Goal: Find specific page/section: Find specific page/section

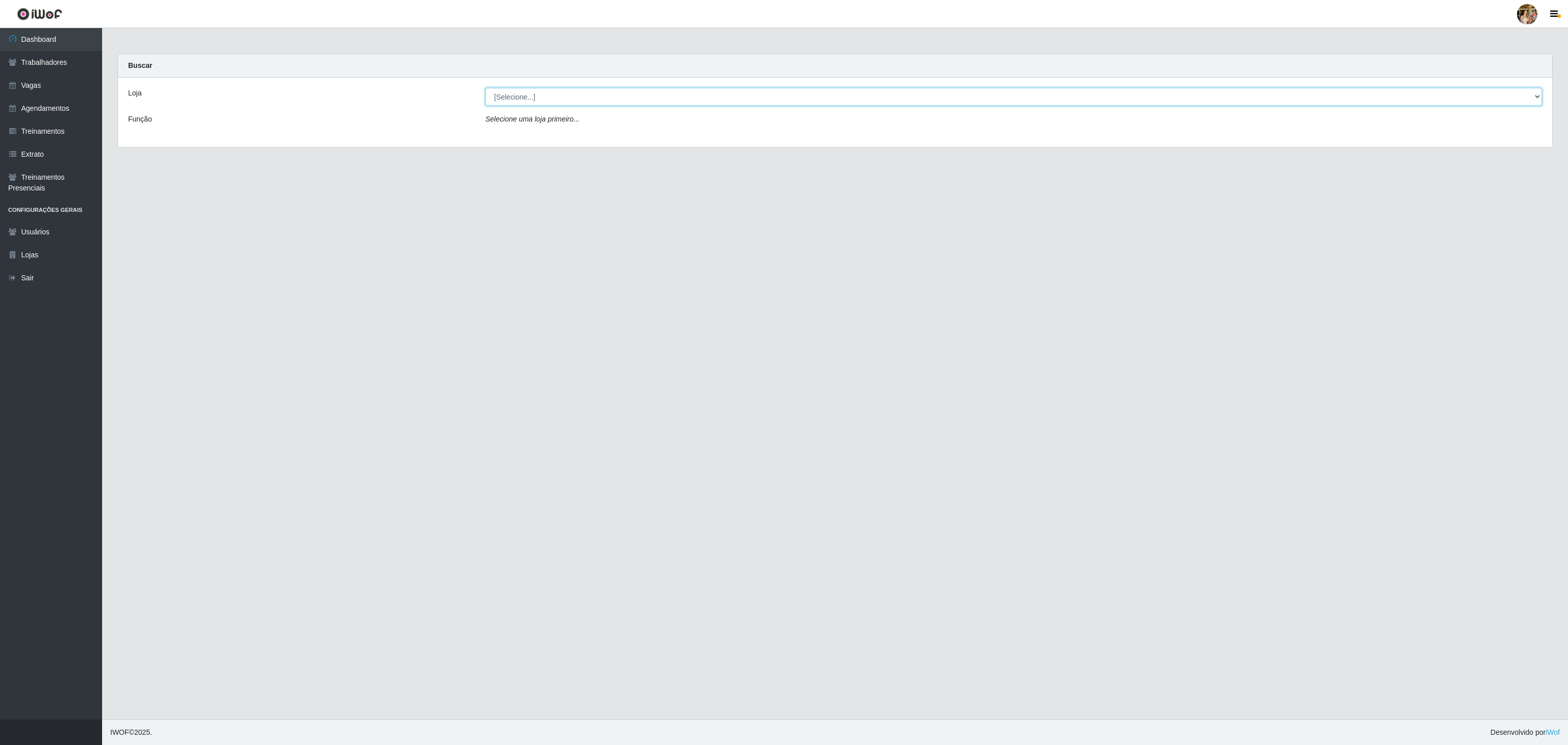
click at [554, 95] on select "[Selecione...] Atacado Vem - [GEOGRAPHIC_DATA] 30 Laranjeiras Velha Atacado Vem…" at bounding box center [1014, 97] width 1057 height 18
click at [486, 88] on select "[Selecione...] Atacado Vem - [GEOGRAPHIC_DATA] 30 Laranjeiras Velha Atacado Vem…" at bounding box center [1014, 97] width 1057 height 18
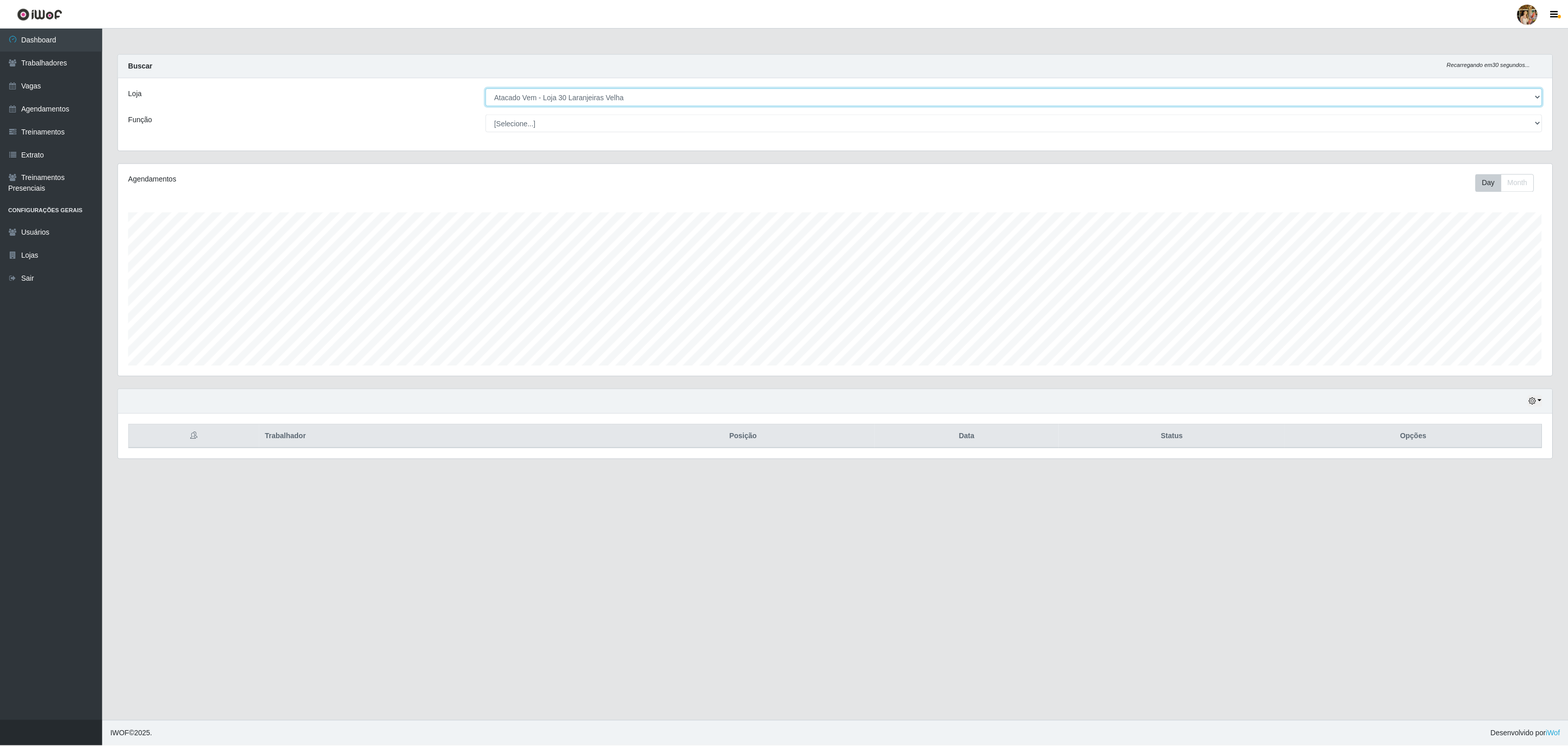
scroll to position [212, 1435]
click at [584, 91] on select "[Selecione...] Atacado Vem - [GEOGRAPHIC_DATA] 30 Laranjeiras Velha Atacado Vem…" at bounding box center [1016, 97] width 1058 height 18
click at [486, 88] on select "[Selecione...] Atacado Vem - [GEOGRAPHIC_DATA] 30 Laranjeiras Velha Atacado Vem…" at bounding box center [1016, 97] width 1058 height 18
click at [619, 101] on select "[Selecione...] Atacado Vem - [GEOGRAPHIC_DATA] 30 Laranjeiras Velha Atacado Vem…" at bounding box center [1016, 97] width 1058 height 18
click at [486, 88] on select "[Selecione...] Atacado Vem - [GEOGRAPHIC_DATA] 30 Laranjeiras Velha Atacado Vem…" at bounding box center [1016, 97] width 1058 height 18
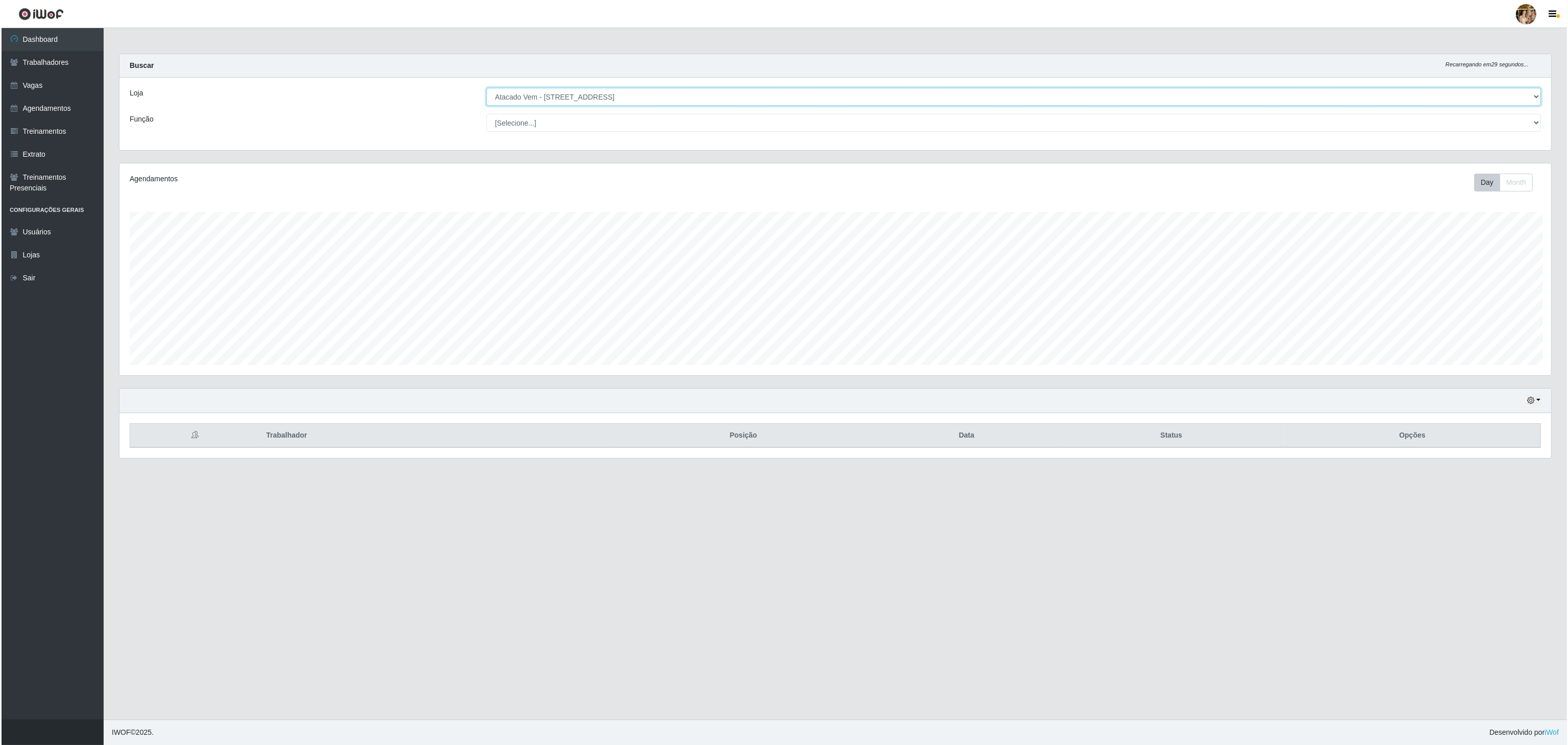
scroll to position [510356, 508912]
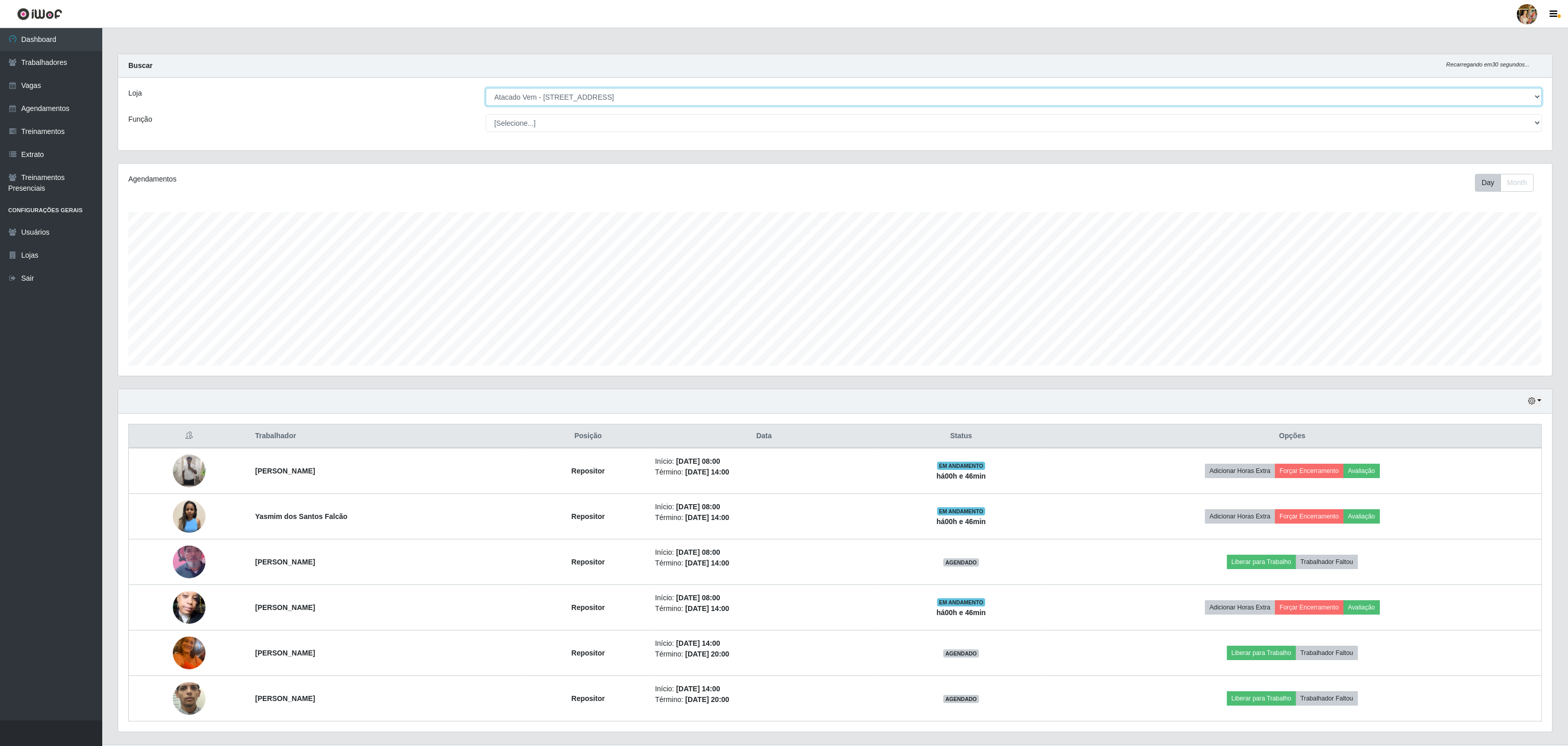
click at [598, 90] on select "[Selecione...] Atacado Vem - [GEOGRAPHIC_DATA] 30 Laranjeiras Velha Atacado Vem…" at bounding box center [1013, 97] width 1056 height 18
click at [486, 88] on select "[Selecione...] Atacado Vem - [GEOGRAPHIC_DATA] 30 Laranjeiras Velha Atacado Vem…" at bounding box center [1013, 97] width 1056 height 18
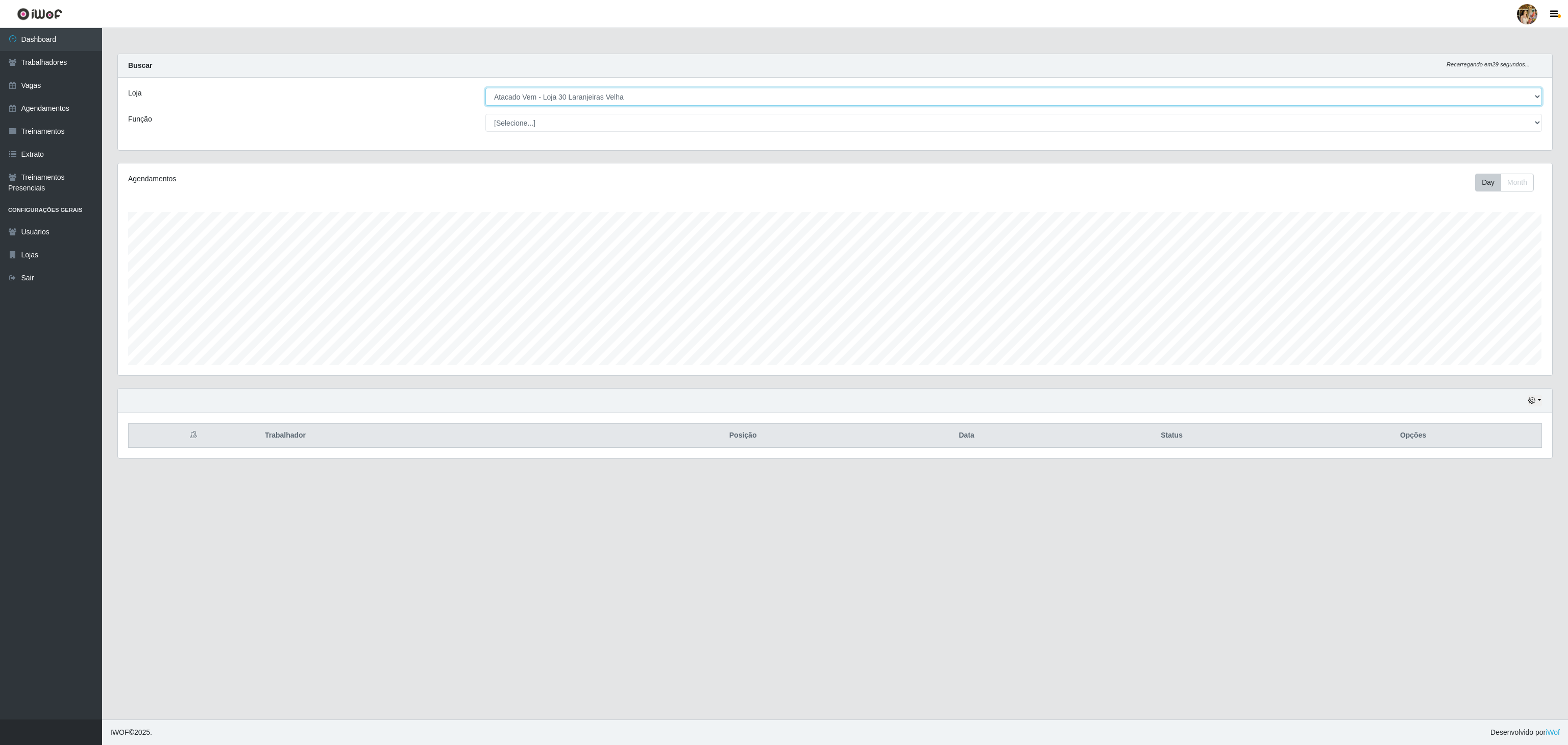
click at [594, 99] on select "[Selecione...] Atacado Vem - [GEOGRAPHIC_DATA] 30 Laranjeiras Velha Atacado Vem…" at bounding box center [1014, 97] width 1057 height 18
click at [486, 88] on select "[Selecione...] Atacado Vem - [GEOGRAPHIC_DATA] 30 Laranjeiras Velha Atacado Vem…" at bounding box center [1014, 97] width 1057 height 18
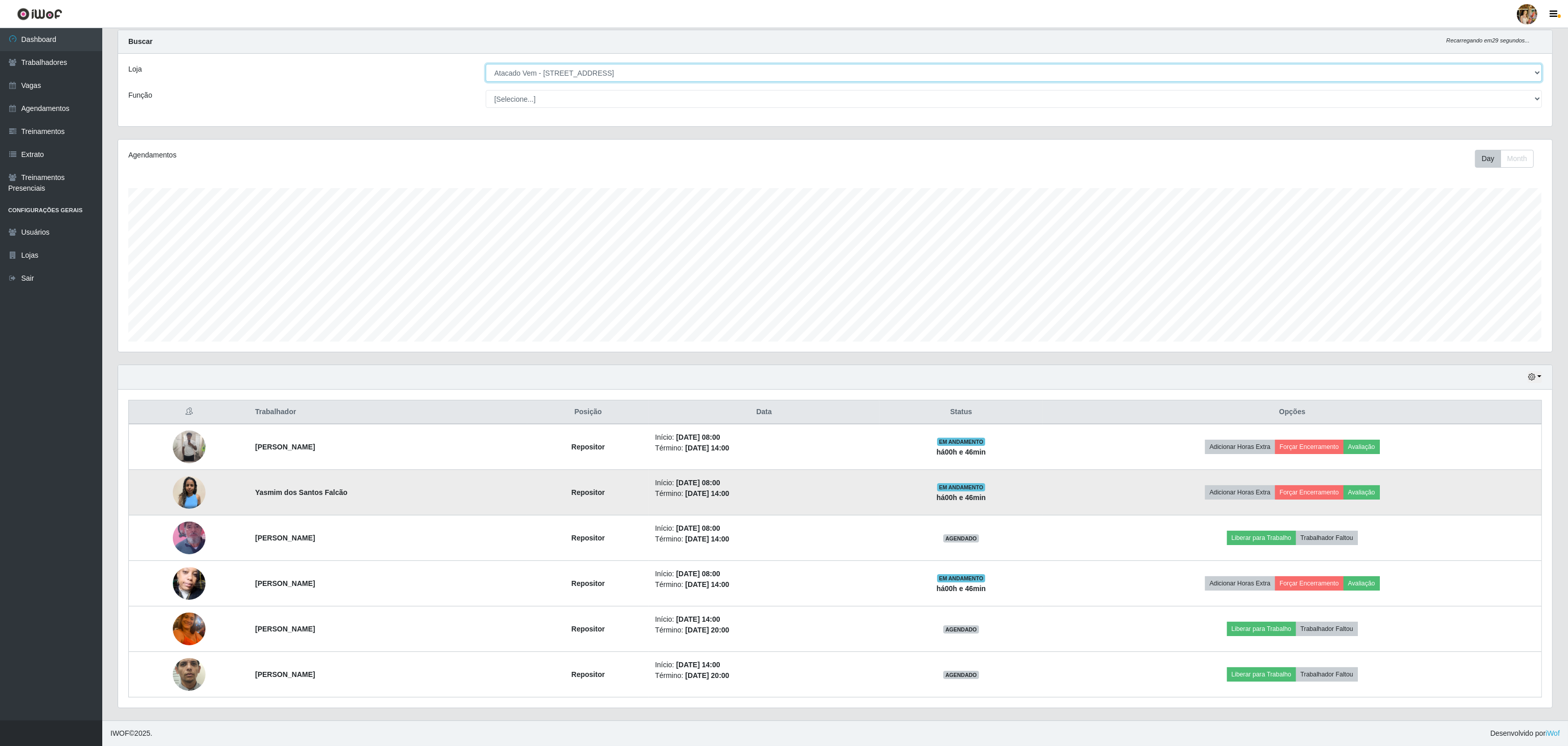
scroll to position [26, 0]
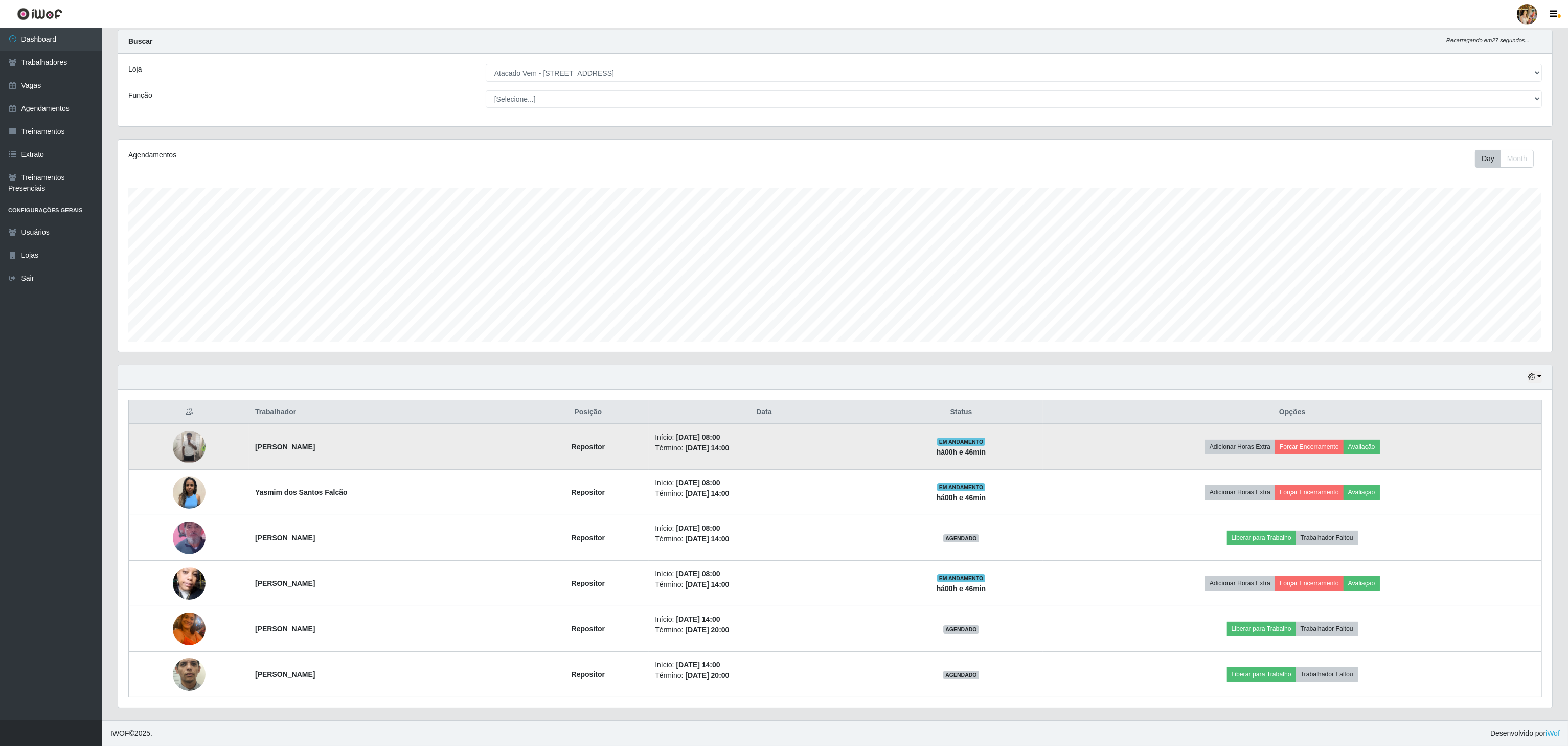
drag, startPoint x: 246, startPoint y: 442, endPoint x: 393, endPoint y: 441, distance: 147.0
click at [393, 441] on td "[PERSON_NAME]" at bounding box center [388, 447] width 278 height 46
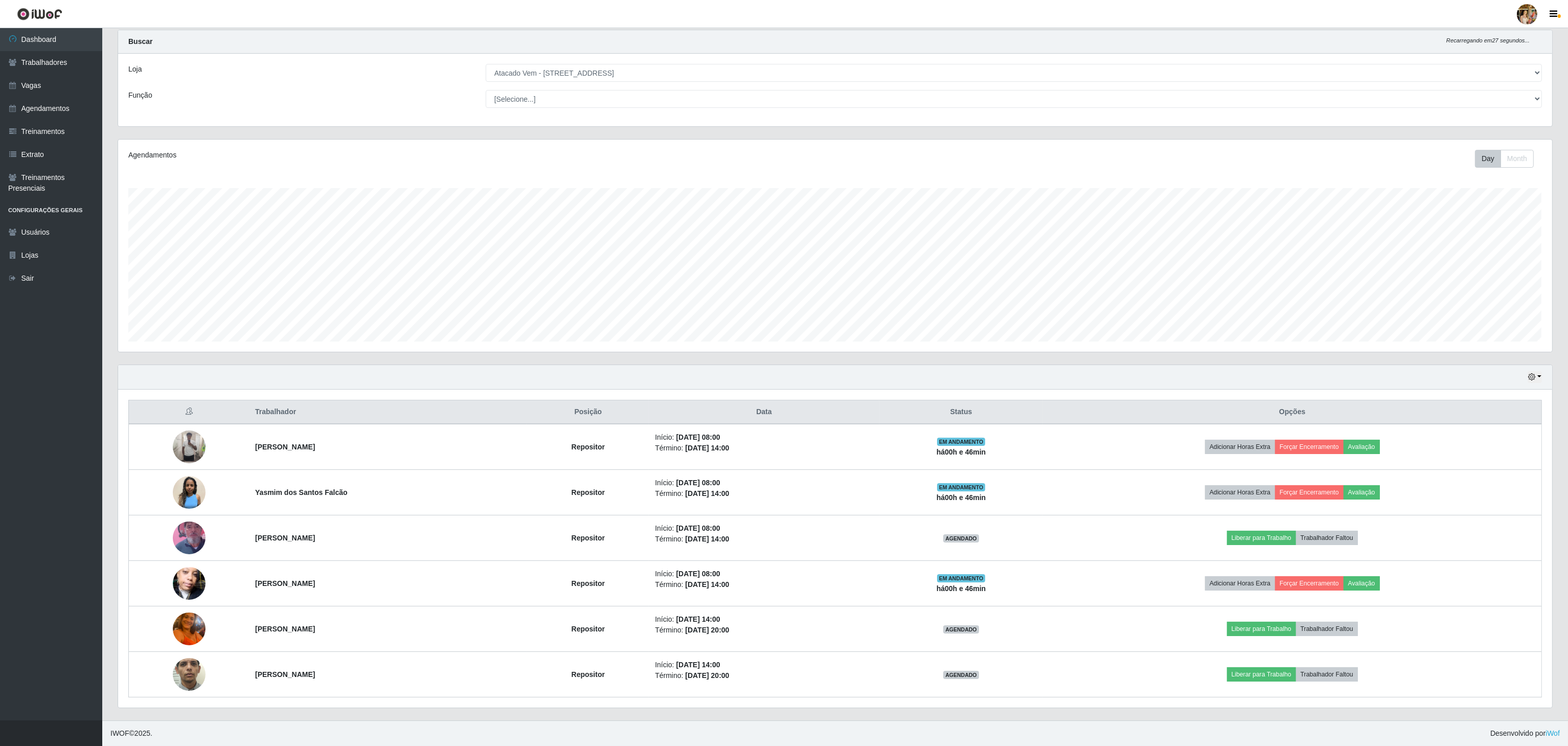
copy strong "[PERSON_NAME]"
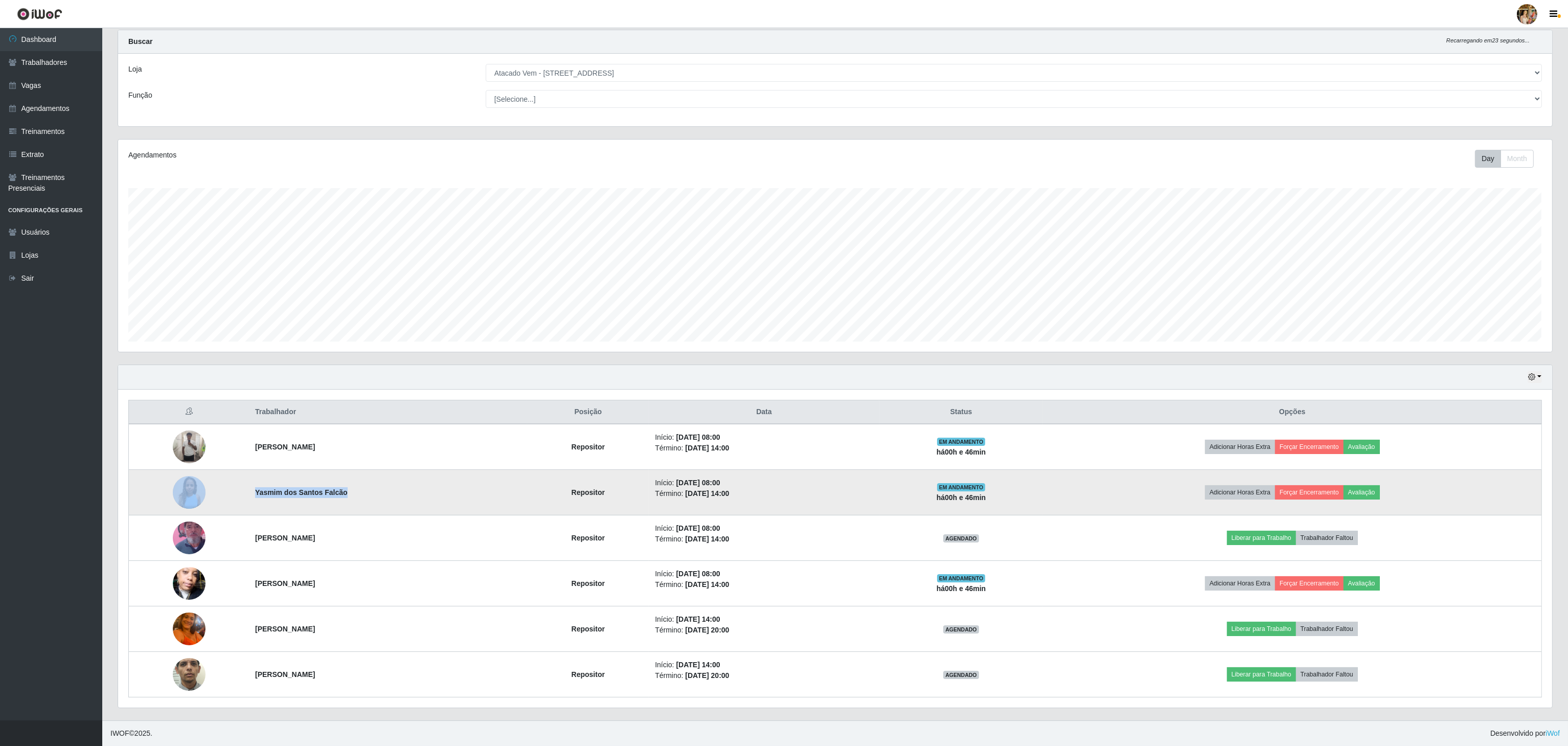
drag, startPoint x: 368, startPoint y: 495, endPoint x: 460, endPoint y: 493, distance: 92.0
click at [460, 493] on tr "Yasmim dos Santos Falcão Repositor Início: [DATE] 08:00 Término: [DATE] 14:00 E…" at bounding box center [835, 492] width 1413 height 45
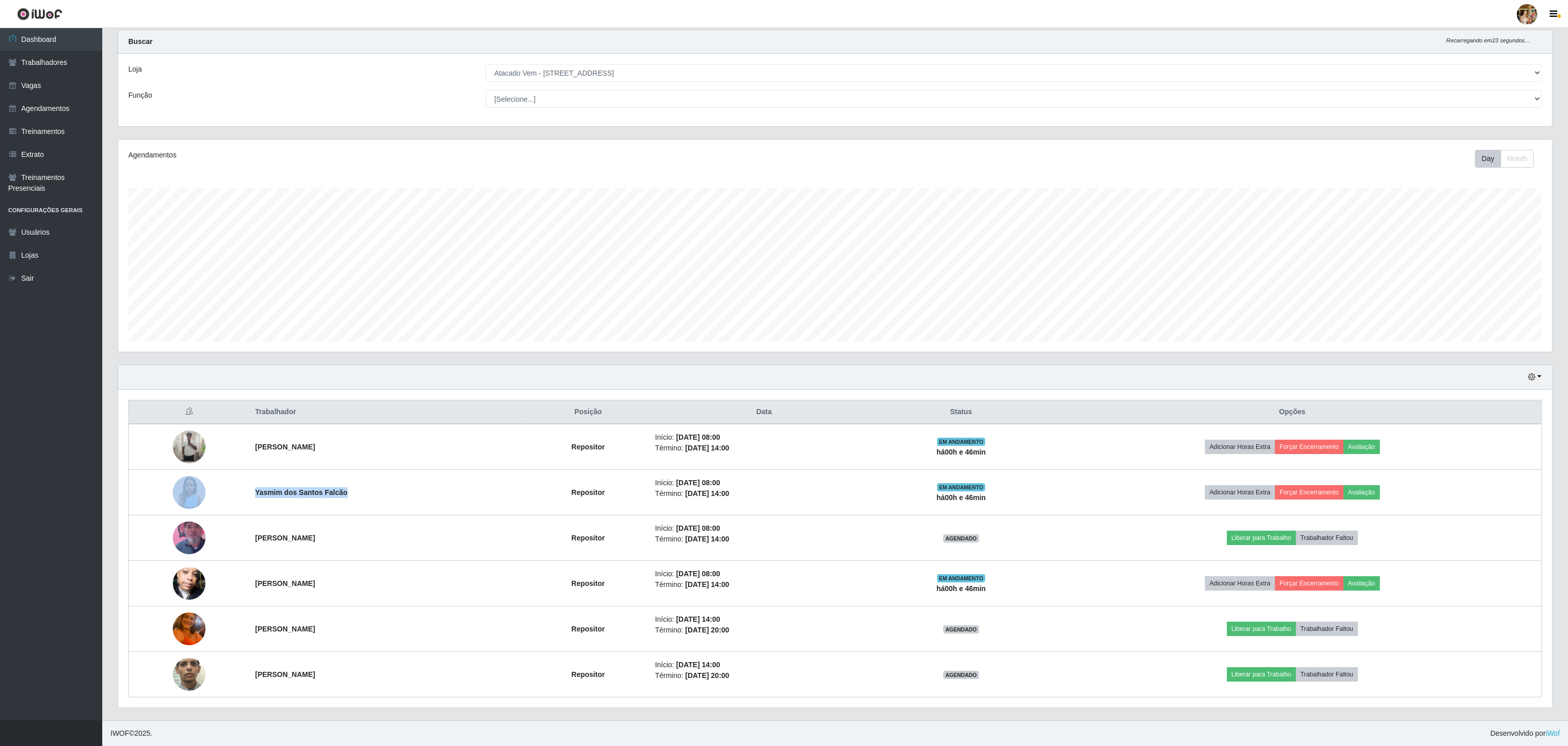
copy tr "Yasmim dos Santos Falcão"
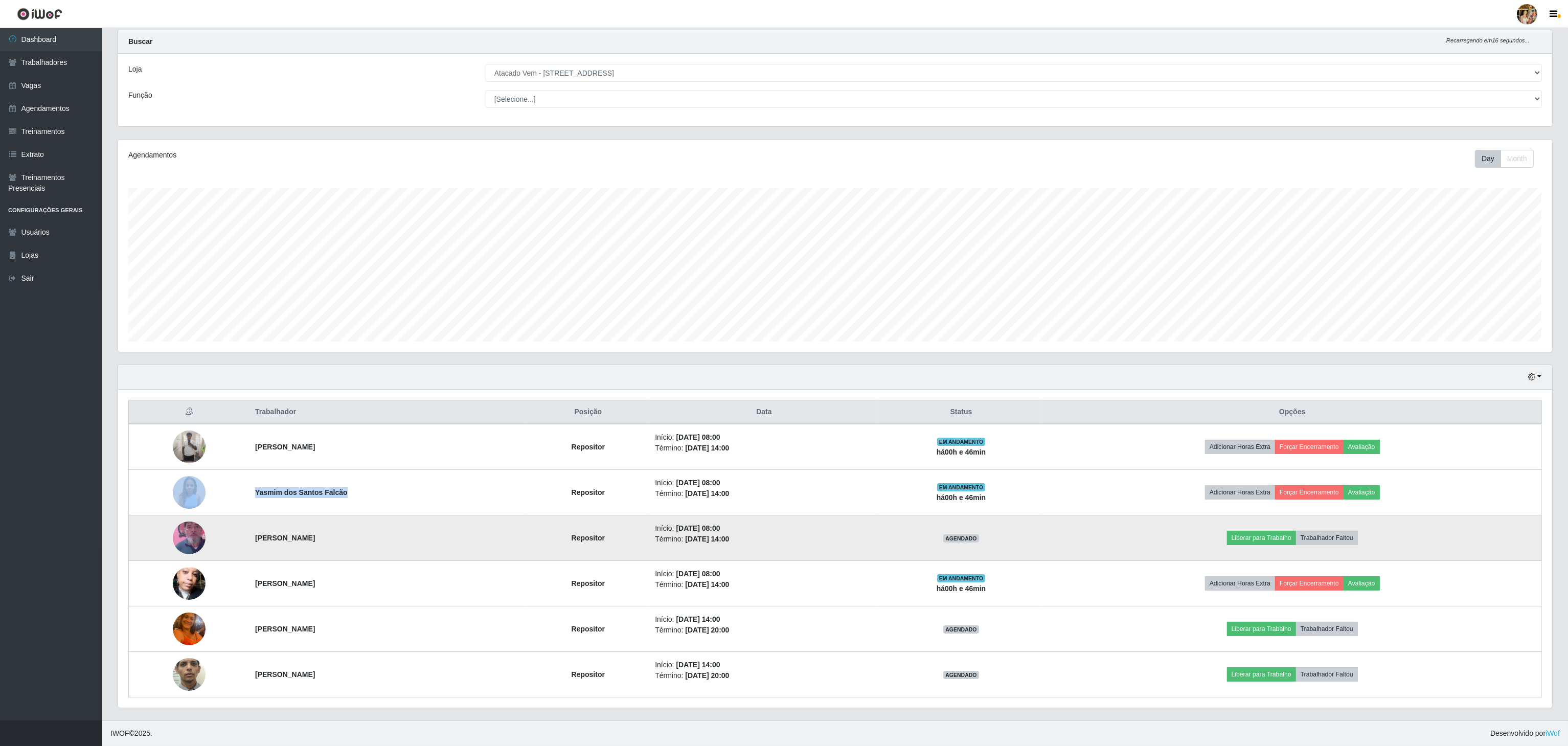
drag, startPoint x: 231, startPoint y: 539, endPoint x: 371, endPoint y: 545, distance: 140.1
click at [371, 545] on tr "[PERSON_NAME] Repositor Início: [DATE] 08:00 Término: [DATE] 14:00 AGENDADO Lib…" at bounding box center [835, 538] width 1413 height 45
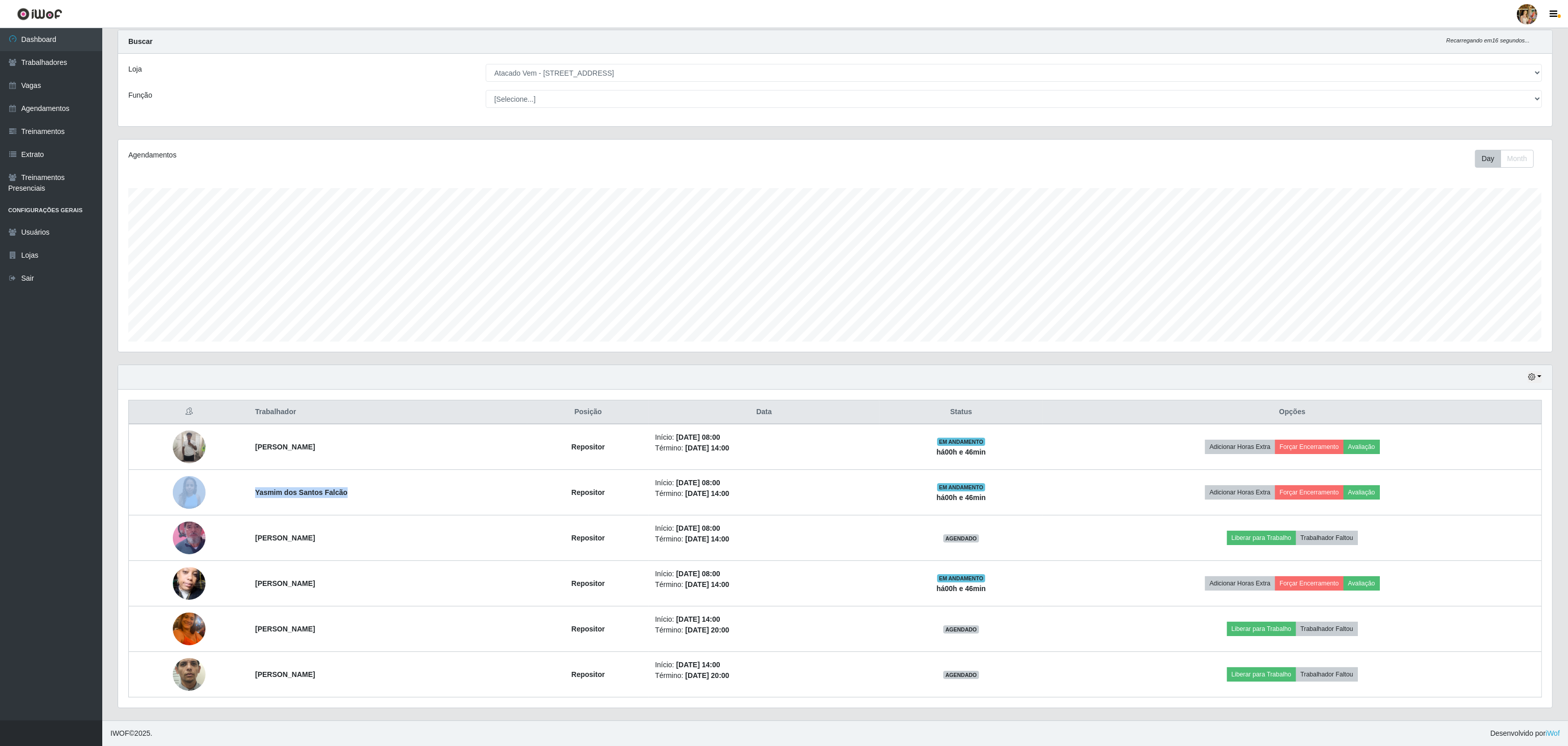
copy tr "[PERSON_NAME]"
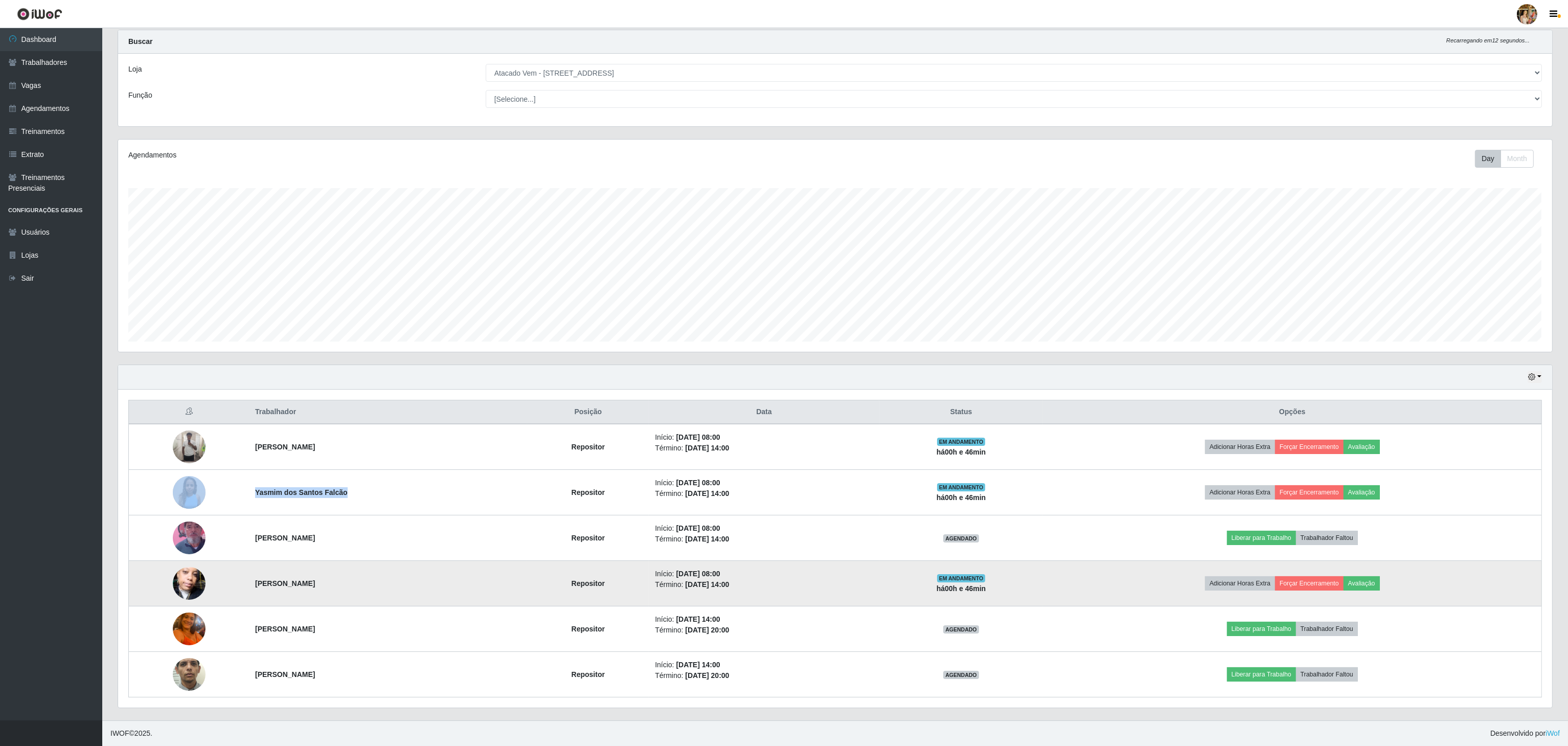
drag, startPoint x: 243, startPoint y: 590, endPoint x: 438, endPoint y: 585, distance: 195.1
click at [438, 585] on td "[PERSON_NAME]" at bounding box center [388, 583] width 278 height 45
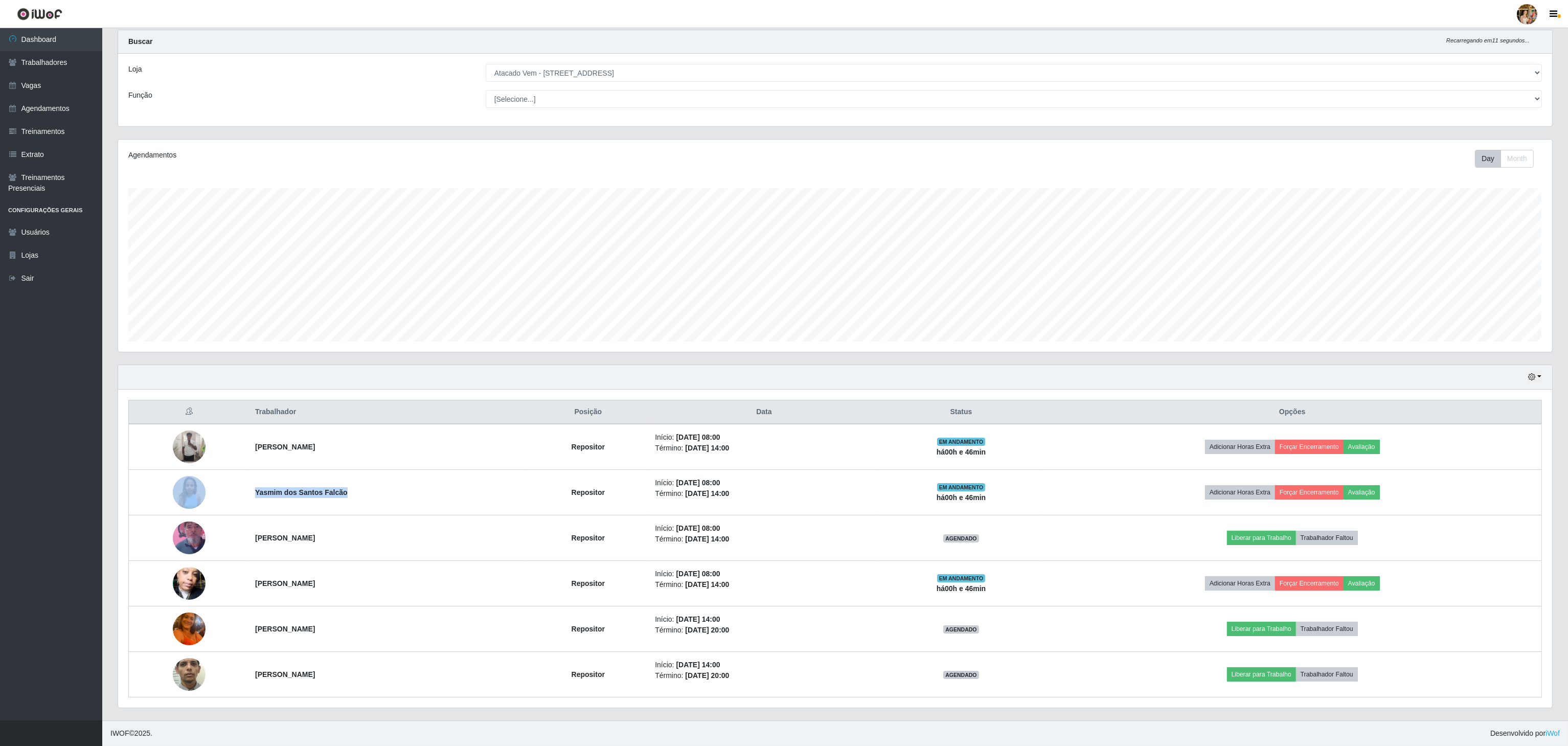
copy strong "[PERSON_NAME]"
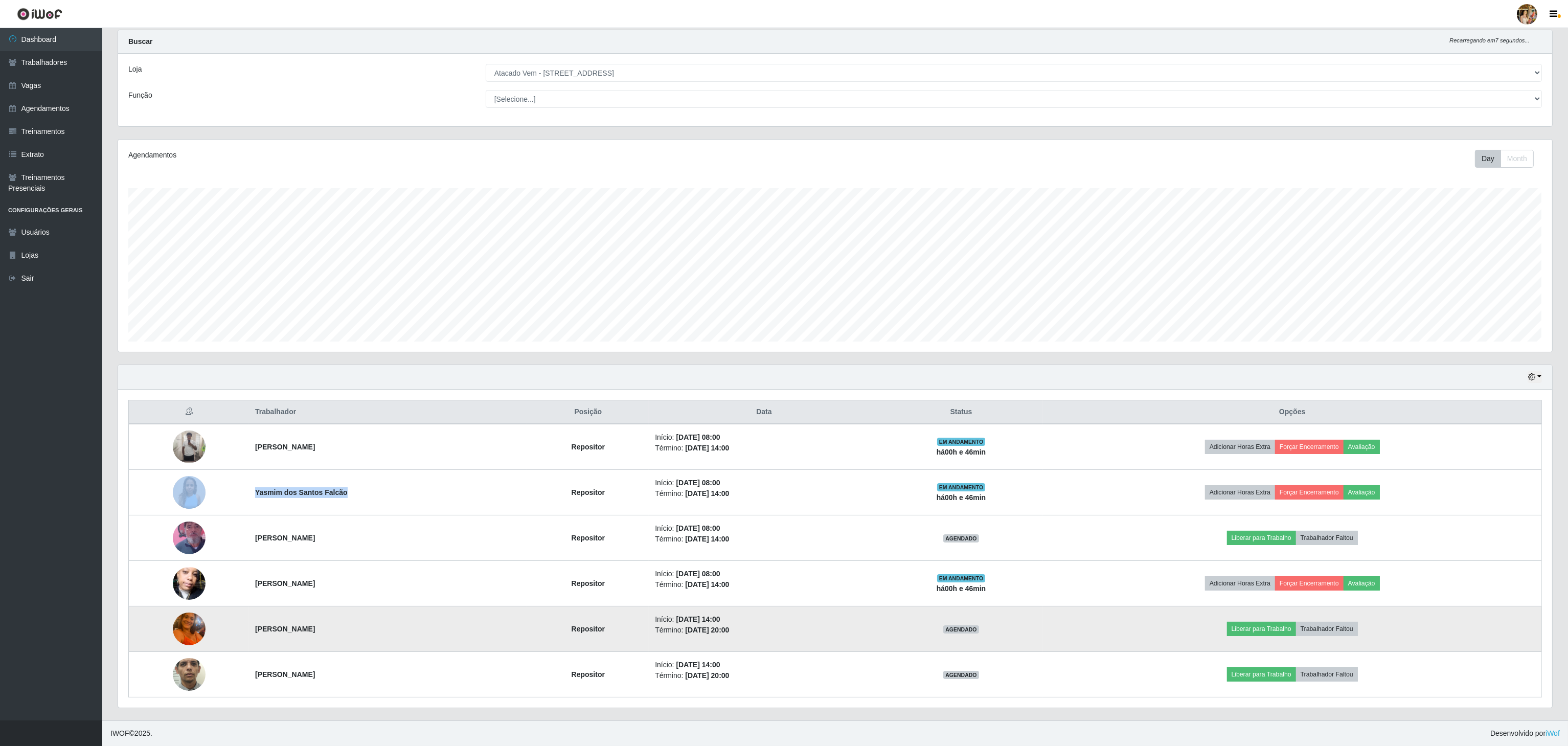
drag, startPoint x: 236, startPoint y: 635, endPoint x: 418, endPoint y: 627, distance: 182.2
click at [418, 627] on tr "[PERSON_NAME] Repositor Início: [DATE] 14:00 Término: [DATE] 20:00 AGENDADO Lib…" at bounding box center [835, 629] width 1413 height 45
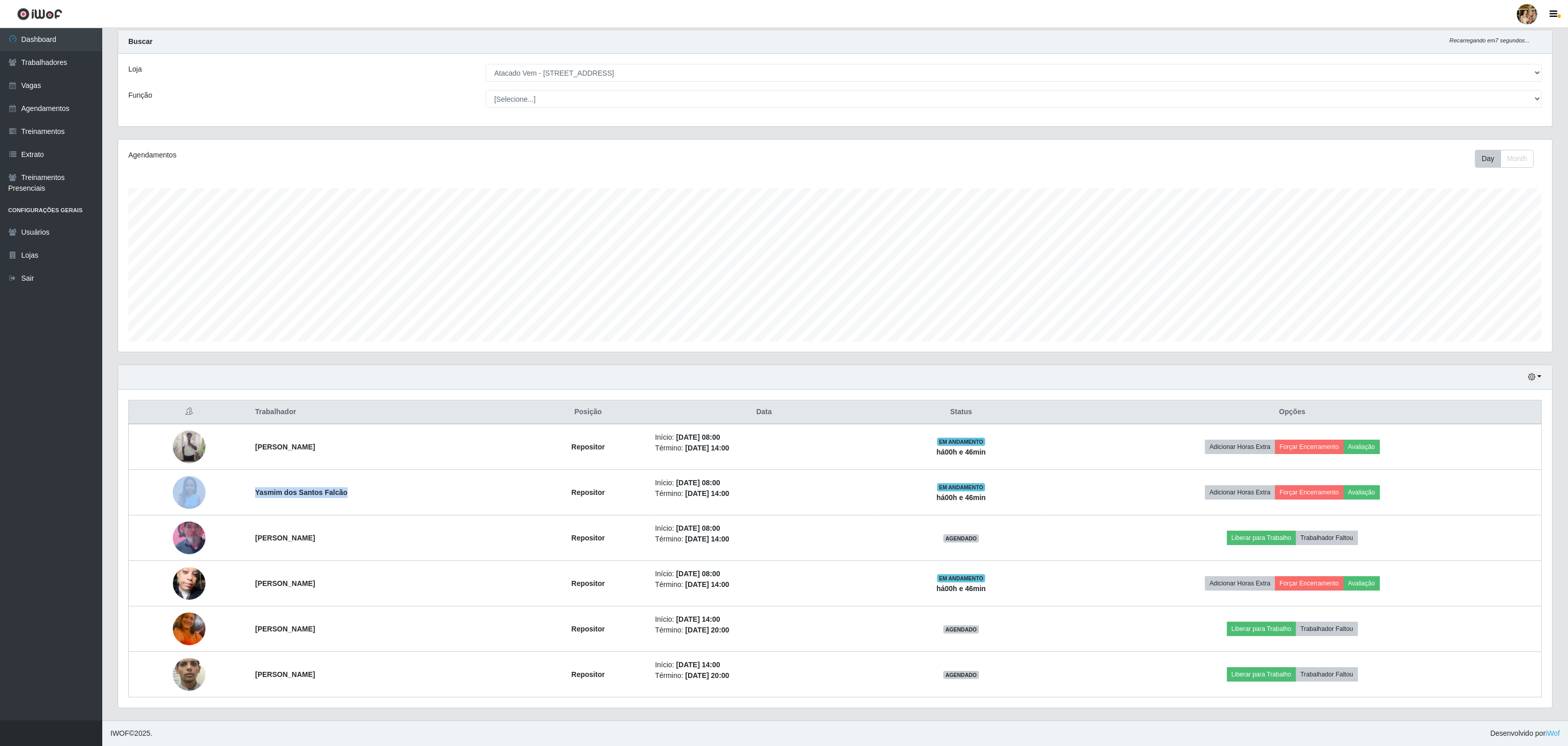
copy tr "[PERSON_NAME]"
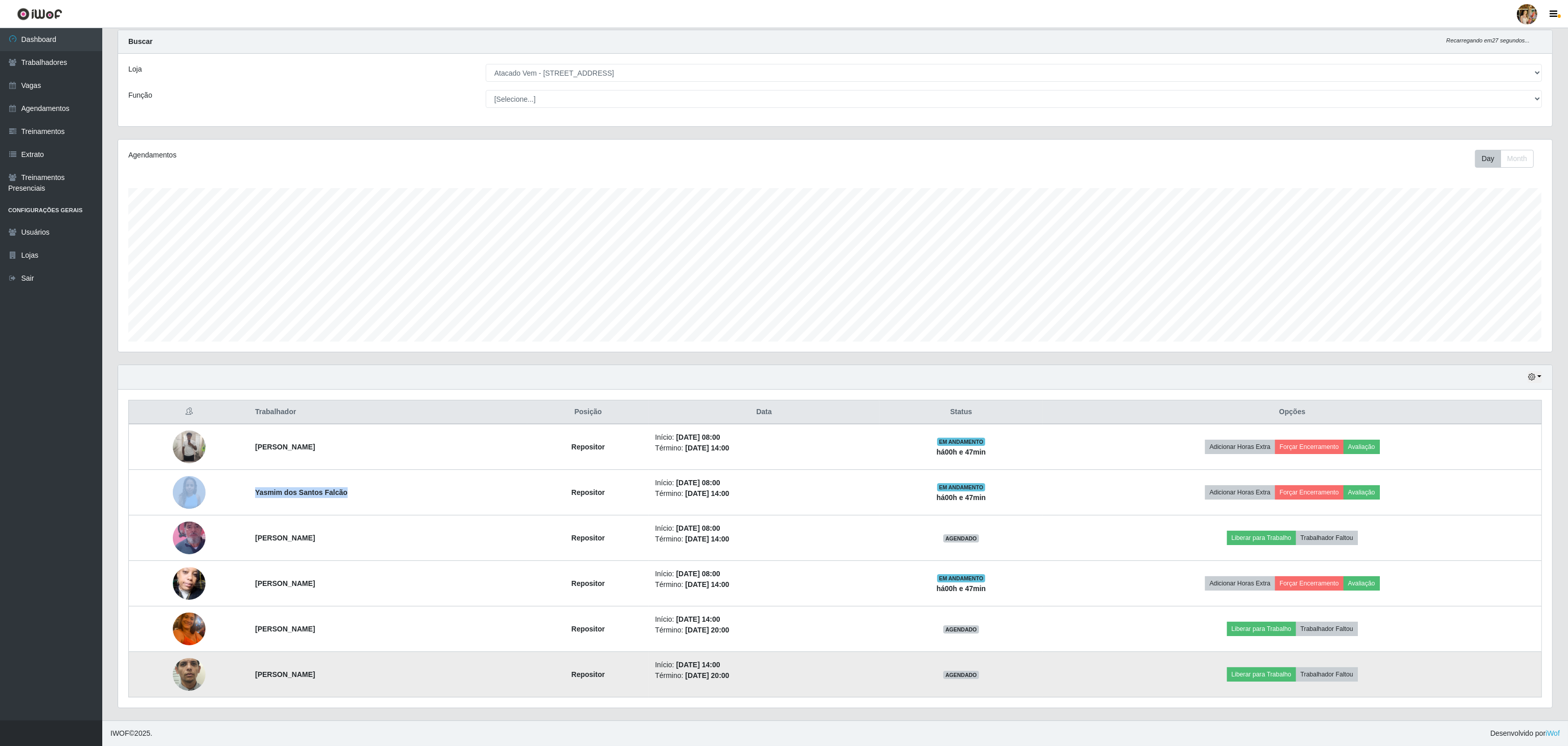
drag, startPoint x: 243, startPoint y: 668, endPoint x: 343, endPoint y: 673, distance: 100.1
click at [343, 673] on td "[PERSON_NAME]" at bounding box center [388, 674] width 278 height 45
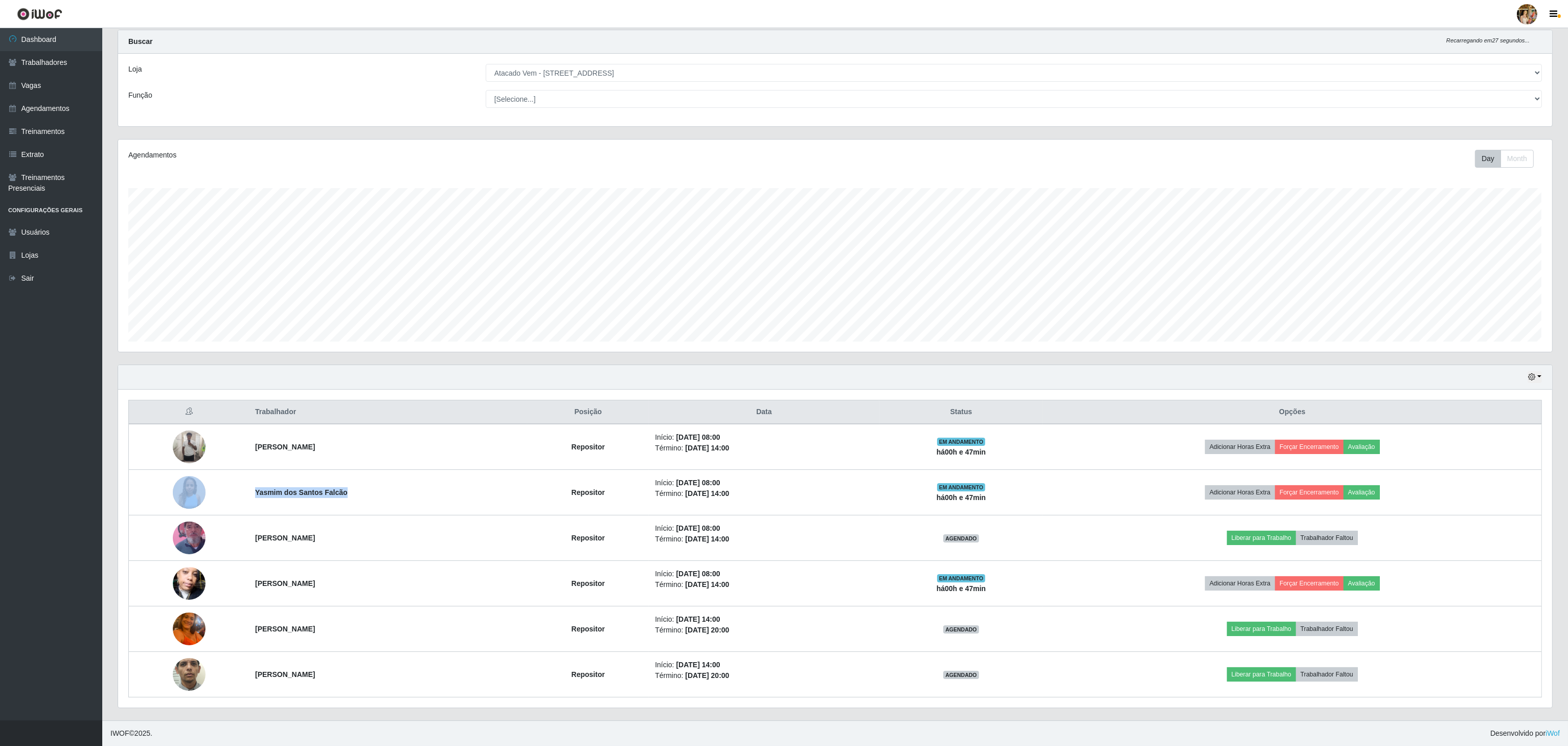
copy strong "[PERSON_NAME]"
click at [536, 70] on select "[Selecione...] Atacado Vem - [GEOGRAPHIC_DATA] 30 Laranjeiras Velha Atacado Vem…" at bounding box center [1013, 73] width 1056 height 18
click at [486, 82] on select "[Selecione...] Atacado Vem - [GEOGRAPHIC_DATA] 30 Laranjeiras Velha Atacado Vem…" at bounding box center [1013, 73] width 1056 height 18
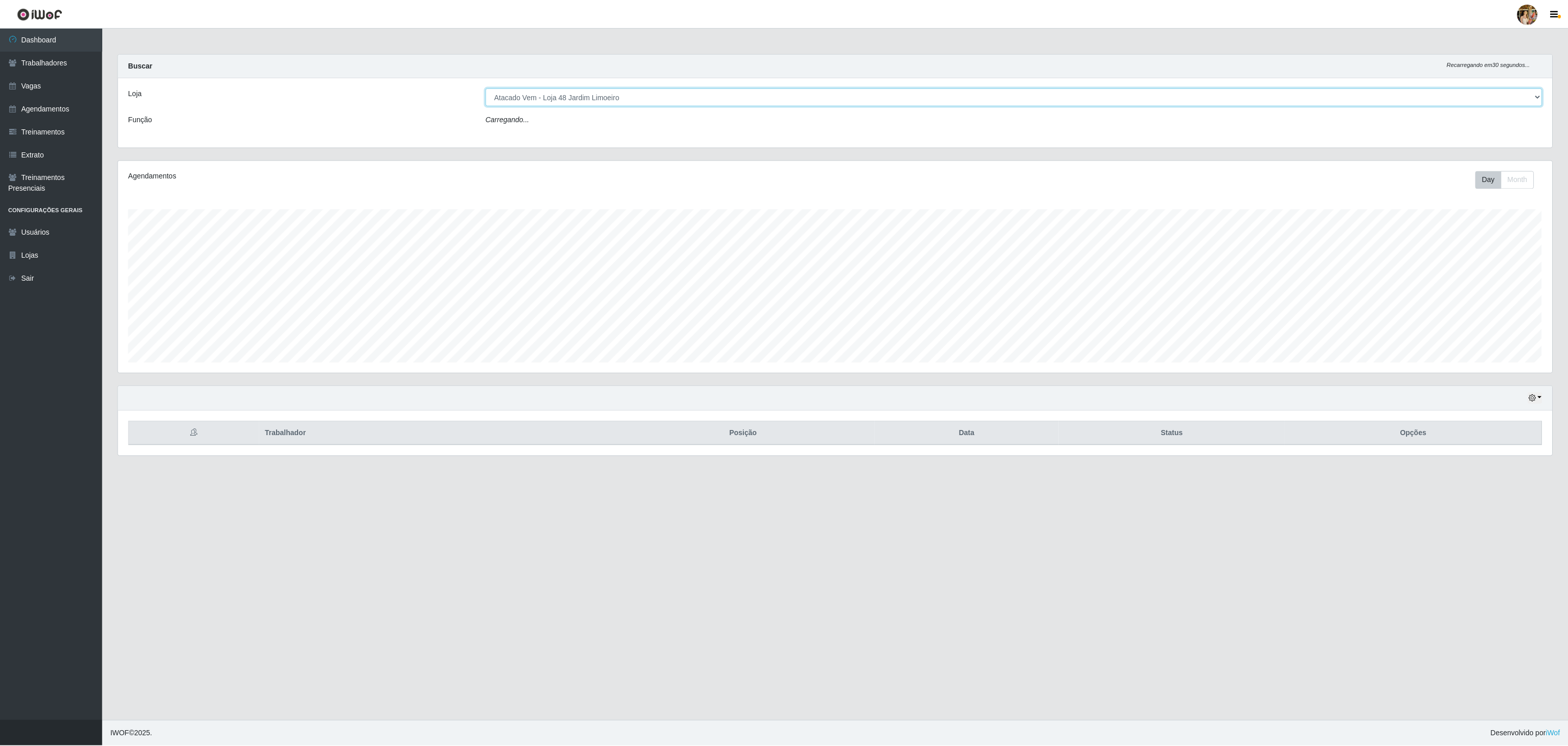
scroll to position [212, 1435]
click at [578, 98] on select "[Selecione...] Atacado Vem - [GEOGRAPHIC_DATA] 30 Laranjeiras Velha Atacado Vem…" at bounding box center [1016, 97] width 1058 height 18
click at [486, 88] on select "[Selecione...] Atacado Vem - [GEOGRAPHIC_DATA] 30 Laranjeiras Velha Atacado Vem…" at bounding box center [1016, 97] width 1058 height 18
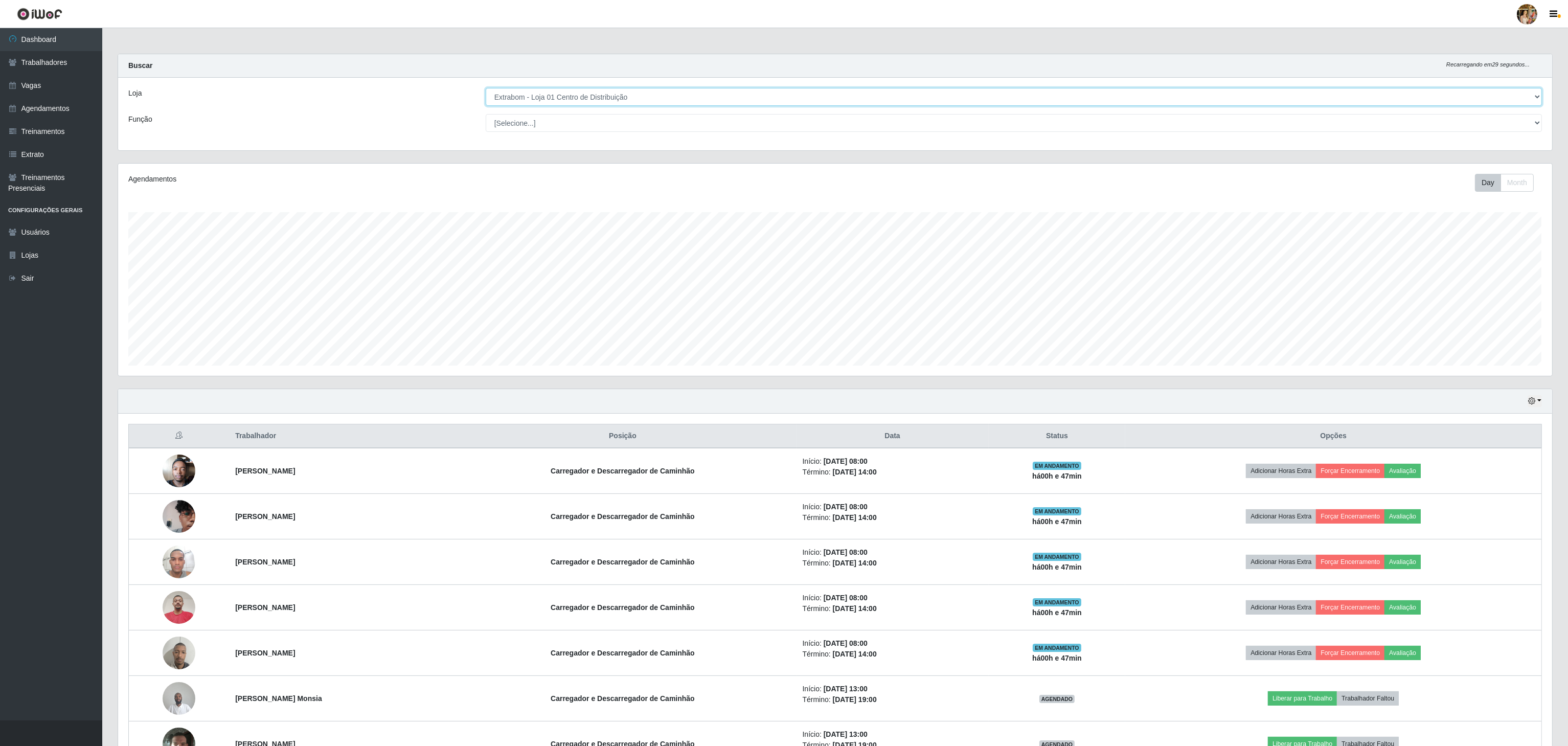
scroll to position [511041, 509746]
click at [576, 96] on select "[Selecione...] Atacado Vem - [GEOGRAPHIC_DATA] 30 Laranjeiras Velha Atacado Vem…" at bounding box center [1013, 97] width 1056 height 18
click at [404, 212] on div "Agendamentos Day Month 12/07 Agendamentos 6" at bounding box center [835, 270] width 1434 height 212
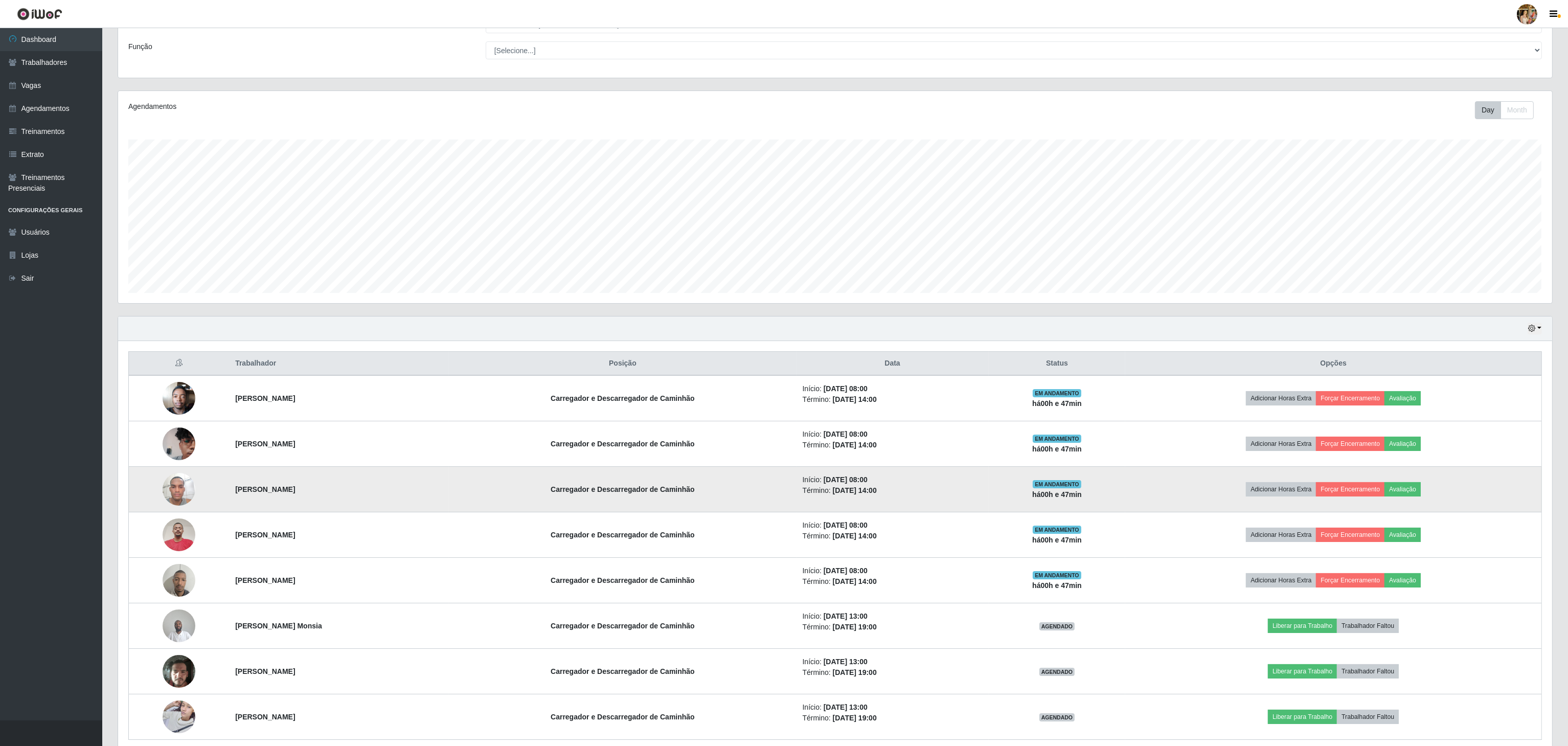
scroll to position [121, 0]
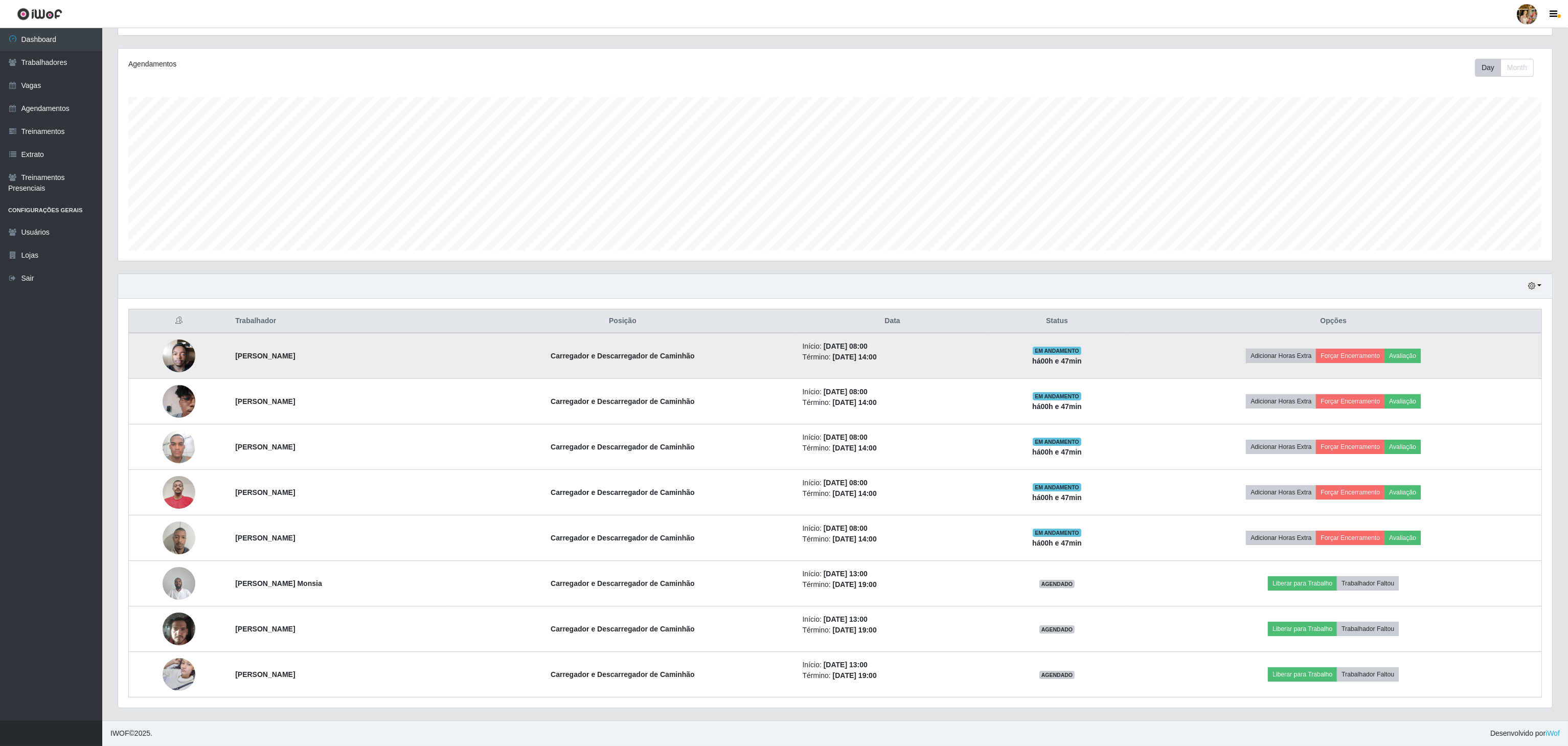
drag, startPoint x: 238, startPoint y: 358, endPoint x: 366, endPoint y: 357, distance: 128.0
click at [363, 361] on tr "[PERSON_NAME] e Descarregador de Caminhão Início: [DATE] 08:00 Término: [DATE] …" at bounding box center [835, 356] width 1413 height 46
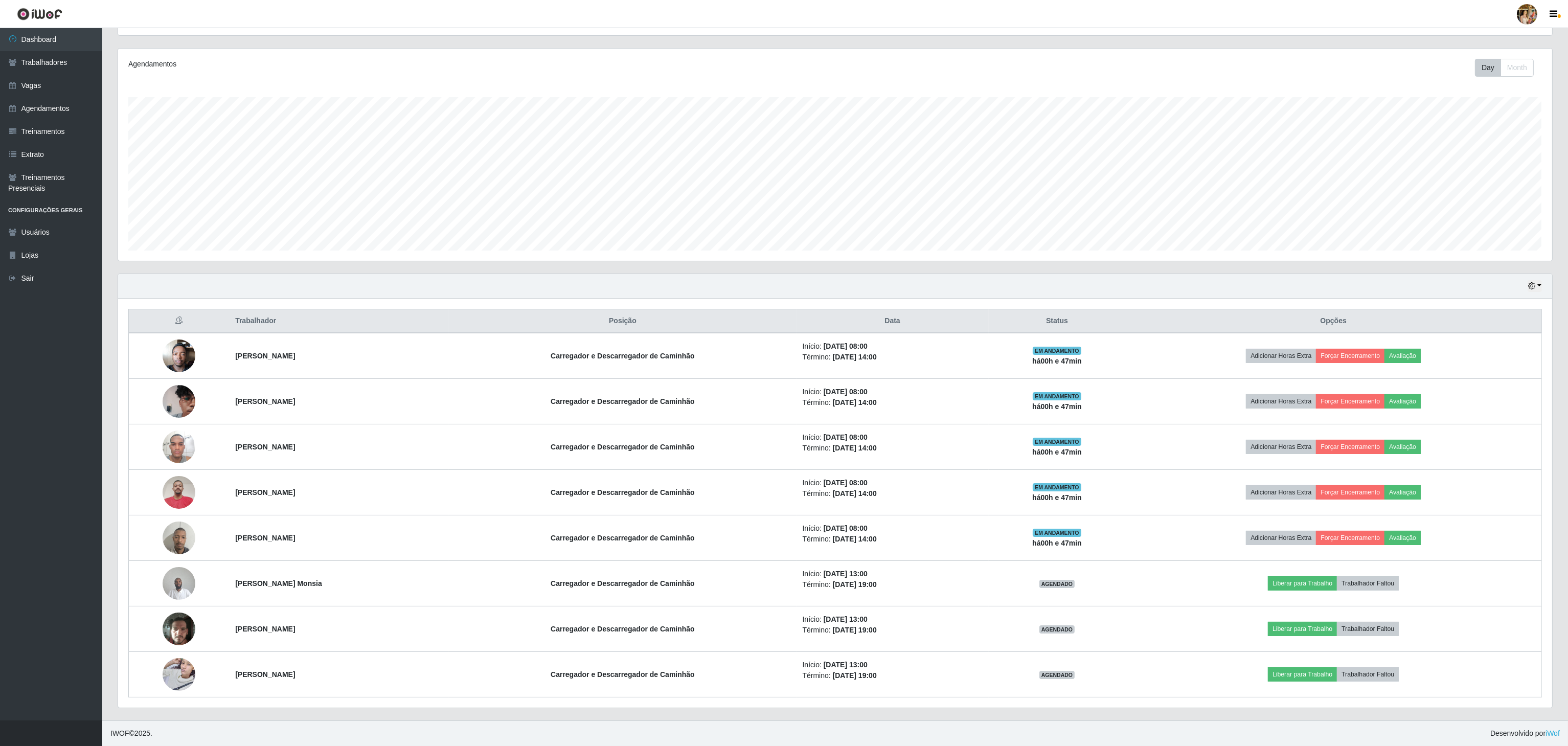
copy tr "[PERSON_NAME]"
drag, startPoint x: 220, startPoint y: 396, endPoint x: 674, endPoint y: 21, distance: 588.8
click at [479, 412] on tr "[PERSON_NAME] e Descarregador de Caminhão Início: [DATE] 08:00 Término: [DATE] …" at bounding box center [835, 401] width 1413 height 45
copy tr "[PERSON_NAME]"
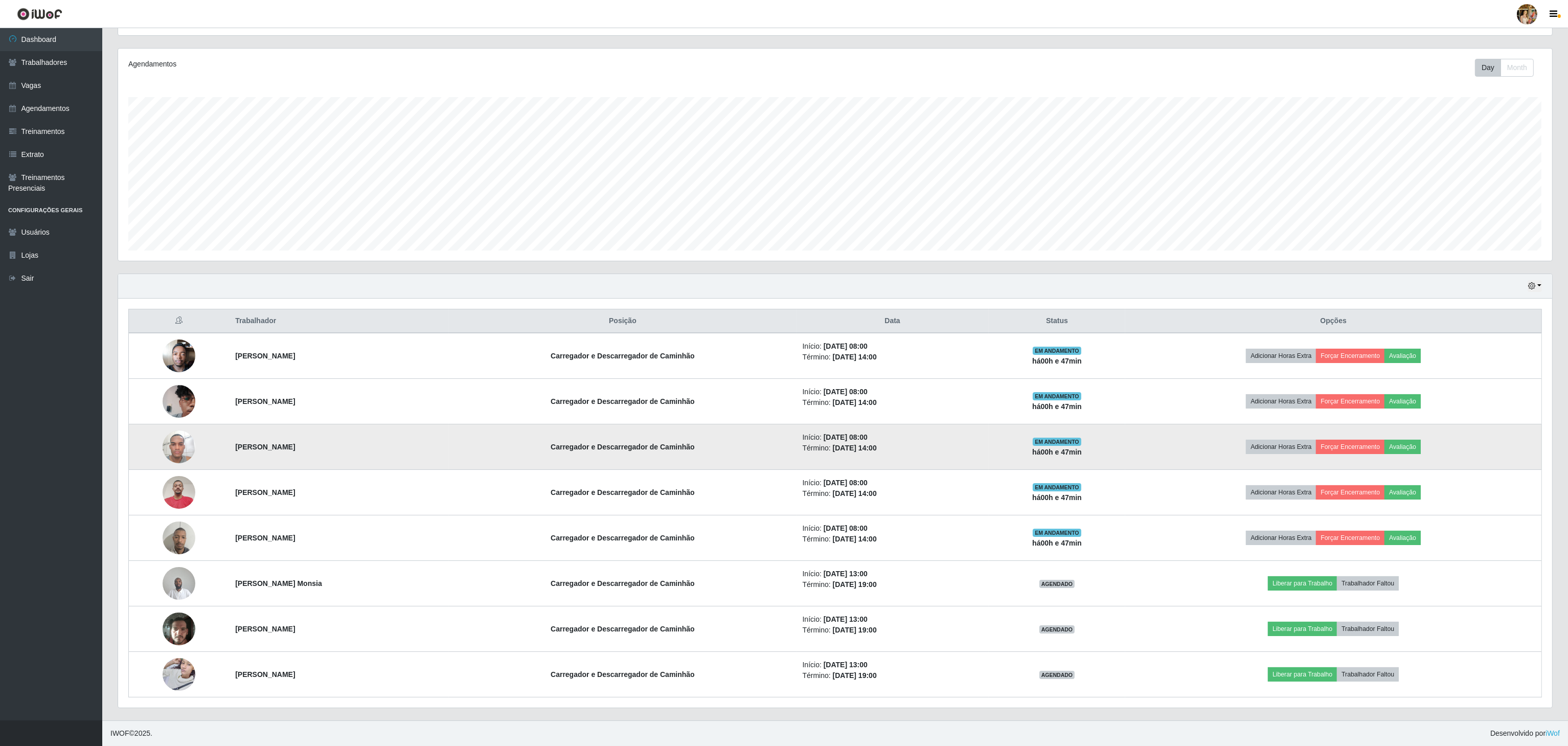
drag, startPoint x: 209, startPoint y: 450, endPoint x: 450, endPoint y: 445, distance: 241.1
click at [450, 445] on tr "[PERSON_NAME] e Descarregador de Caminhão Início: [DATE] 08:00 Término: [DATE] …" at bounding box center [835, 446] width 1413 height 45
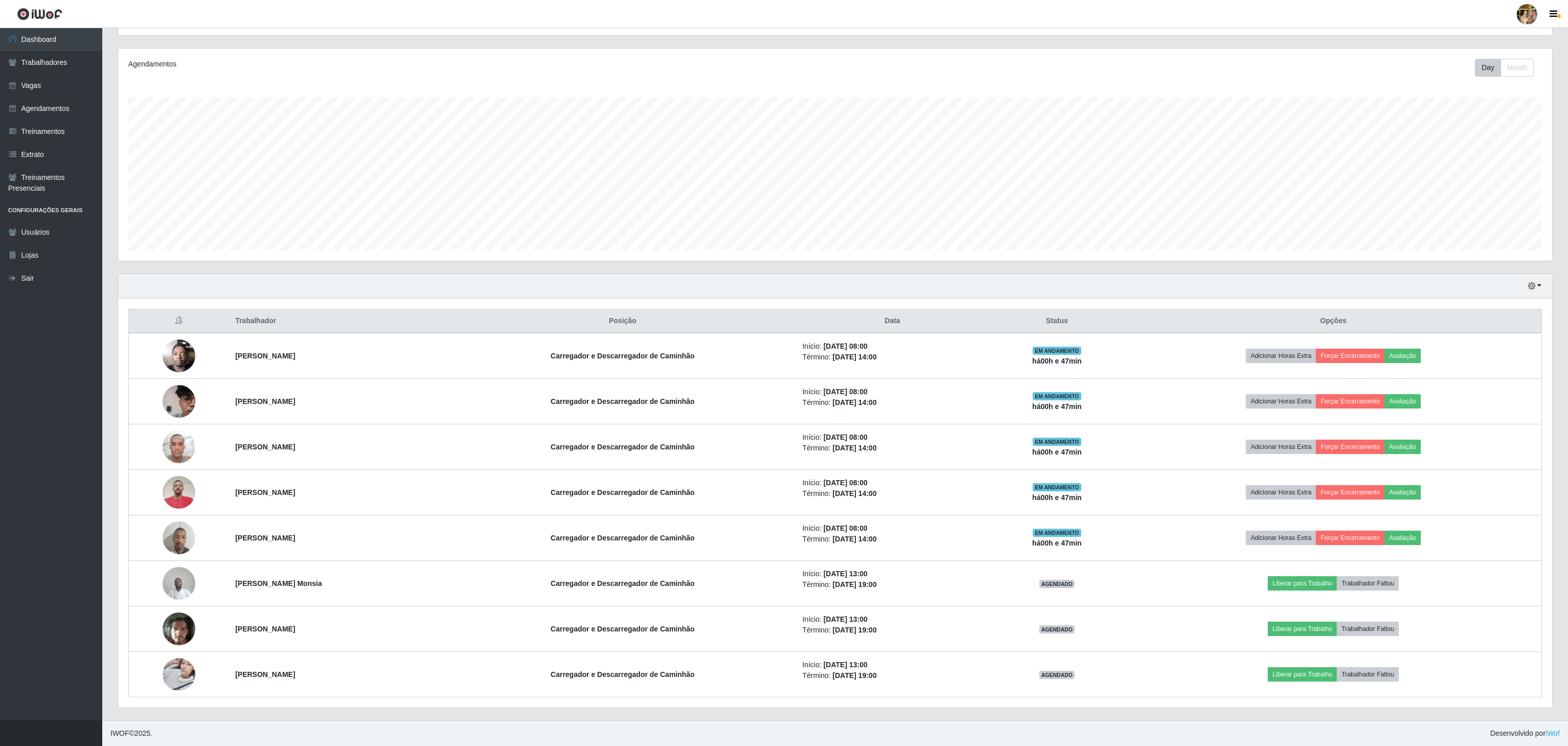
copy tr "[PERSON_NAME]"
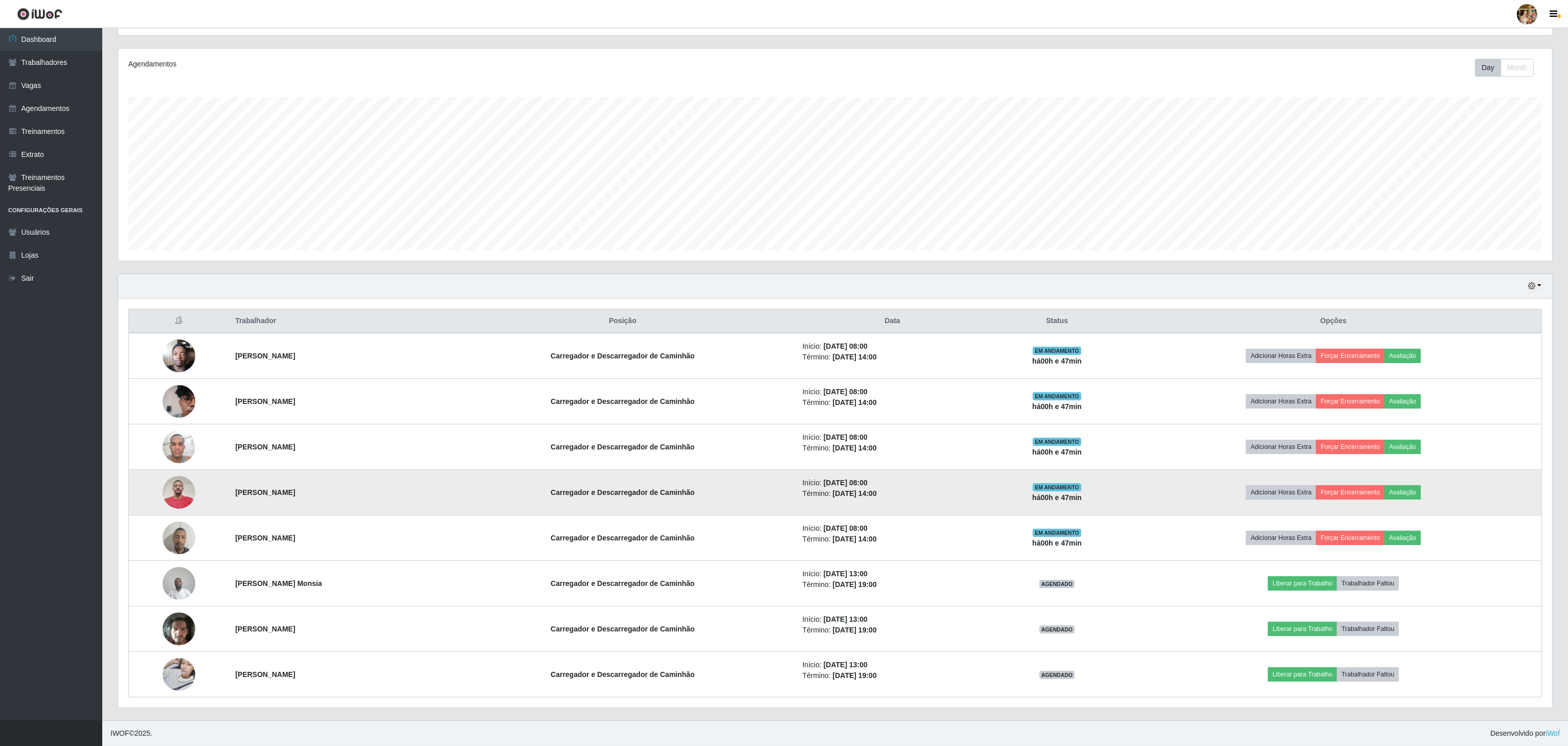
drag, startPoint x: 228, startPoint y: 480, endPoint x: 322, endPoint y: 494, distance: 95.0
click at [322, 494] on td "[PERSON_NAME]" at bounding box center [338, 492] width 220 height 45
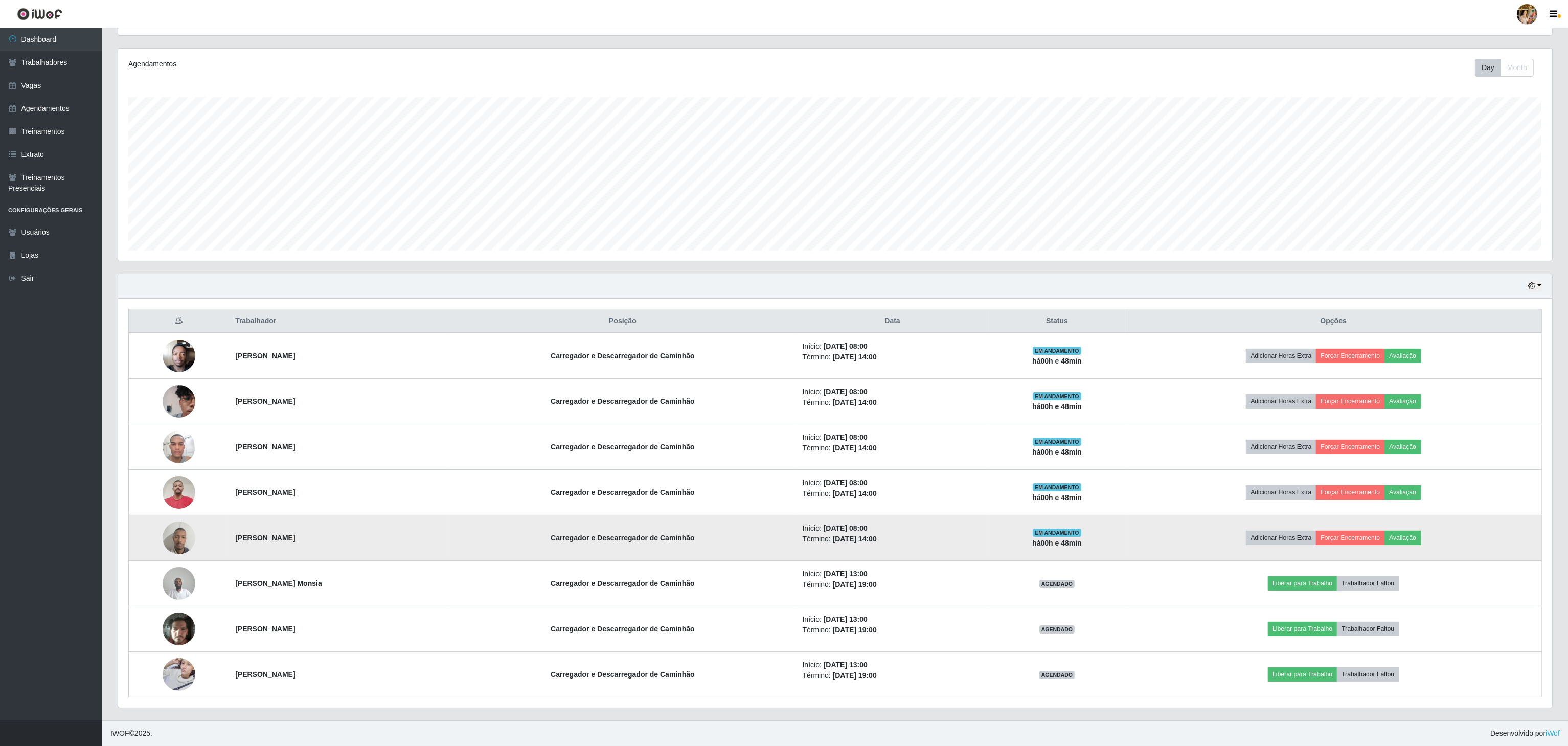
drag, startPoint x: 221, startPoint y: 531, endPoint x: 395, endPoint y: 537, distance: 174.1
click at [395, 537] on tr "[PERSON_NAME] da [PERSON_NAME] e Descarregador de Caminhão Início: [DATE] 08:00…" at bounding box center [835, 538] width 1413 height 45
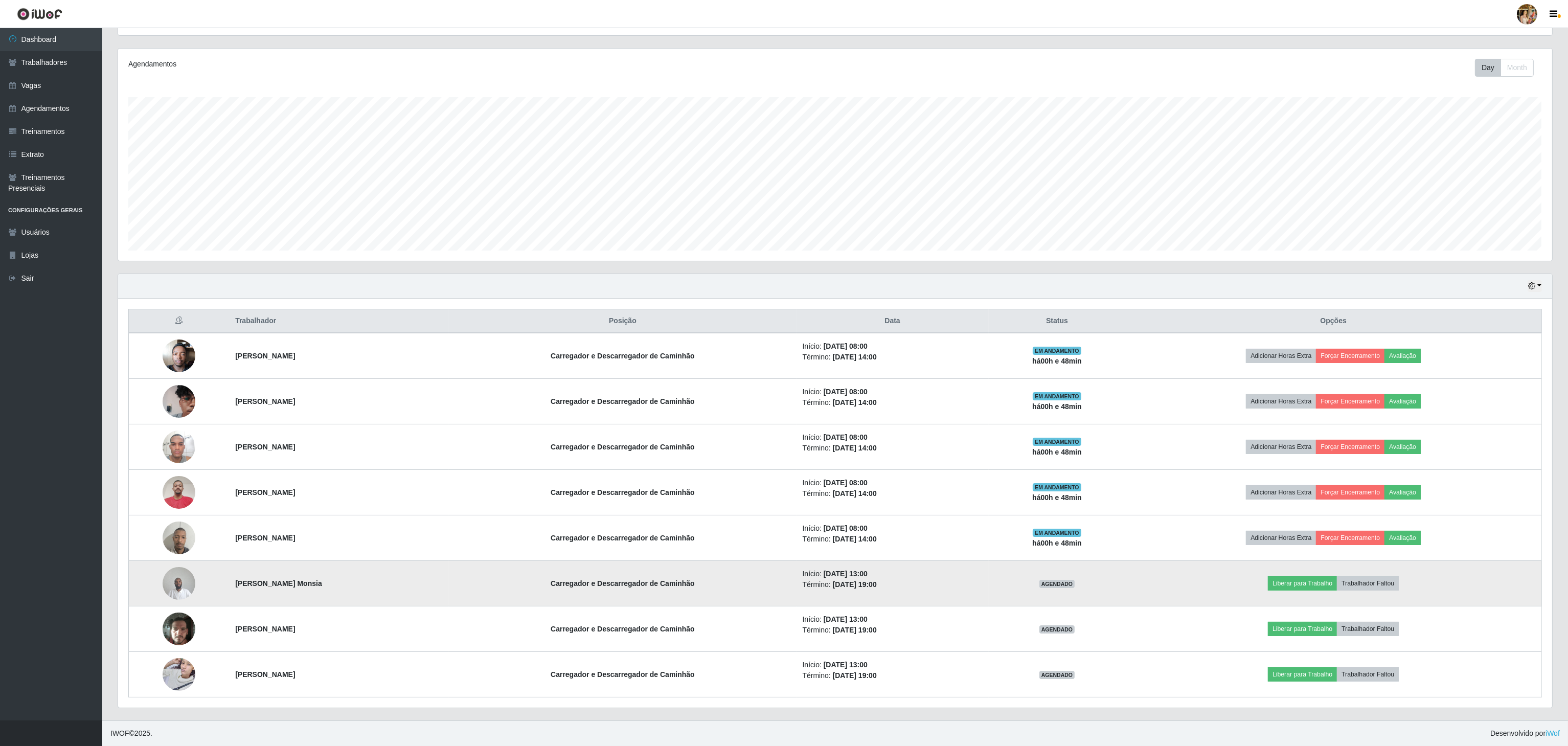
drag, startPoint x: 230, startPoint y: 585, endPoint x: 359, endPoint y: 586, distance: 129.0
click at [359, 586] on tr "[PERSON_NAME] [PERSON_NAME] e Descarregador de Caminhão Início: [DATE] 13:00 Té…" at bounding box center [835, 583] width 1413 height 45
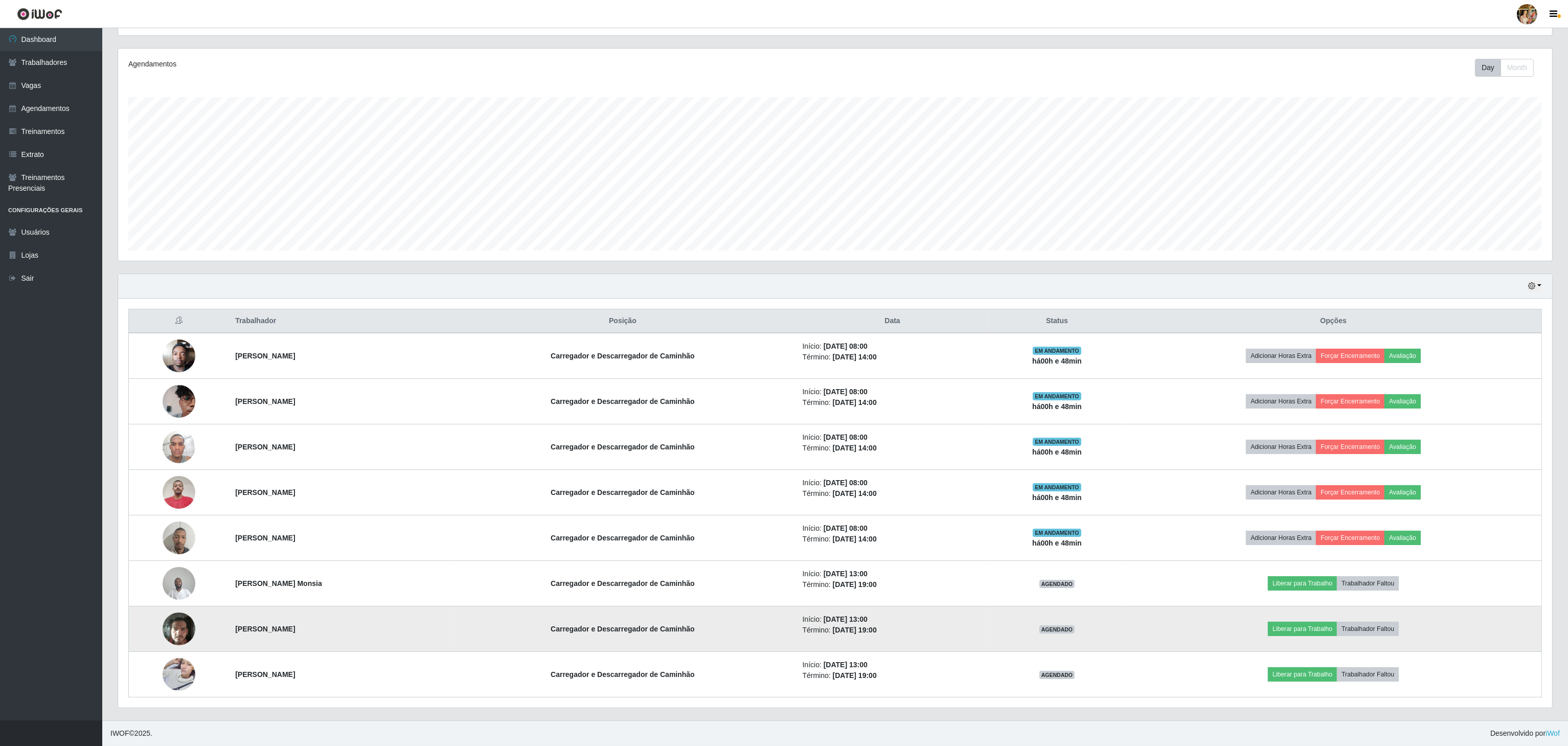
drag, startPoint x: 230, startPoint y: 629, endPoint x: 331, endPoint y: 636, distance: 101.2
click at [331, 636] on td "[PERSON_NAME]" at bounding box center [338, 629] width 220 height 45
click at [214, 631] on td at bounding box center [179, 629] width 101 height 45
drag, startPoint x: 221, startPoint y: 631, endPoint x: 370, endPoint y: 632, distance: 149.0
click at [370, 632] on tr "[PERSON_NAME] e Descarregador de Caminhão Início: [DATE] 13:00 Término: [DATE] …" at bounding box center [835, 629] width 1413 height 45
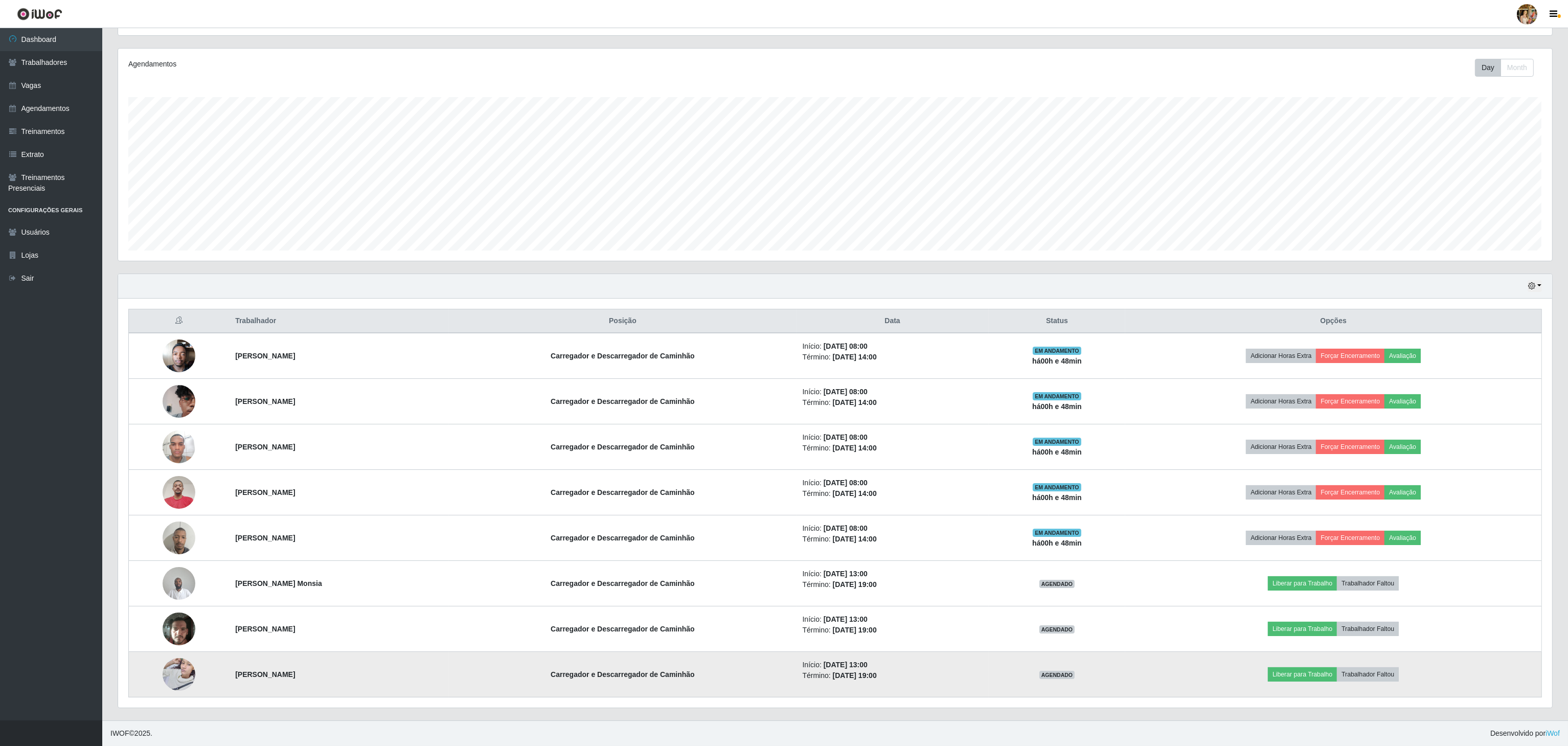
drag, startPoint x: 232, startPoint y: 687, endPoint x: 283, endPoint y: 682, distance: 51.2
click at [329, 680] on td "[PERSON_NAME]" at bounding box center [338, 674] width 220 height 45
drag, startPoint x: 214, startPoint y: 674, endPoint x: 357, endPoint y: 680, distance: 143.1
click at [355, 680] on tr "[PERSON_NAME] e Descarregador de Caminhão Início: [DATE] 13:00 Término: [DATE] …" at bounding box center [835, 674] width 1413 height 45
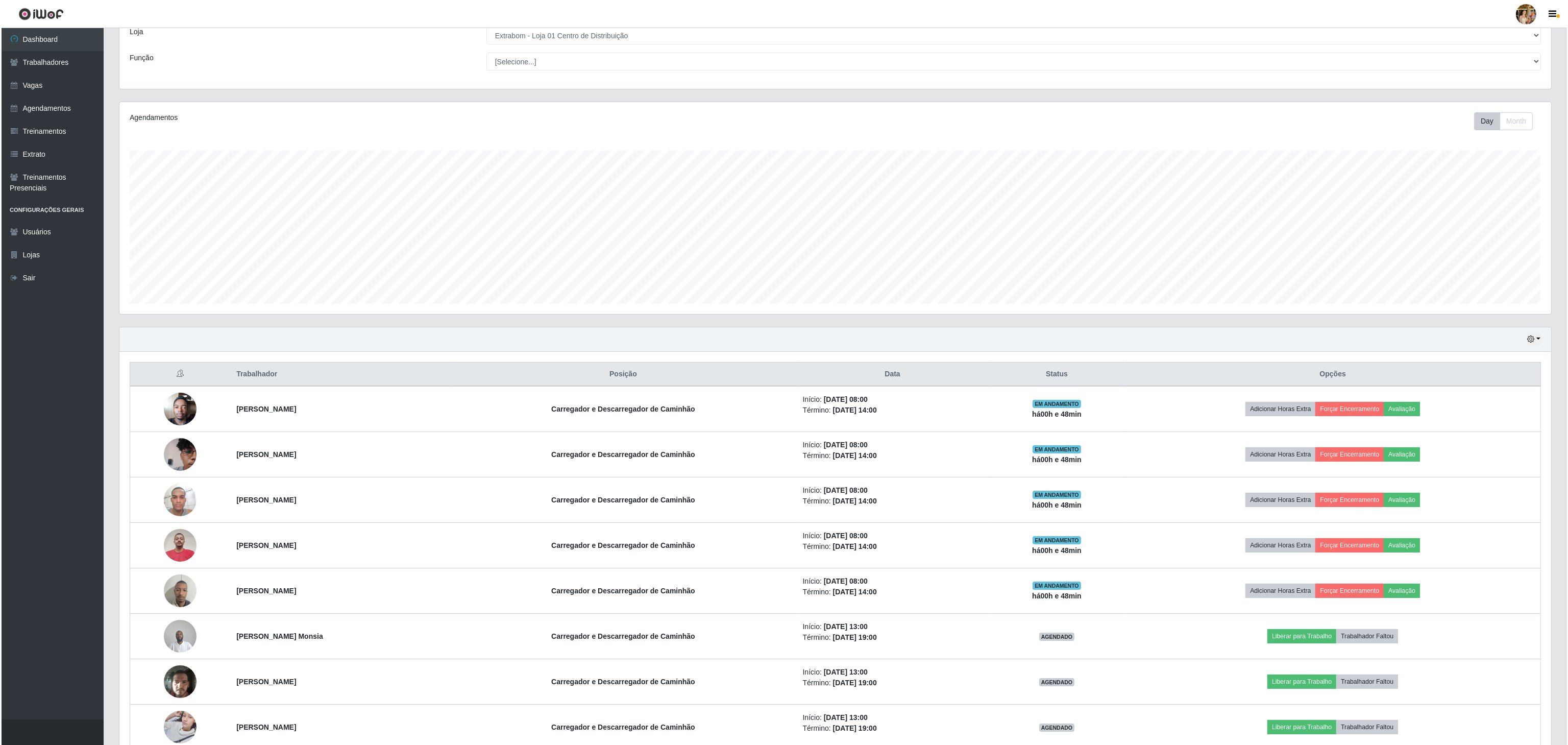
scroll to position [0, 0]
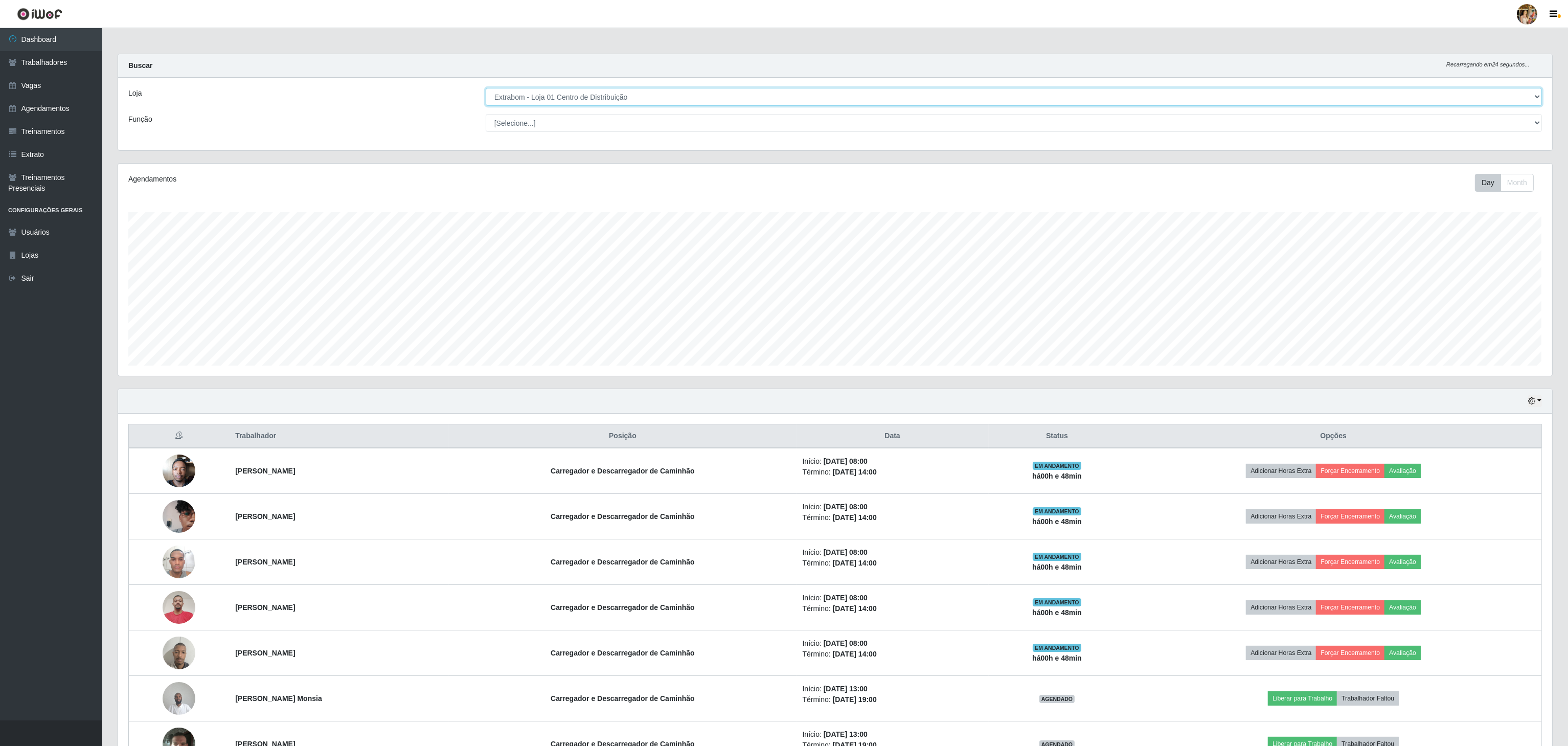
click at [605, 101] on select "[Selecione...] Atacado Vem - [GEOGRAPHIC_DATA] 30 Laranjeiras Velha Atacado Vem…" at bounding box center [1013, 97] width 1056 height 18
click at [486, 88] on select "[Selecione...] Atacado Vem - [GEOGRAPHIC_DATA] 30 Laranjeiras Velha Atacado Vem…" at bounding box center [1013, 97] width 1056 height 18
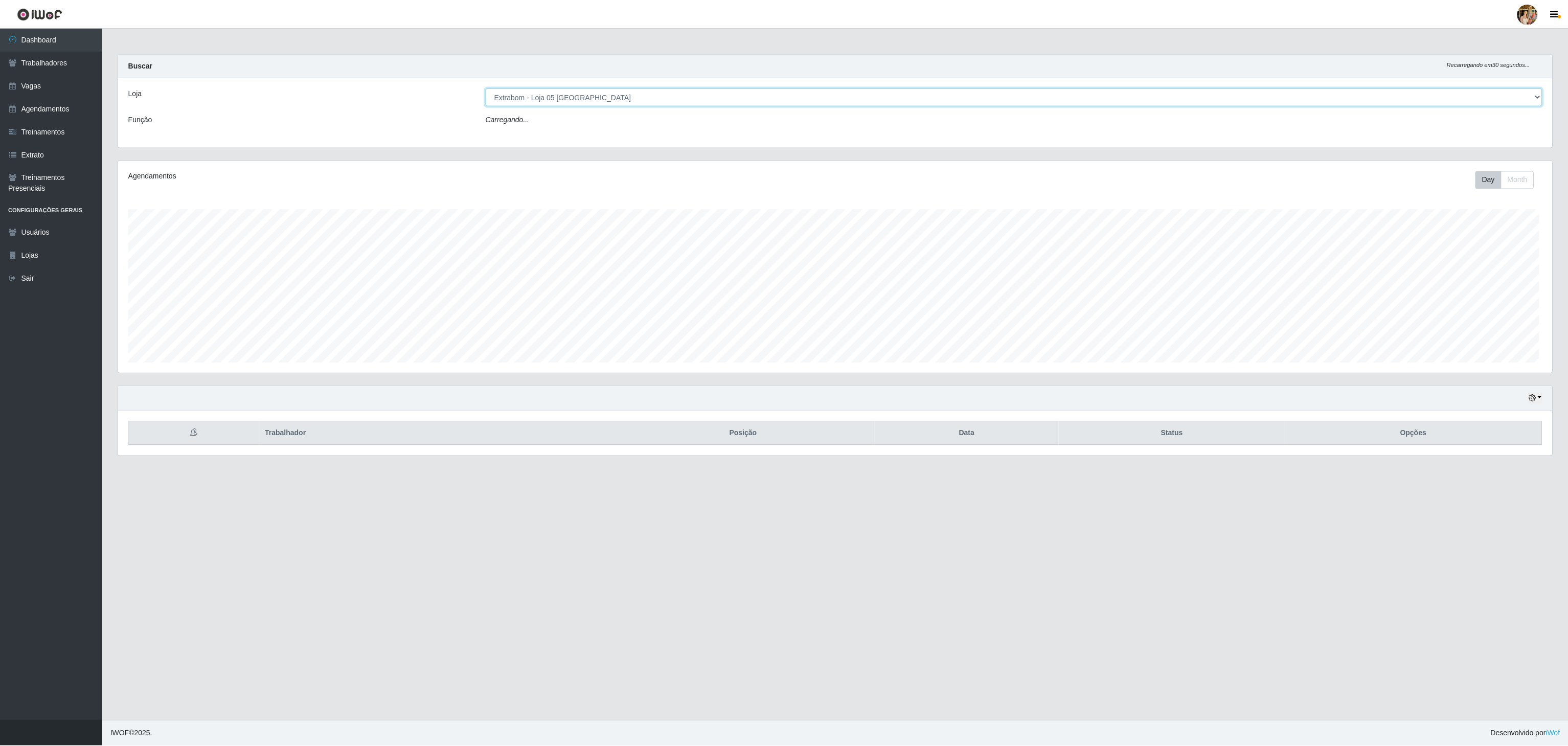
scroll to position [212, 1435]
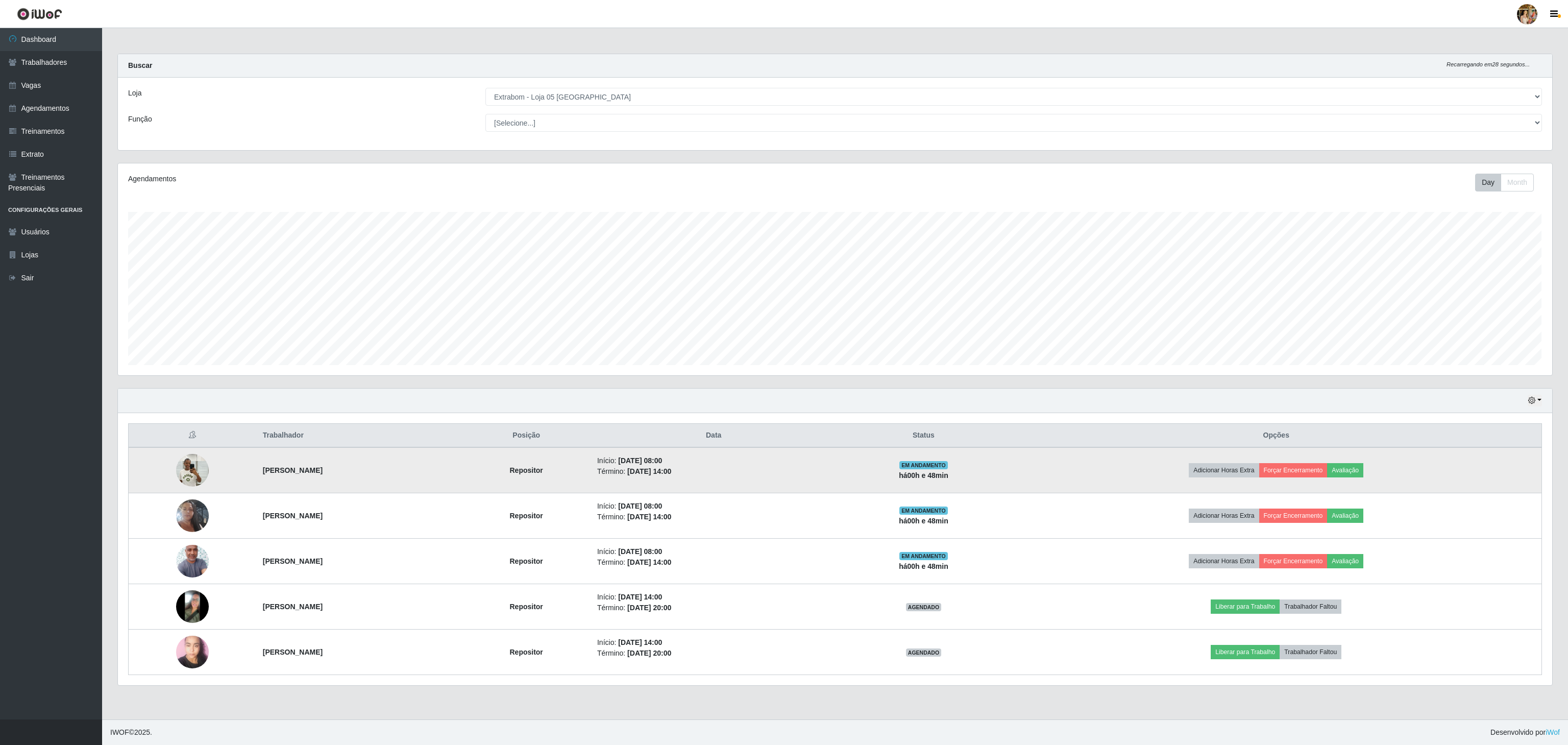
drag, startPoint x: 268, startPoint y: 476, endPoint x: 478, endPoint y: 478, distance: 210.0
click at [478, 478] on tr "[PERSON_NAME] Repositor Início: [DATE] 08:00 Término: [DATE] 14:00 EM ANDAMENTO…" at bounding box center [834, 470] width 1413 height 46
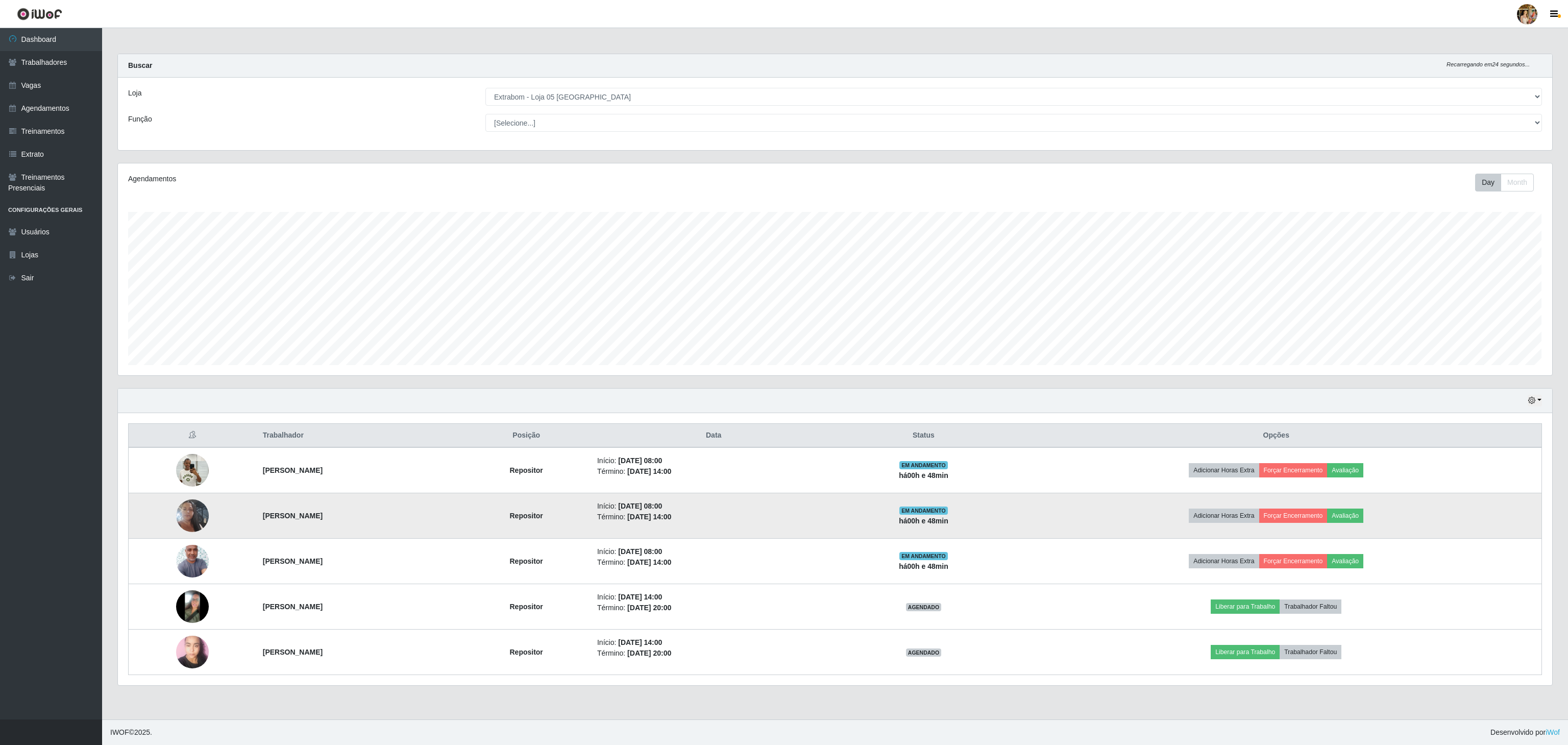
drag, startPoint x: 239, startPoint y: 528, endPoint x: 426, endPoint y: 523, distance: 187.1
click at [426, 523] on tr "[PERSON_NAME] Repositor Início: [DATE] 08:00 Término: [DATE] 14:00 EM ANDAMENTO…" at bounding box center [834, 516] width 1413 height 45
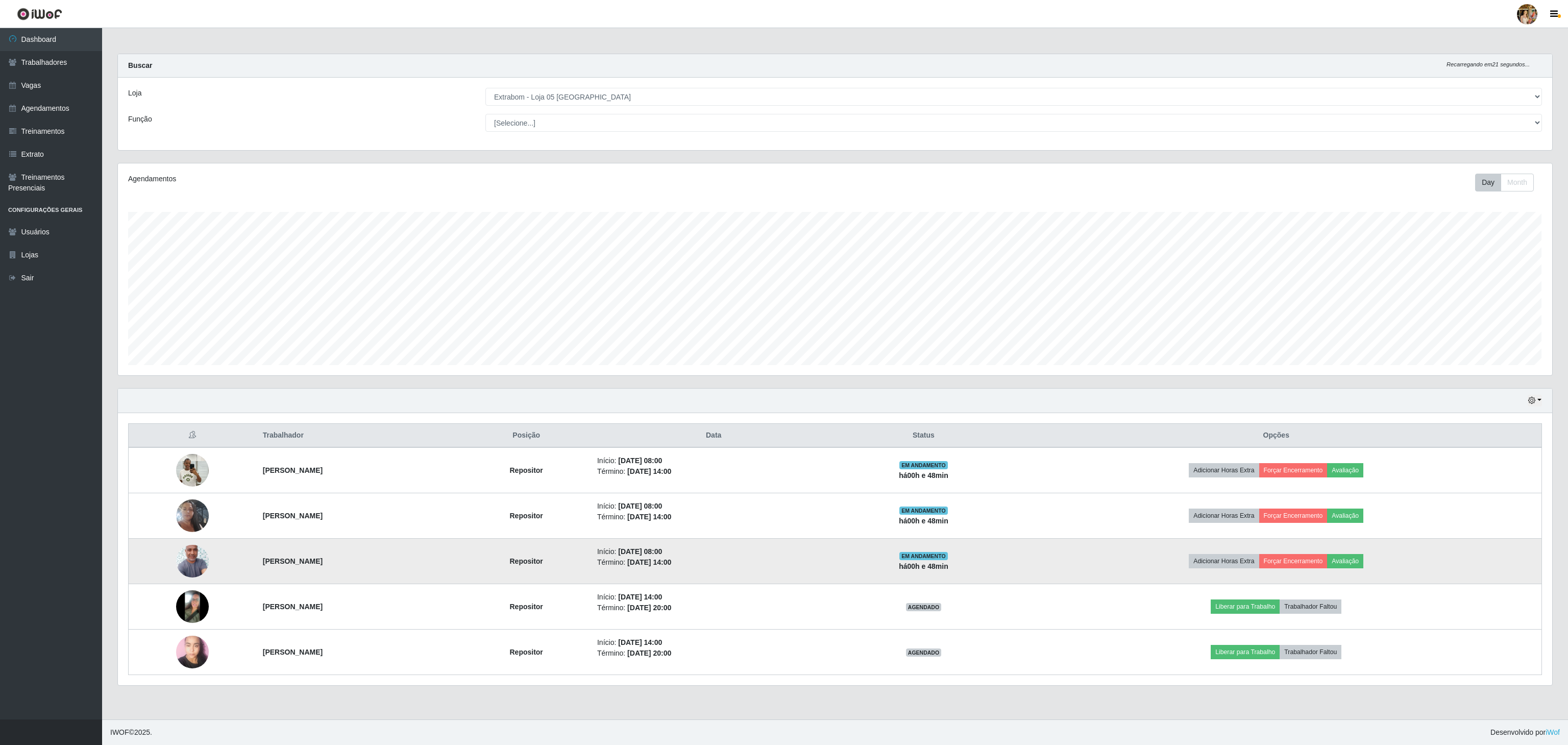
drag, startPoint x: 250, startPoint y: 564, endPoint x: 391, endPoint y: 565, distance: 141.0
click at [391, 565] on td "[PERSON_NAME]" at bounding box center [359, 561] width 205 height 45
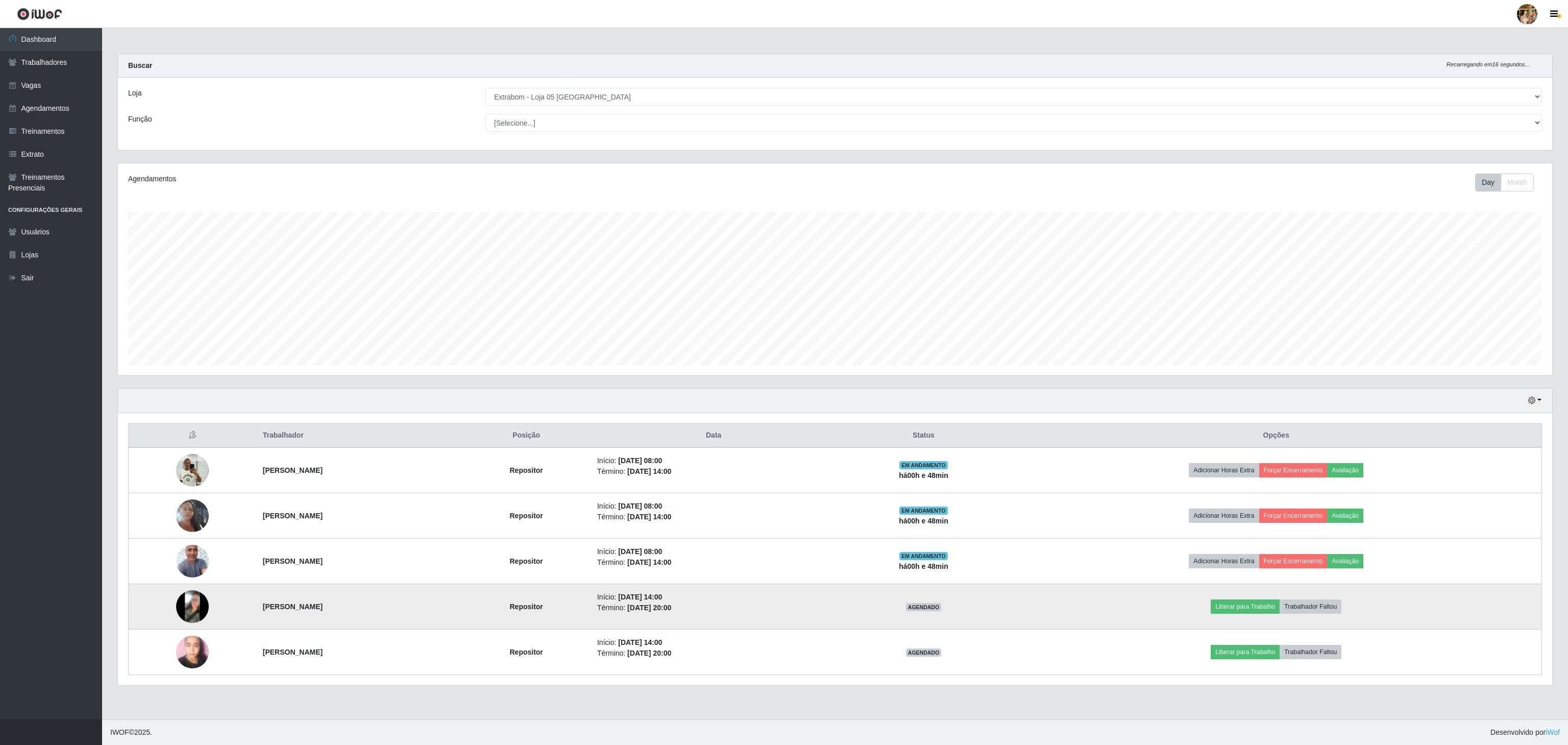
drag, startPoint x: 338, startPoint y: 610, endPoint x: 398, endPoint y: 610, distance: 60.0
click at [398, 610] on tr "[PERSON_NAME] Repositor Início: [DATE] 14:00 Término: [DATE] 20:00 AGENDADO Lib…" at bounding box center [834, 606] width 1413 height 45
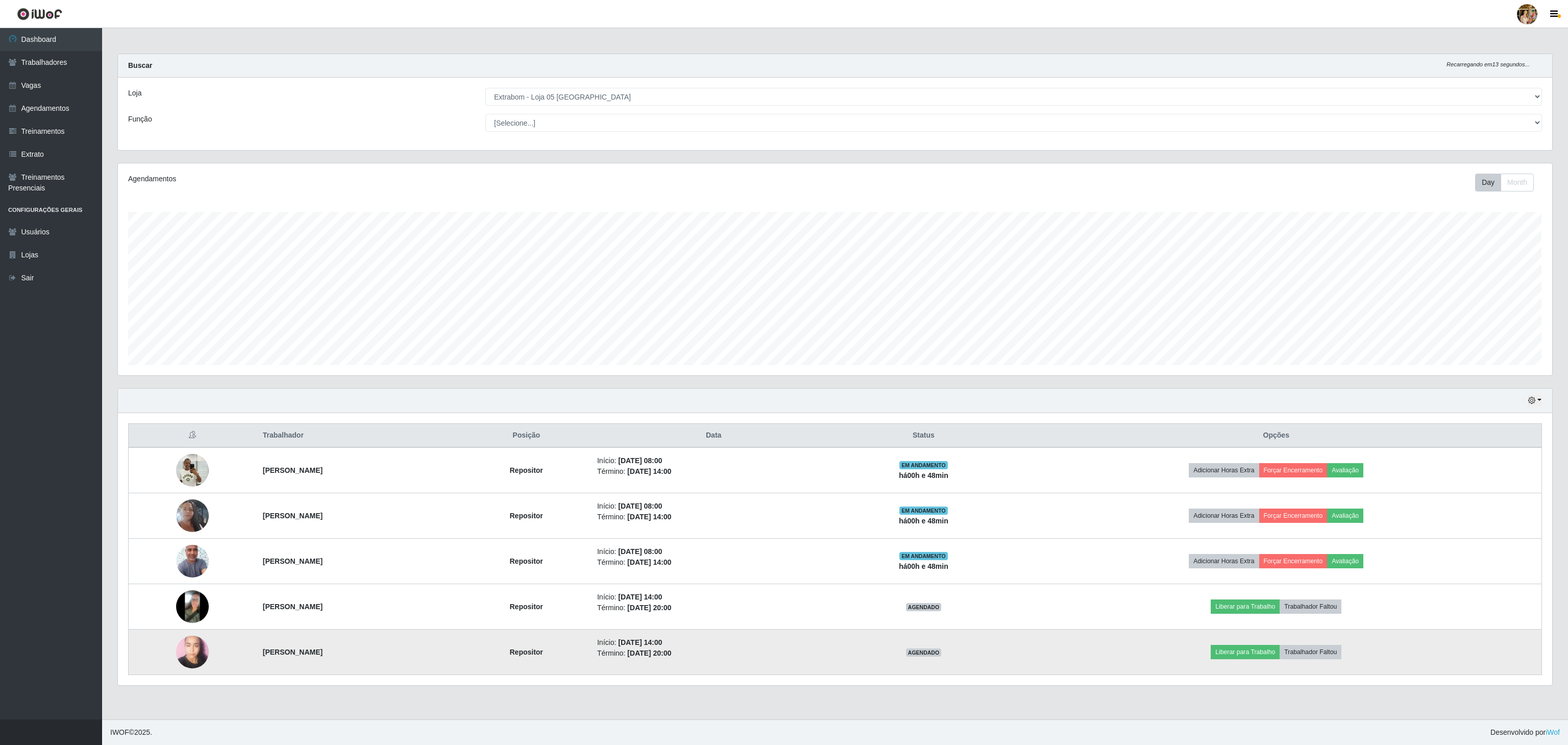
drag, startPoint x: 241, startPoint y: 650, endPoint x: 425, endPoint y: 654, distance: 184.0
click at [425, 654] on tr "[PERSON_NAME] Repositor Início: [DATE] 14:00 Término: [DATE] 20:00 AGENDADO Lib…" at bounding box center [834, 652] width 1413 height 45
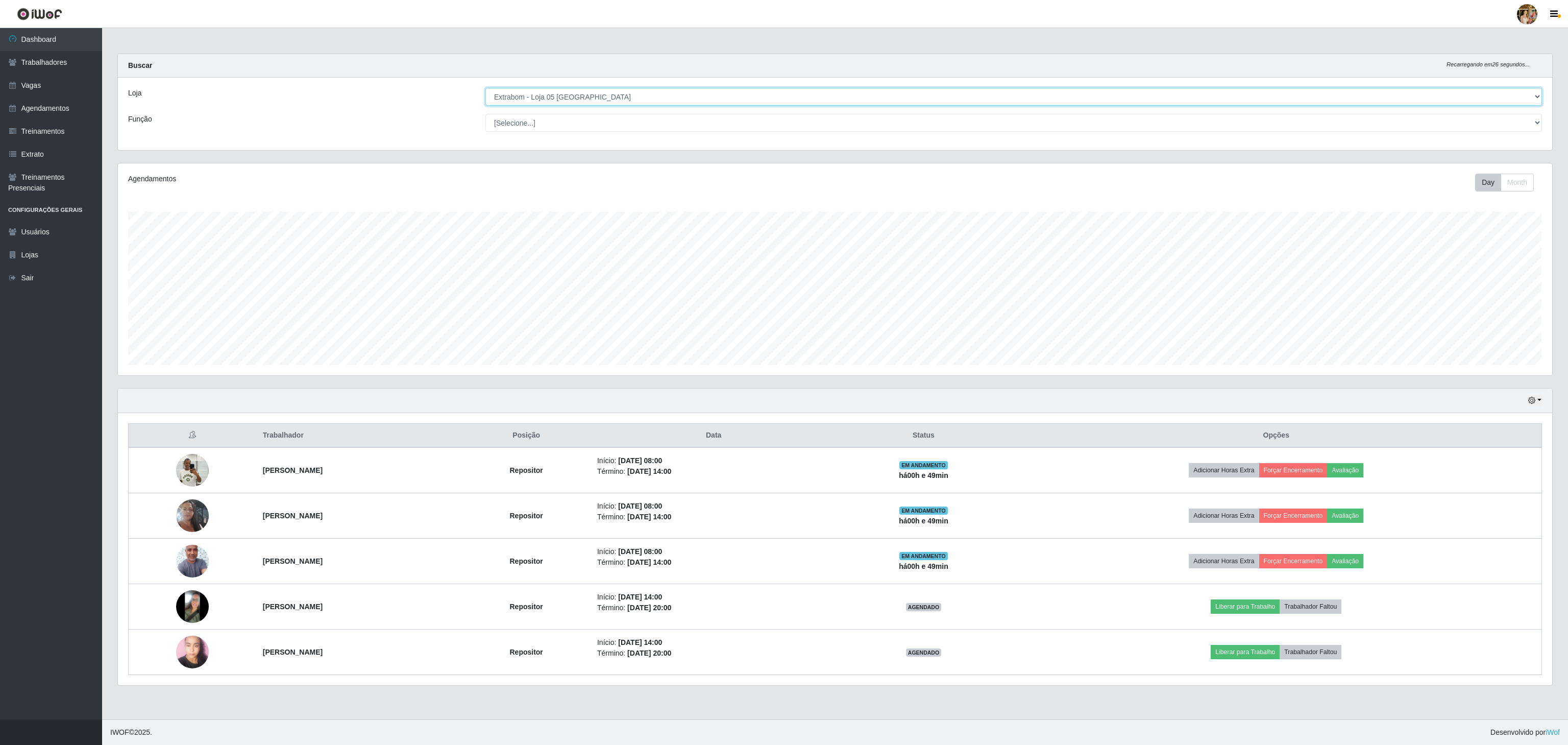
click at [569, 101] on select "[Selecione...] Atacado Vem - [GEOGRAPHIC_DATA] 30 Laranjeiras Velha Atacado Vem…" at bounding box center [1014, 97] width 1057 height 18
click at [486, 88] on select "[Selecione...] Atacado Vem - [GEOGRAPHIC_DATA] 30 Laranjeiras Velha Atacado Vem…" at bounding box center [1014, 97] width 1057 height 18
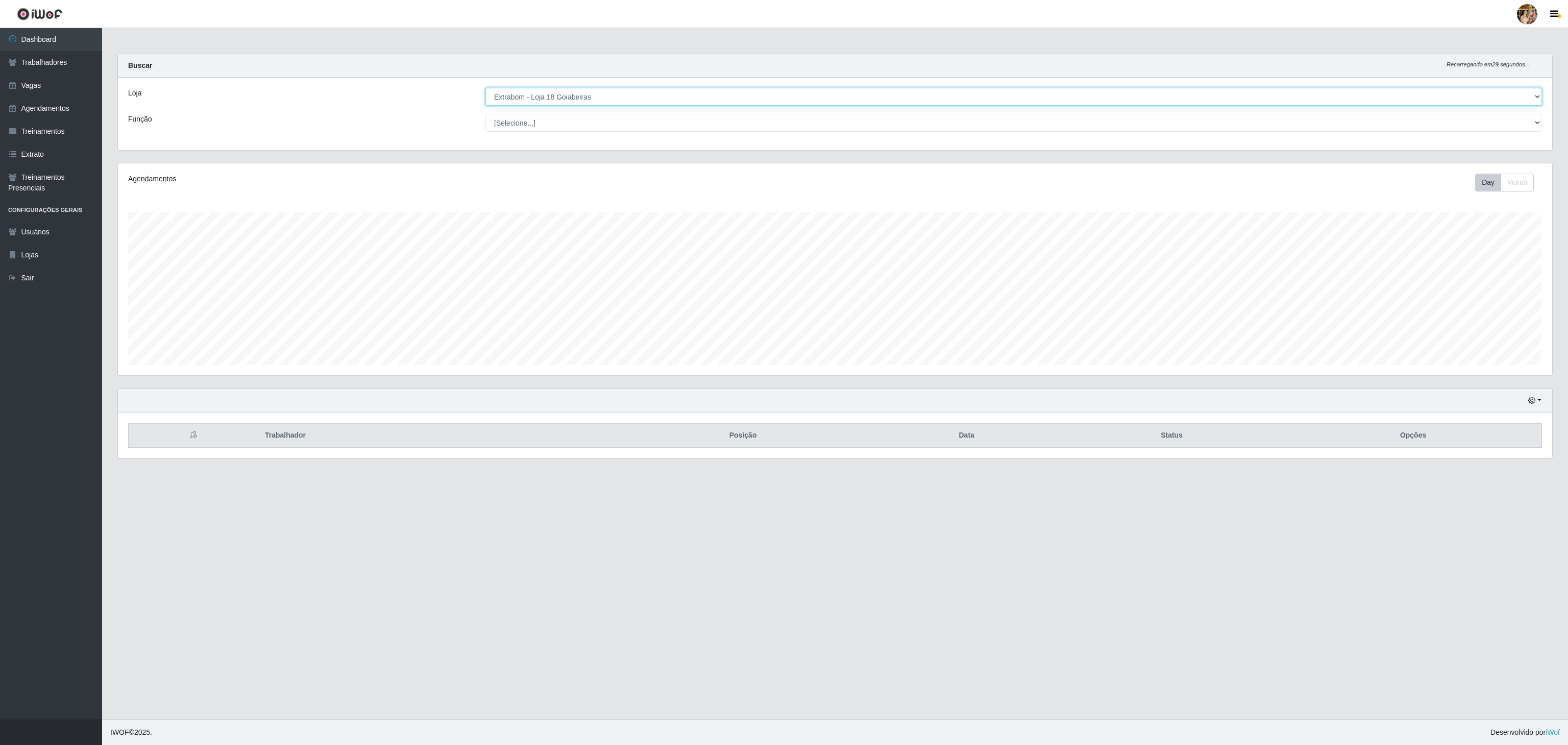
drag, startPoint x: 588, startPoint y: 96, endPoint x: 588, endPoint y: 103, distance: 7.0
click at [588, 95] on select "[Selecione...] Atacado Vem - [GEOGRAPHIC_DATA] 30 Laranjeiras Velha Atacado Vem…" at bounding box center [1014, 97] width 1057 height 18
click at [486, 88] on select "[Selecione...] Atacado Vem - [GEOGRAPHIC_DATA] 30 Laranjeiras Velha Atacado Vem…" at bounding box center [1014, 97] width 1057 height 18
click at [600, 97] on select "[Selecione...] Atacado Vem - [GEOGRAPHIC_DATA] 30 Laranjeiras Velha Atacado Vem…" at bounding box center [1014, 97] width 1057 height 18
click at [486, 88] on select "[Selecione...] Atacado Vem - [GEOGRAPHIC_DATA] 30 Laranjeiras Velha Atacado Vem…" at bounding box center [1014, 97] width 1057 height 18
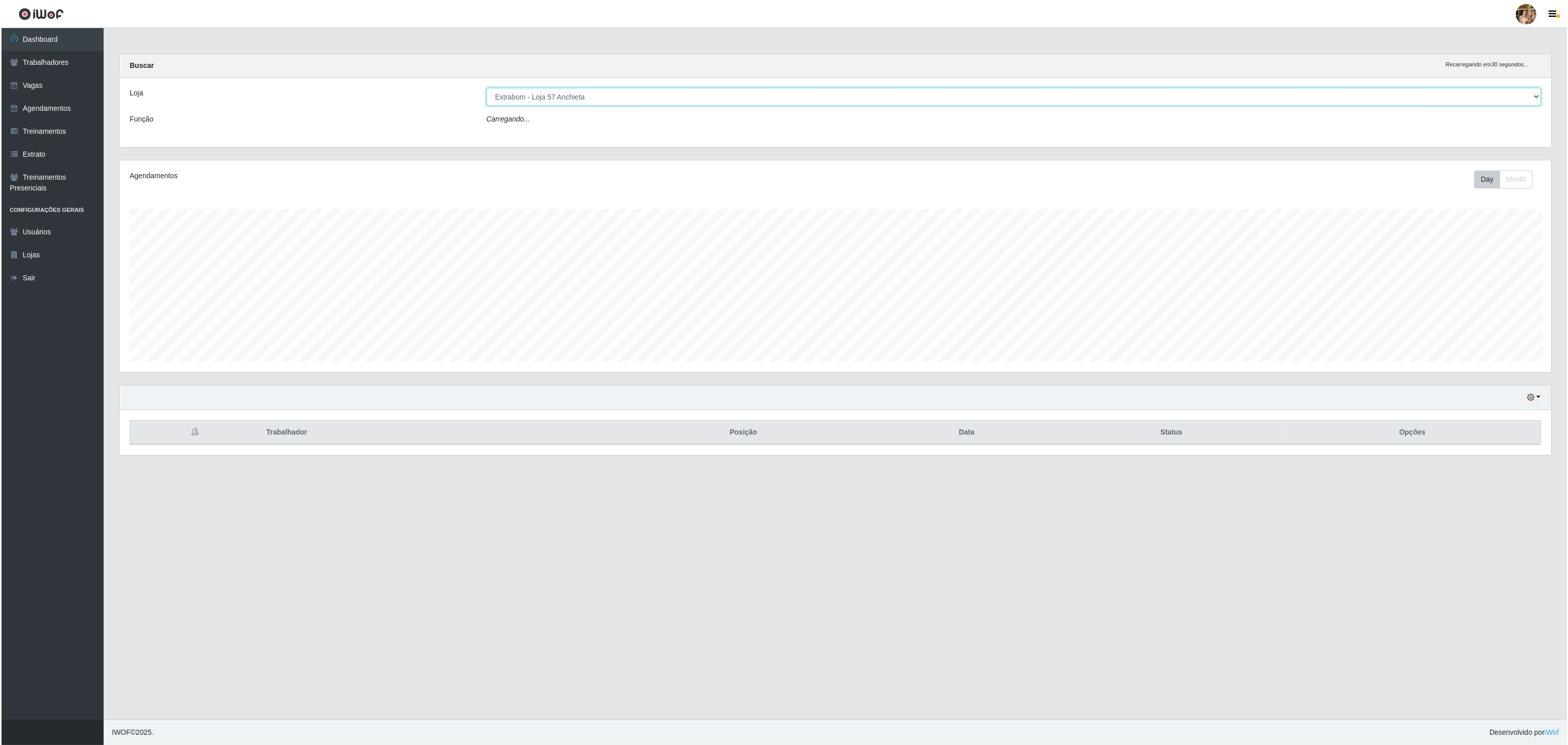
scroll to position [510356, 508912]
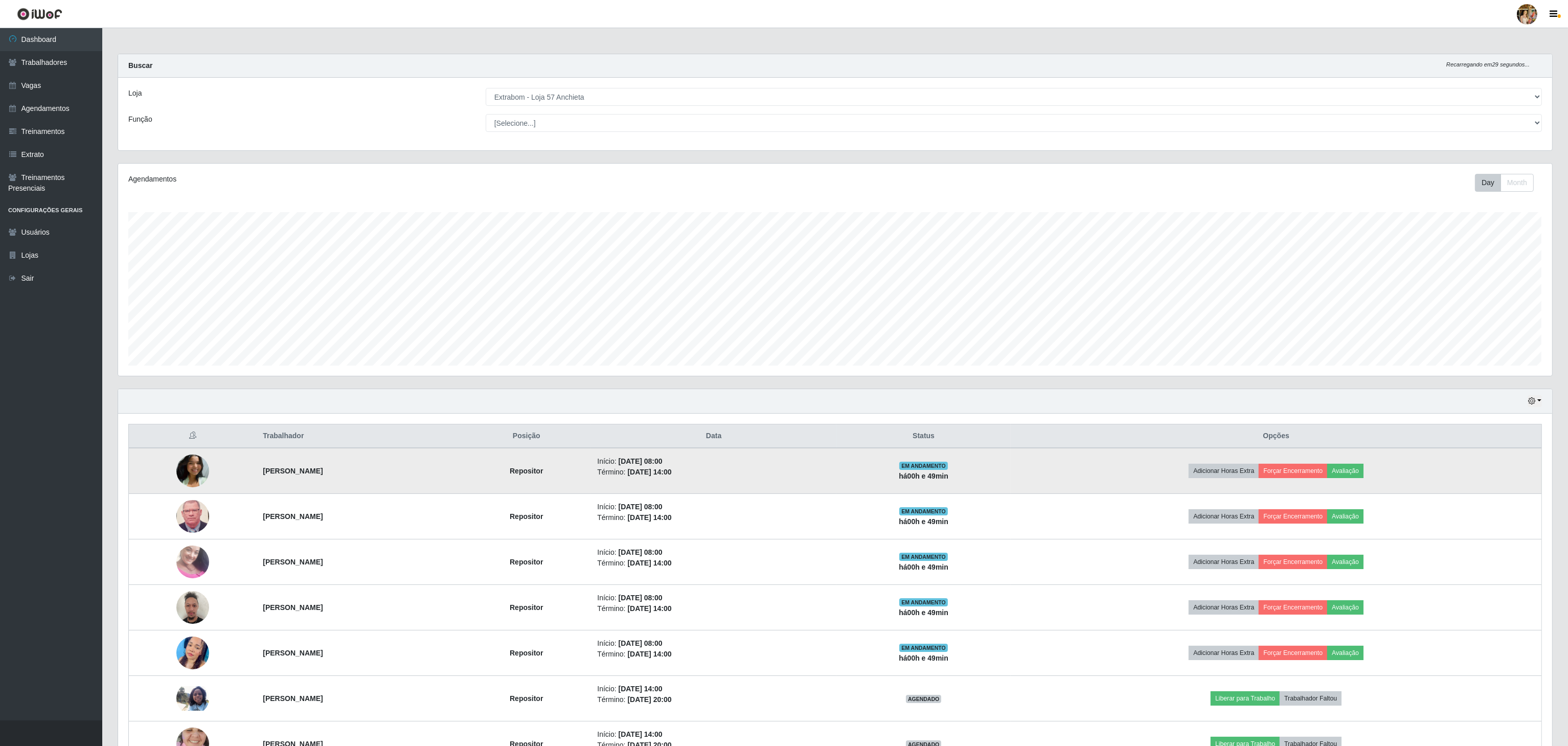
click at [377, 466] on tr "[PERSON_NAME] Repositor Início: [DATE] 08:00 Término: [DATE] 14:00 EM ANDAMENTO…" at bounding box center [835, 471] width 1413 height 46
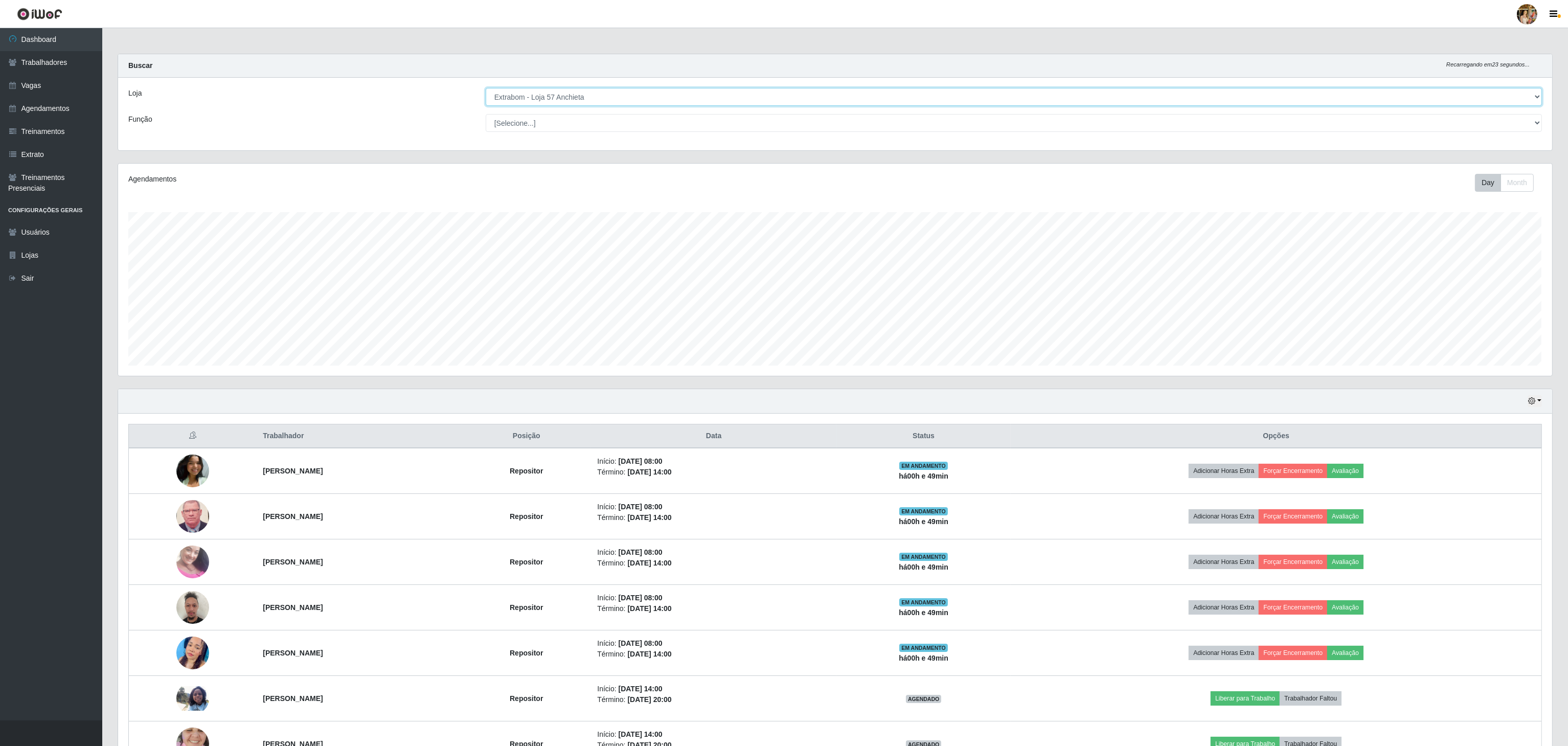
click at [590, 88] on select "[Selecione...] Atacado Vem - [GEOGRAPHIC_DATA] 30 Laranjeiras Velha Atacado Vem…" at bounding box center [1013, 97] width 1056 height 18
click at [486, 88] on select "[Selecione...] Atacado Vem - [GEOGRAPHIC_DATA] 30 Laranjeiras Velha Atacado Vem…" at bounding box center [1013, 97] width 1056 height 18
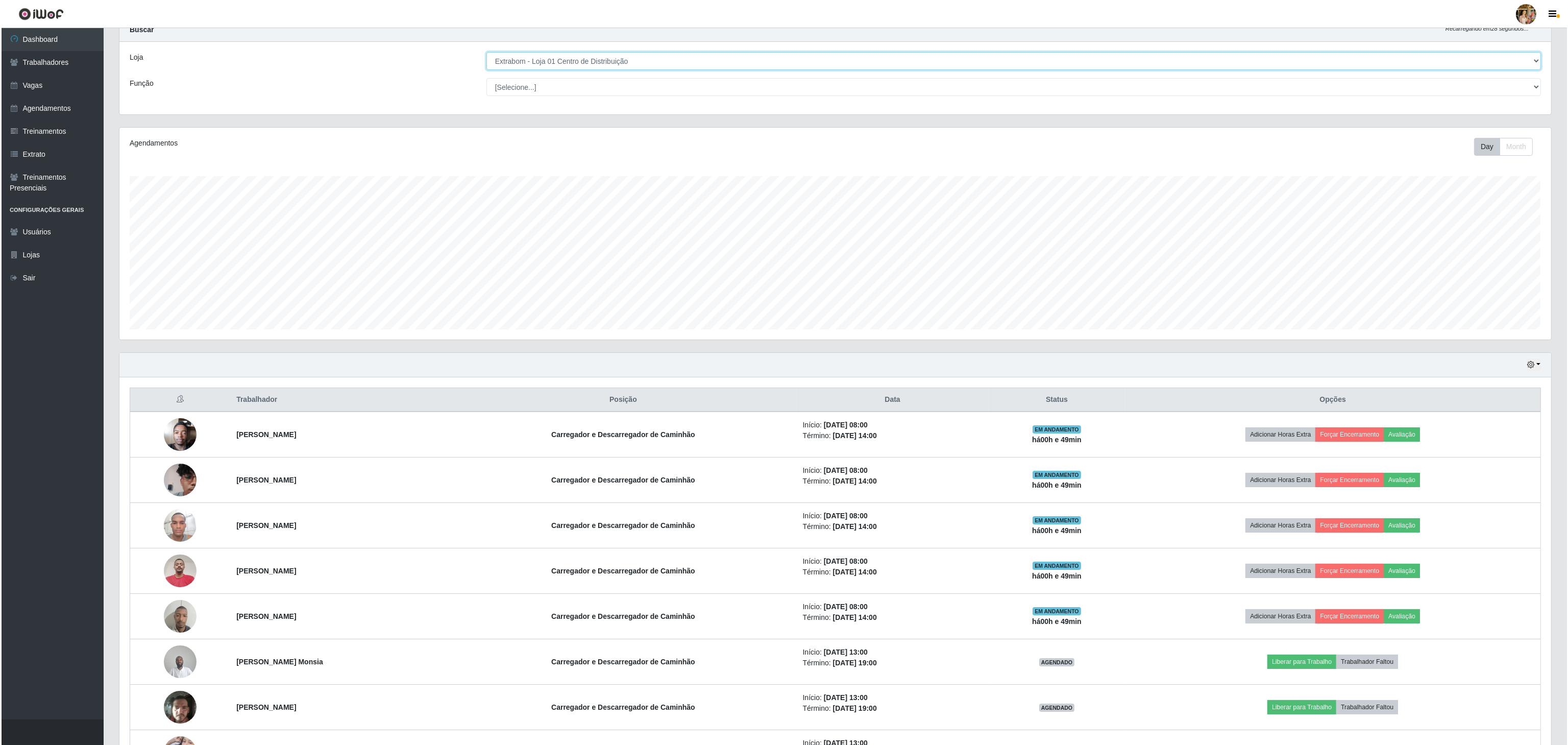
scroll to position [0, 0]
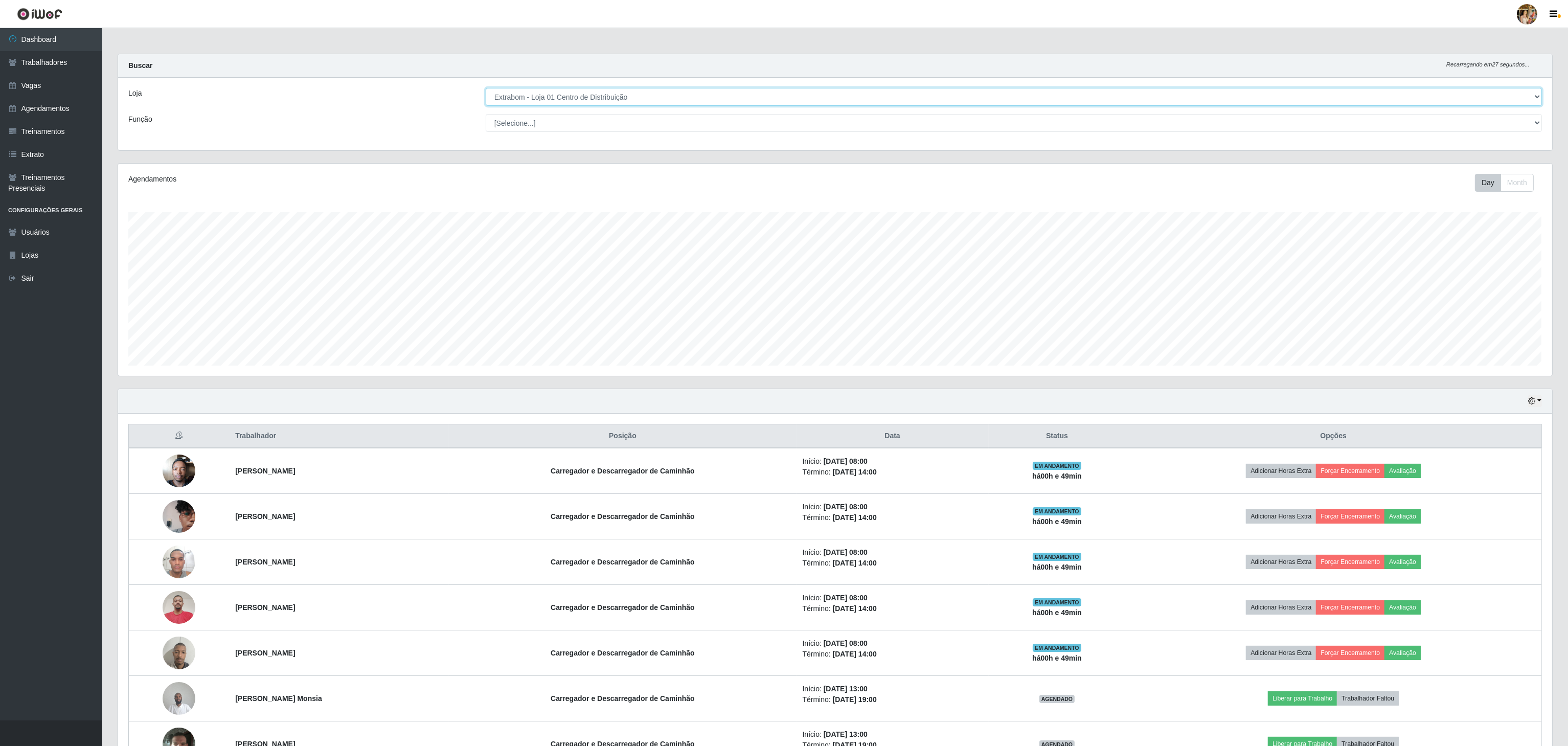
click at [663, 95] on select "[Selecione...] Atacado Vem - [GEOGRAPHIC_DATA] 30 Laranjeiras Velha Atacado Vem…" at bounding box center [1013, 97] width 1056 height 18
click at [486, 88] on select "[Selecione...] Atacado Vem - [GEOGRAPHIC_DATA] 30 Laranjeiras Velha Atacado Vem…" at bounding box center [1013, 97] width 1056 height 18
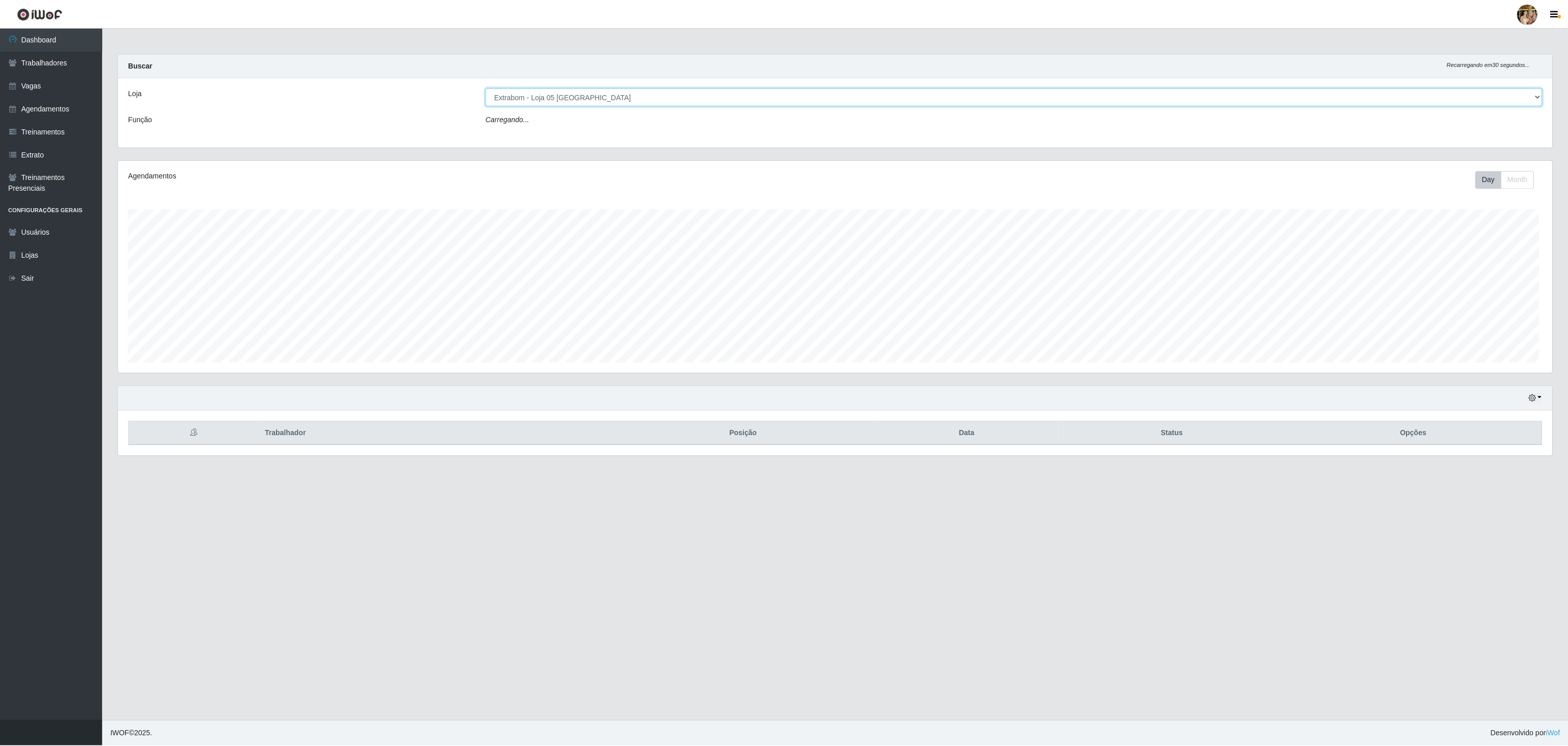
scroll to position [212, 1435]
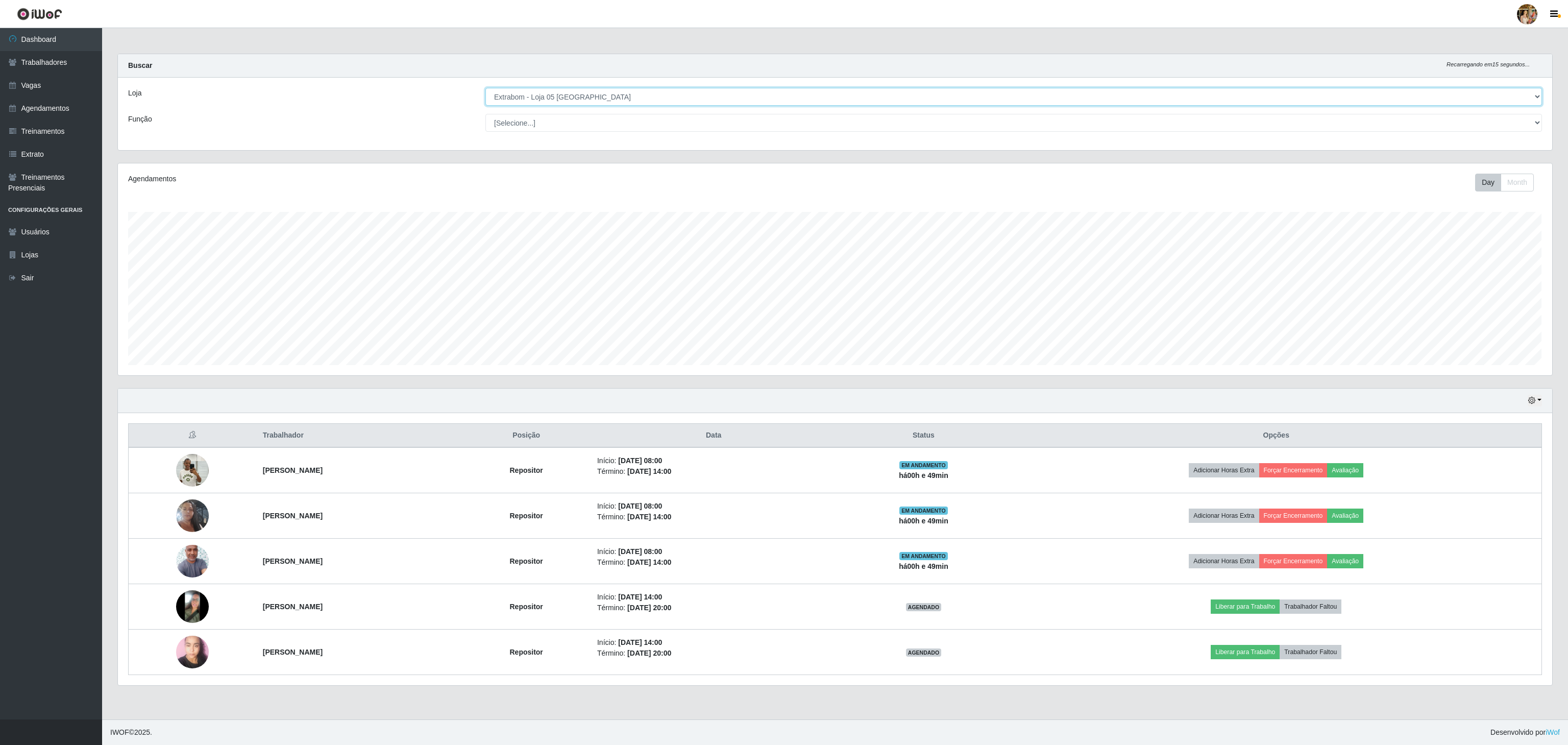
click at [602, 97] on select "[Selecione...] Atacado Vem - [GEOGRAPHIC_DATA] 30 Laranjeiras Velha Atacado Vem…" at bounding box center [1014, 97] width 1057 height 18
select select "470"
click at [486, 88] on select "[Selecione...] Atacado Vem - [GEOGRAPHIC_DATA] 30 Laranjeiras Velha Atacado Vem…" at bounding box center [1014, 97] width 1057 height 18
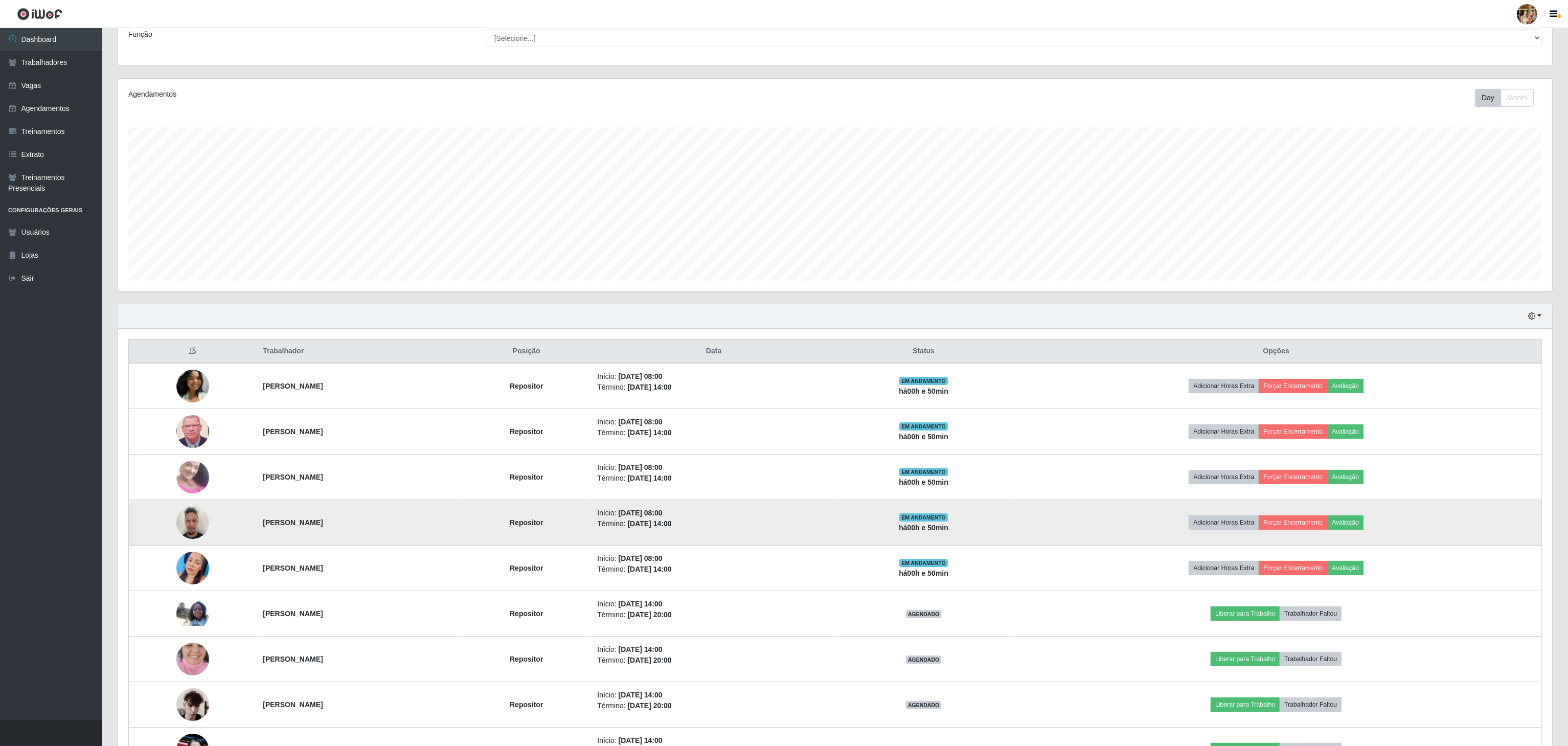
scroll to position [205, 0]
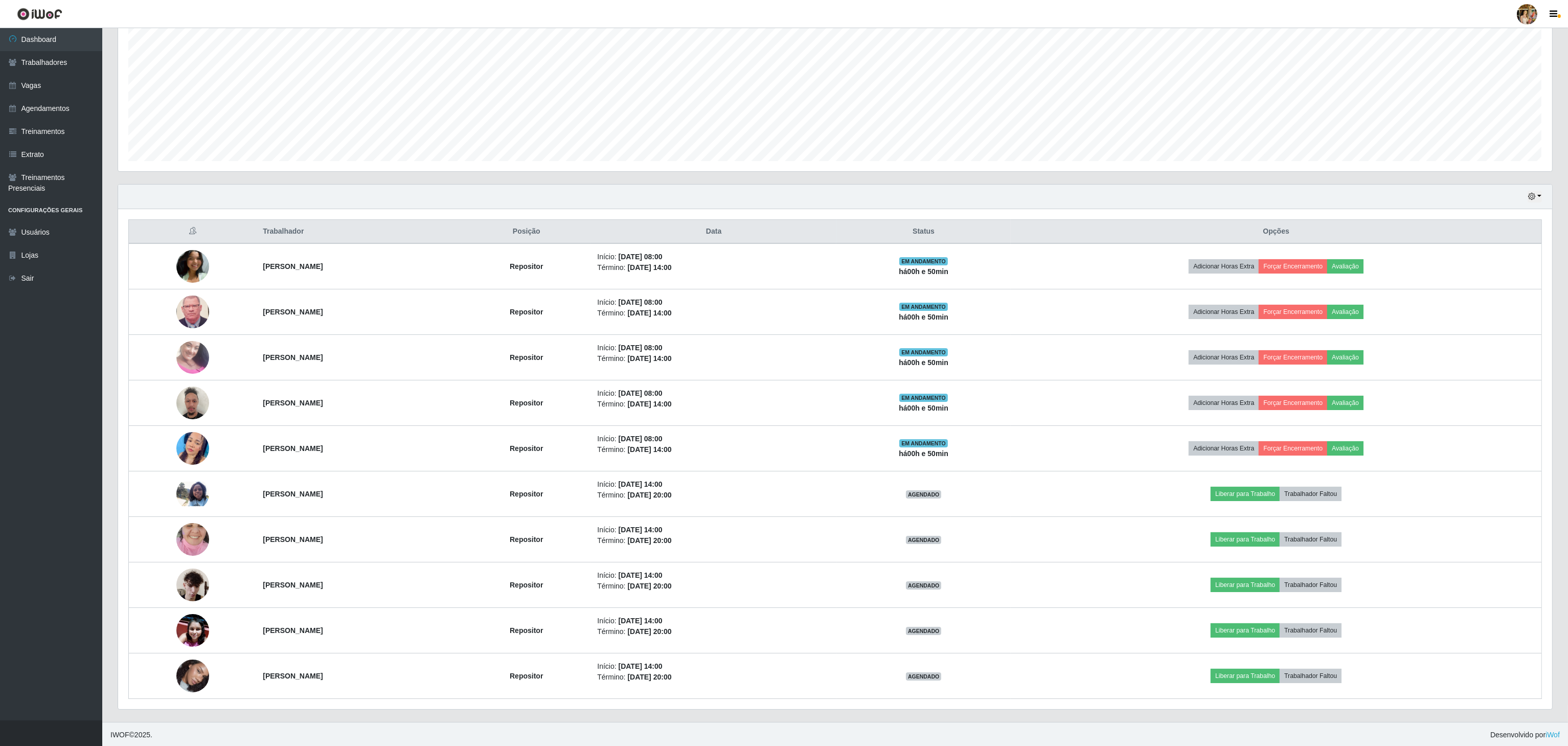
drag, startPoint x: 241, startPoint y: 320, endPoint x: 511, endPoint y: 246, distance: 280.0
click at [389, 312] on td "[PERSON_NAME]" at bounding box center [359, 312] width 205 height 45
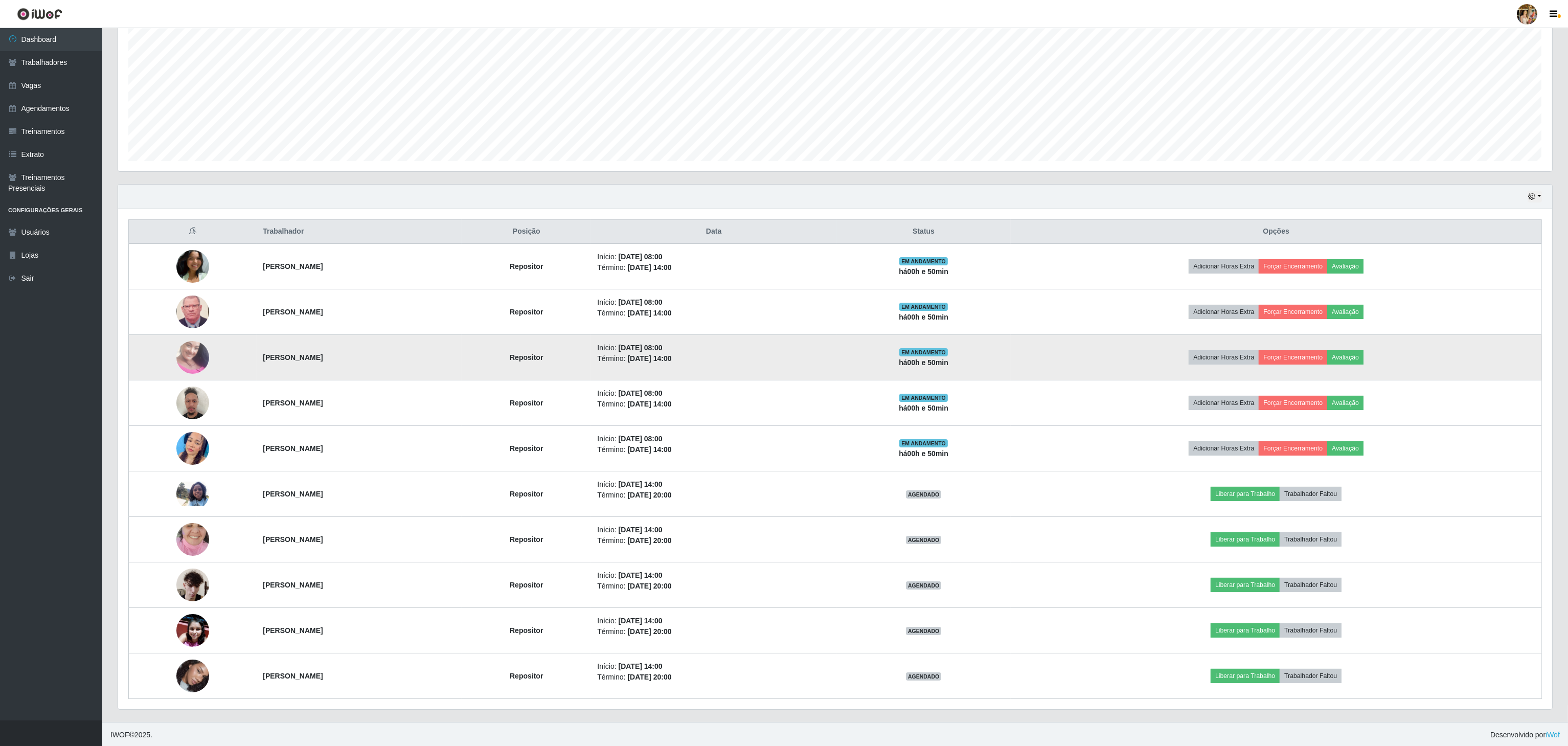
drag, startPoint x: 241, startPoint y: 361, endPoint x: 444, endPoint y: 365, distance: 203.0
click at [444, 365] on td "[PERSON_NAME]" at bounding box center [359, 357] width 205 height 45
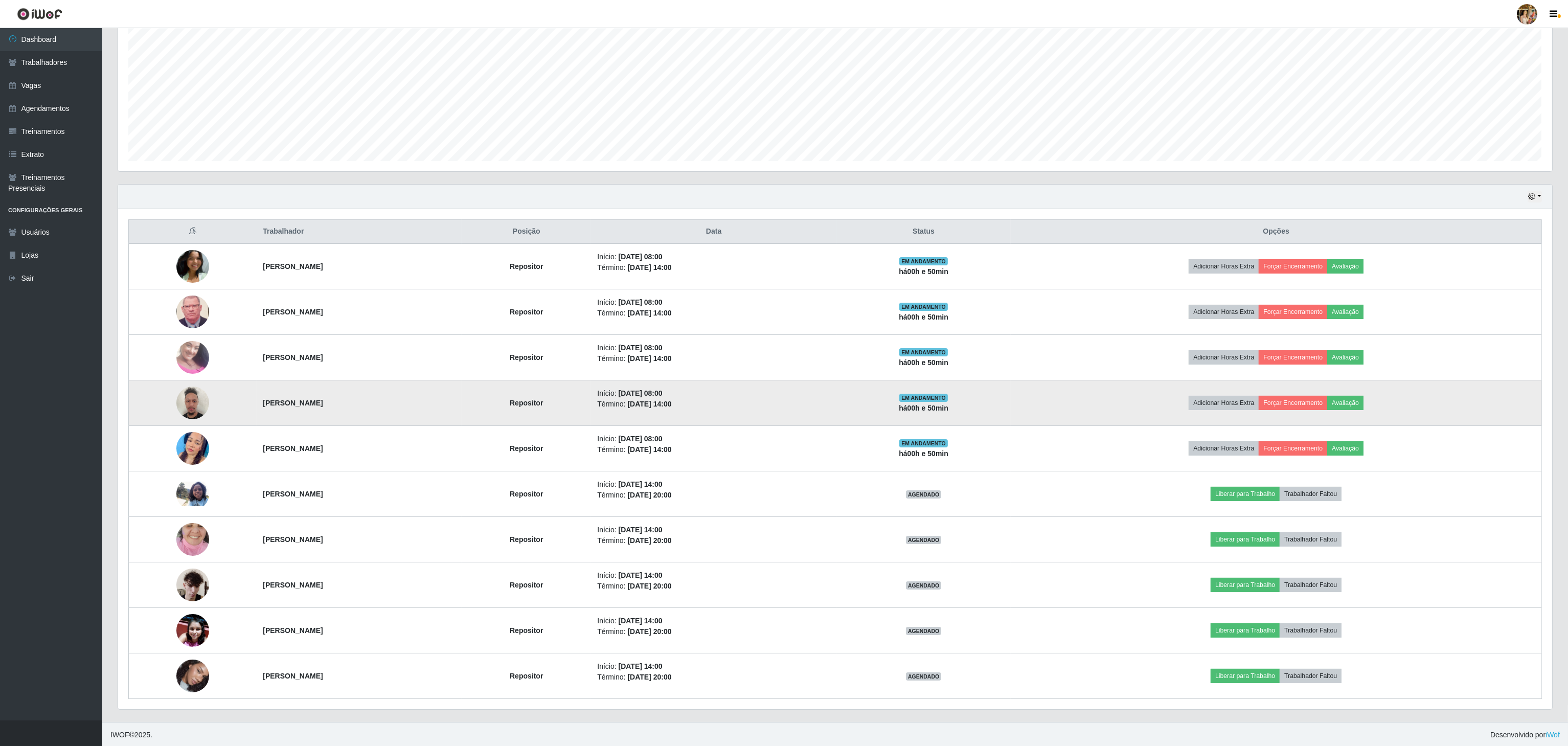
drag, startPoint x: 235, startPoint y: 421, endPoint x: 525, endPoint y: 422, distance: 290.0
click at [525, 422] on tr "[PERSON_NAME] Repositor Início: [DATE] 08:00 Término: [DATE] 14:00 EM ANDAMENTO…" at bounding box center [835, 403] width 1413 height 45
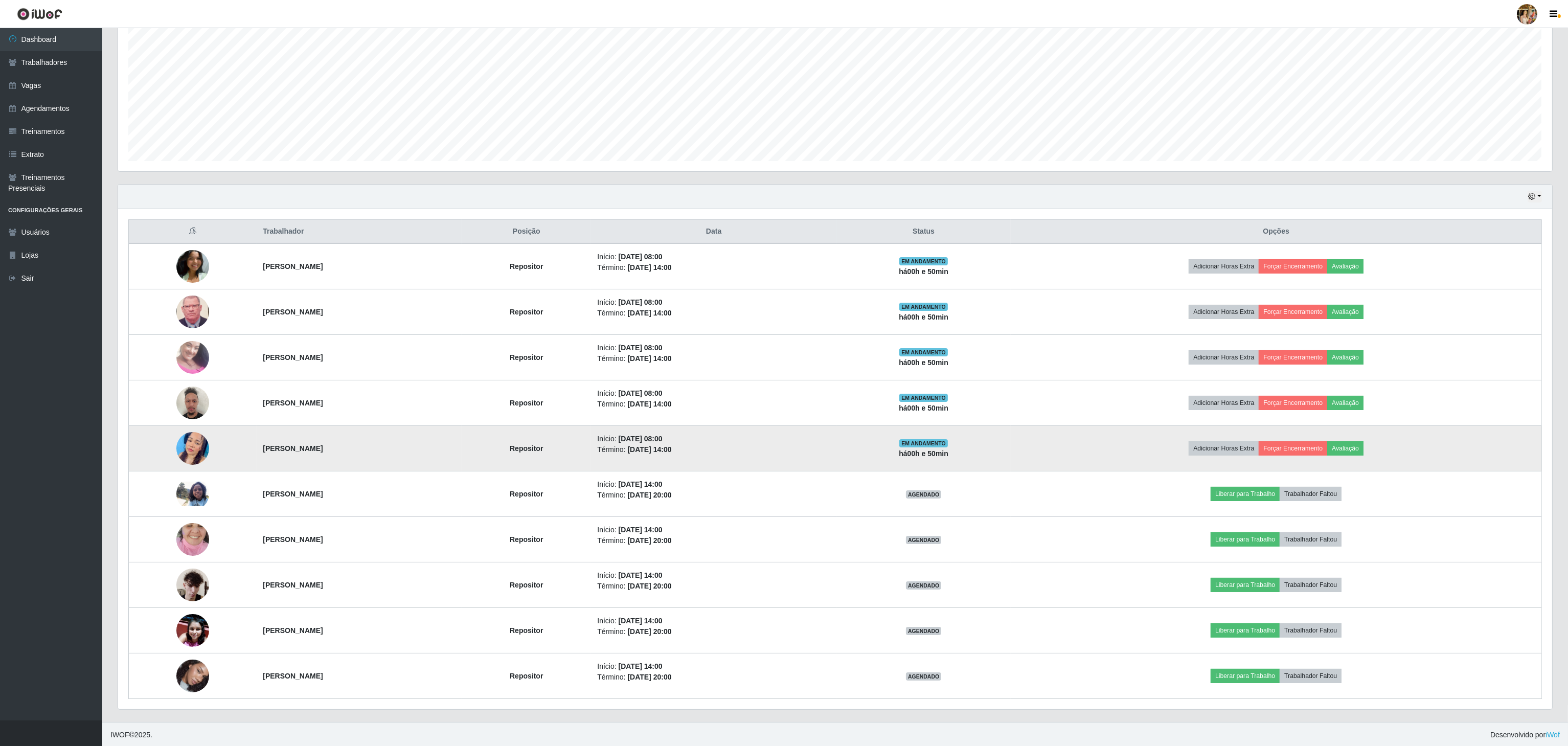
drag, startPoint x: 235, startPoint y: 451, endPoint x: 390, endPoint y: 455, distance: 155.1
click at [390, 455] on tr "[PERSON_NAME] Repositor Início: [DATE] 08:00 Término: [DATE] 14:00 EM ANDAMENTO…" at bounding box center [835, 448] width 1413 height 45
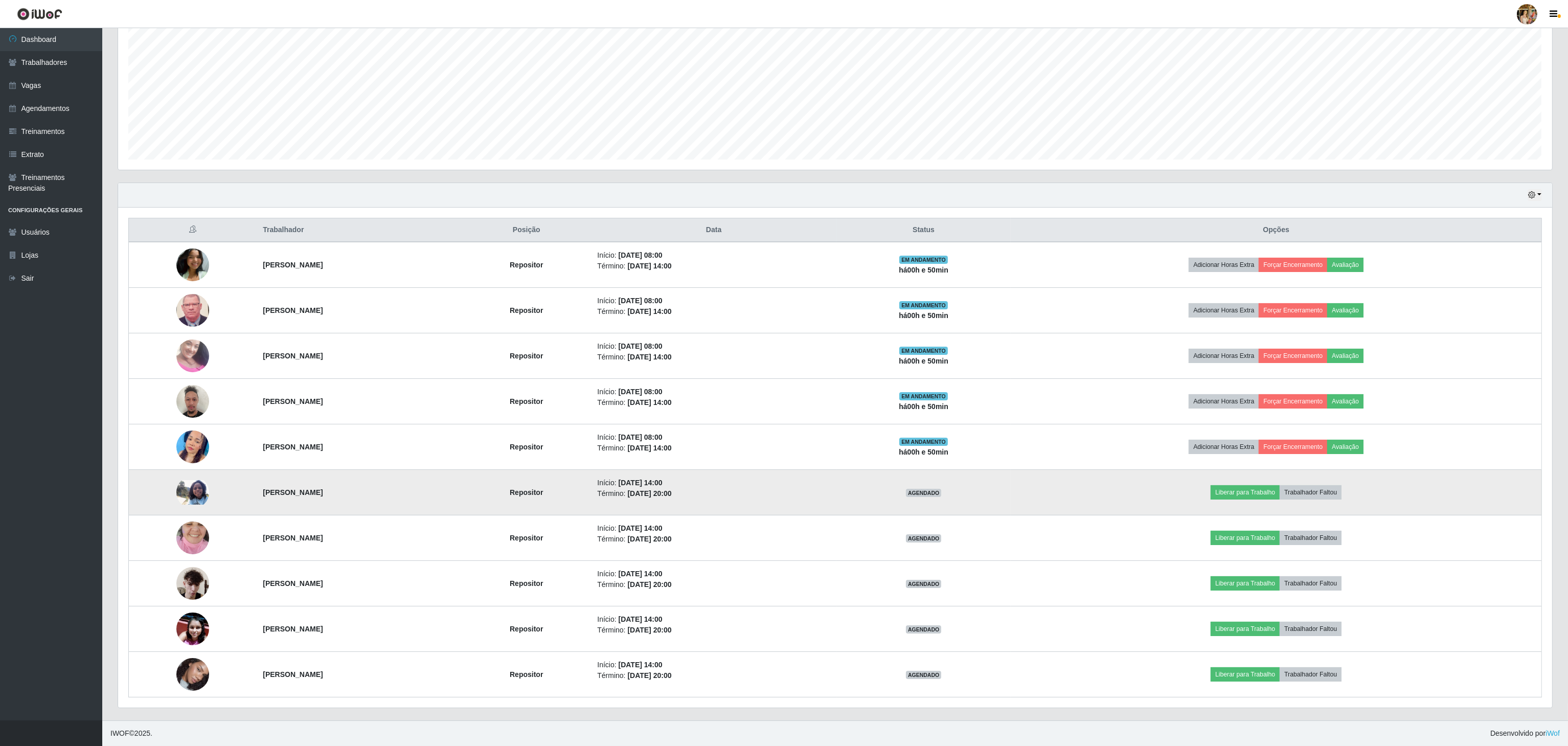
scroll to position [212, 0]
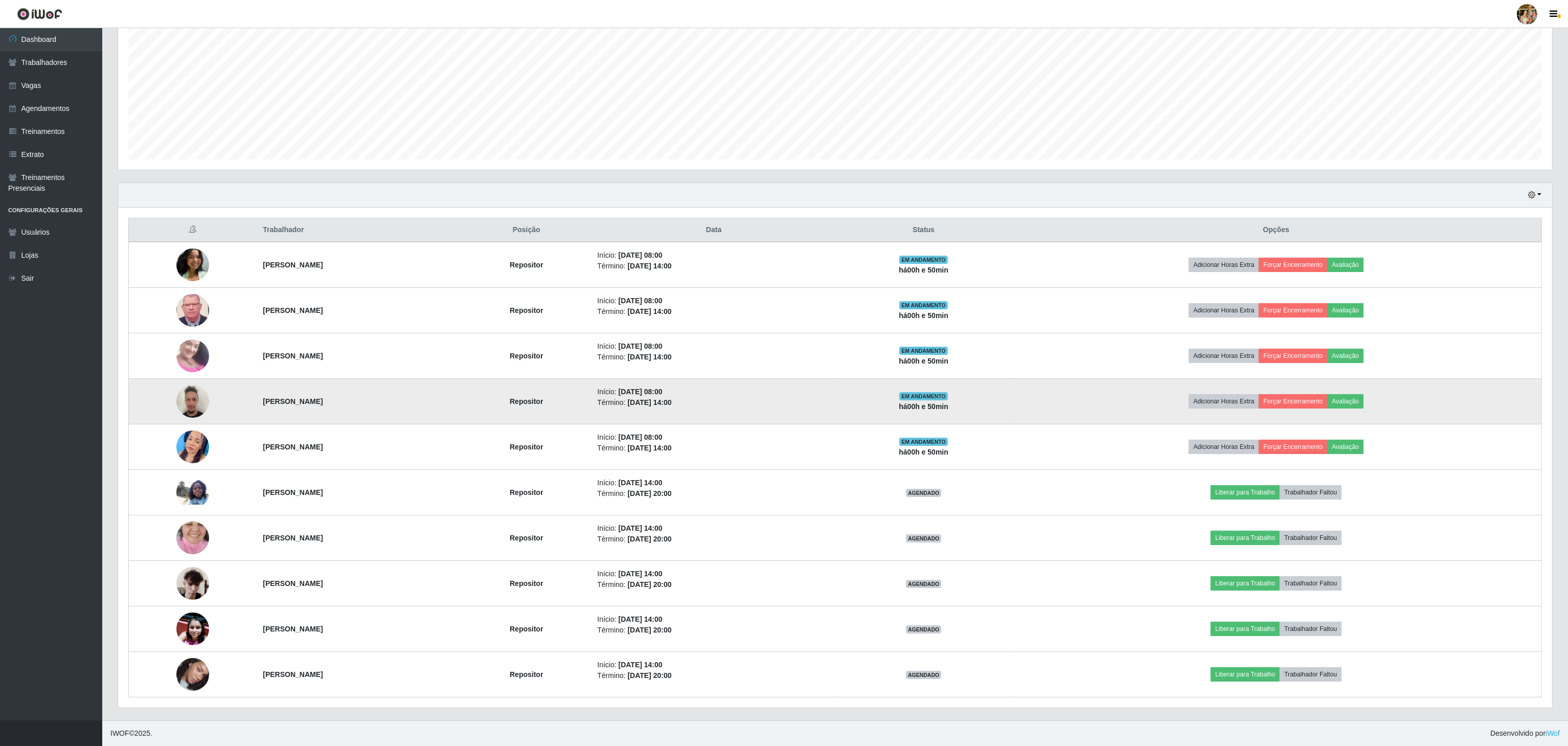
drag, startPoint x: 243, startPoint y: 486, endPoint x: 557, endPoint y: 378, distance: 332.1
click at [444, 486] on td "[PERSON_NAME]" at bounding box center [359, 492] width 205 height 45
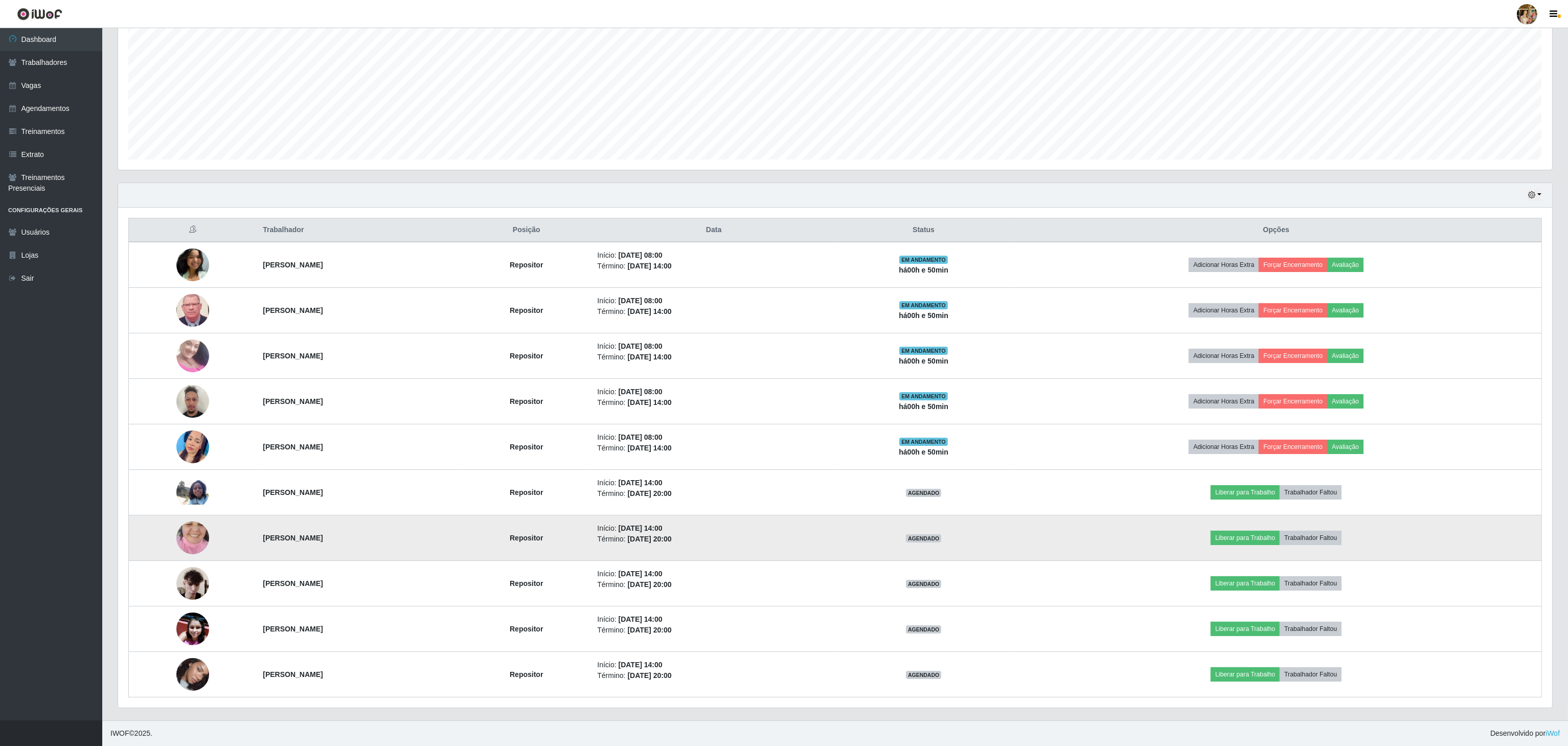
drag, startPoint x: 230, startPoint y: 534, endPoint x: 450, endPoint y: 522, distance: 220.3
click at [450, 522] on tr "[PERSON_NAME] Repositor Início: [DATE] 14:00 Término: [DATE] 20:00 AGENDADO Lib…" at bounding box center [835, 538] width 1413 height 45
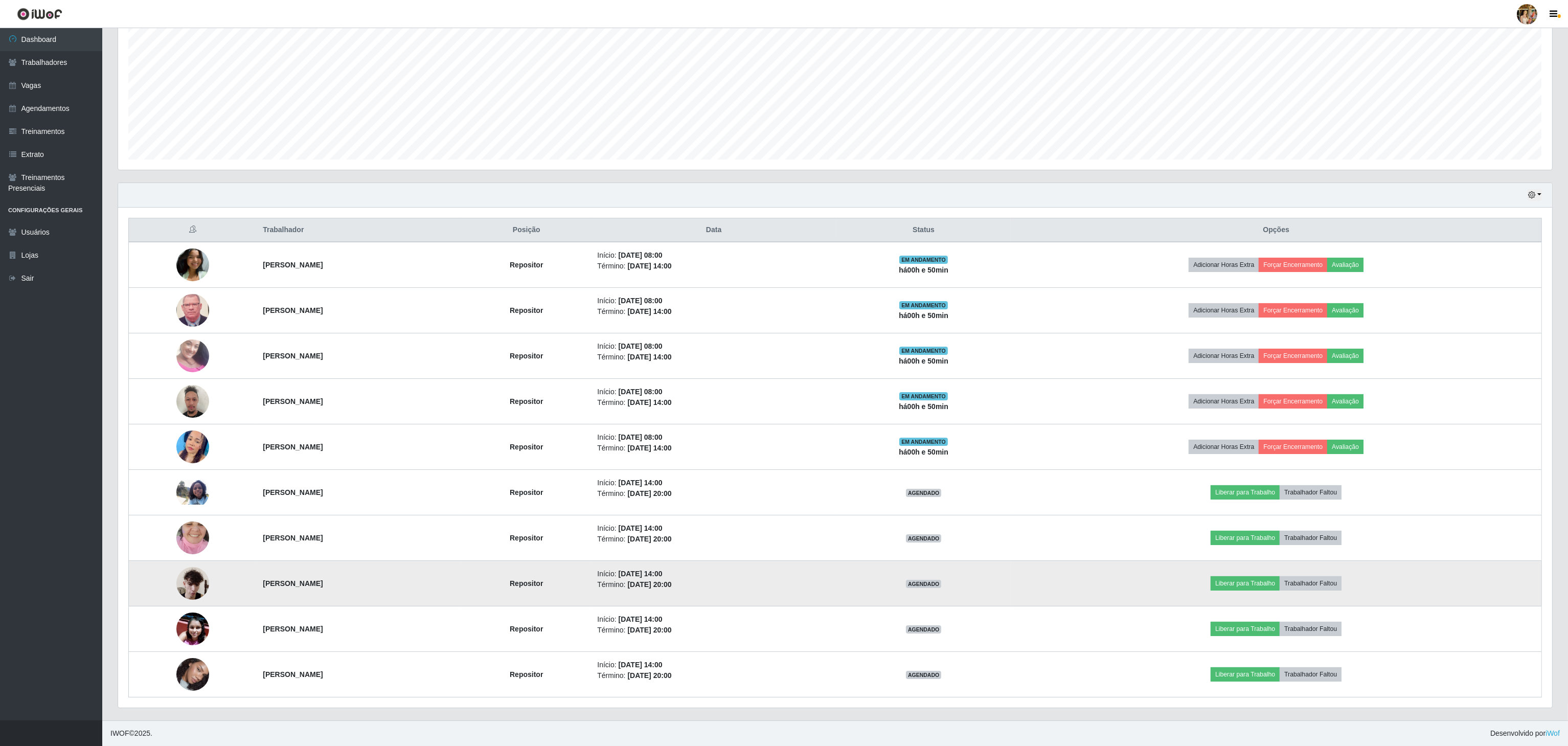
drag, startPoint x: 235, startPoint y: 588, endPoint x: 401, endPoint y: 585, distance: 166.0
click at [401, 585] on tr "[PERSON_NAME] Repositor Início: [DATE] 14:00 Término: [DATE] 20:00 AGENDADO Lib…" at bounding box center [835, 583] width 1413 height 45
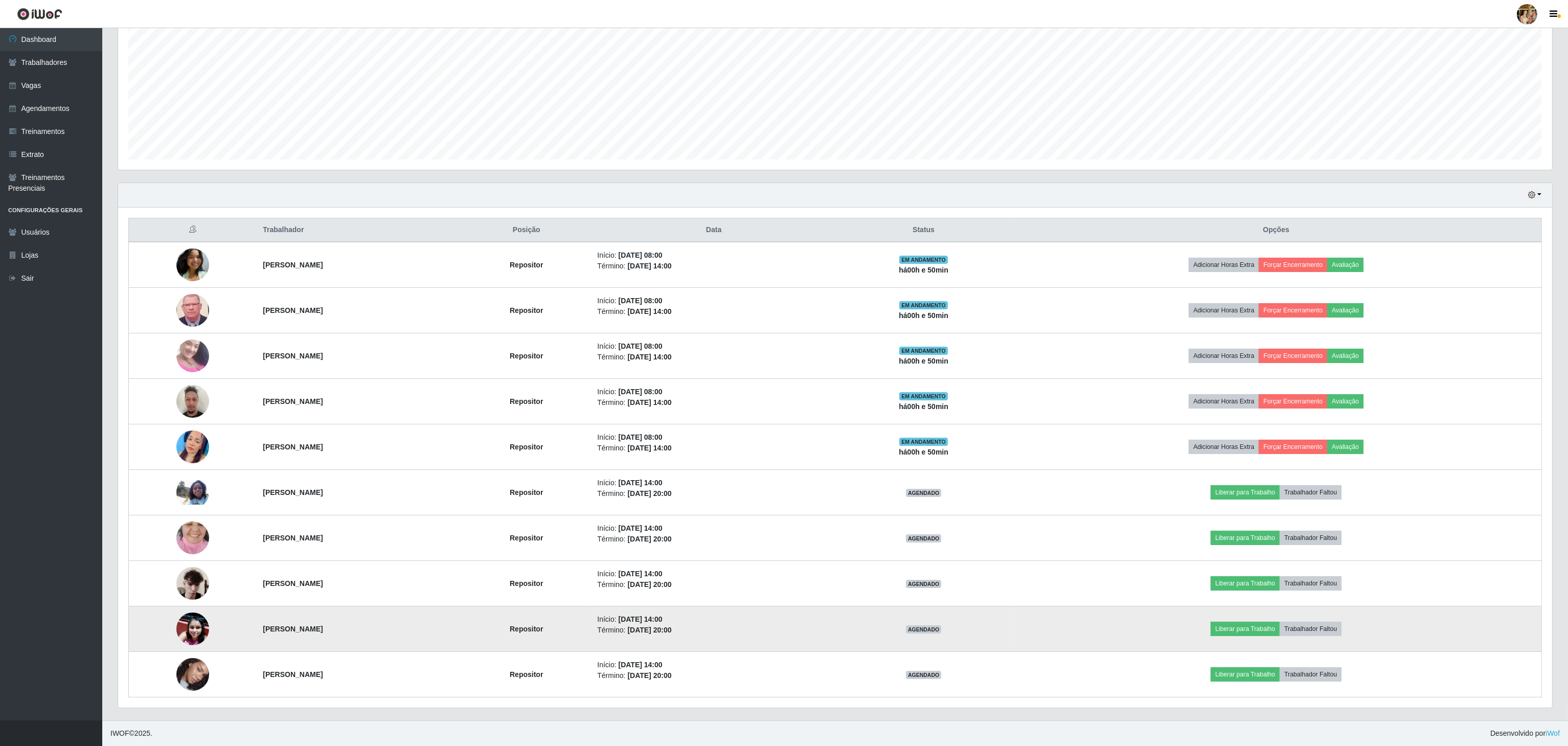
drag, startPoint x: 243, startPoint y: 612, endPoint x: 409, endPoint y: 627, distance: 166.7
click at [409, 627] on td "[PERSON_NAME]" at bounding box center [359, 629] width 205 height 45
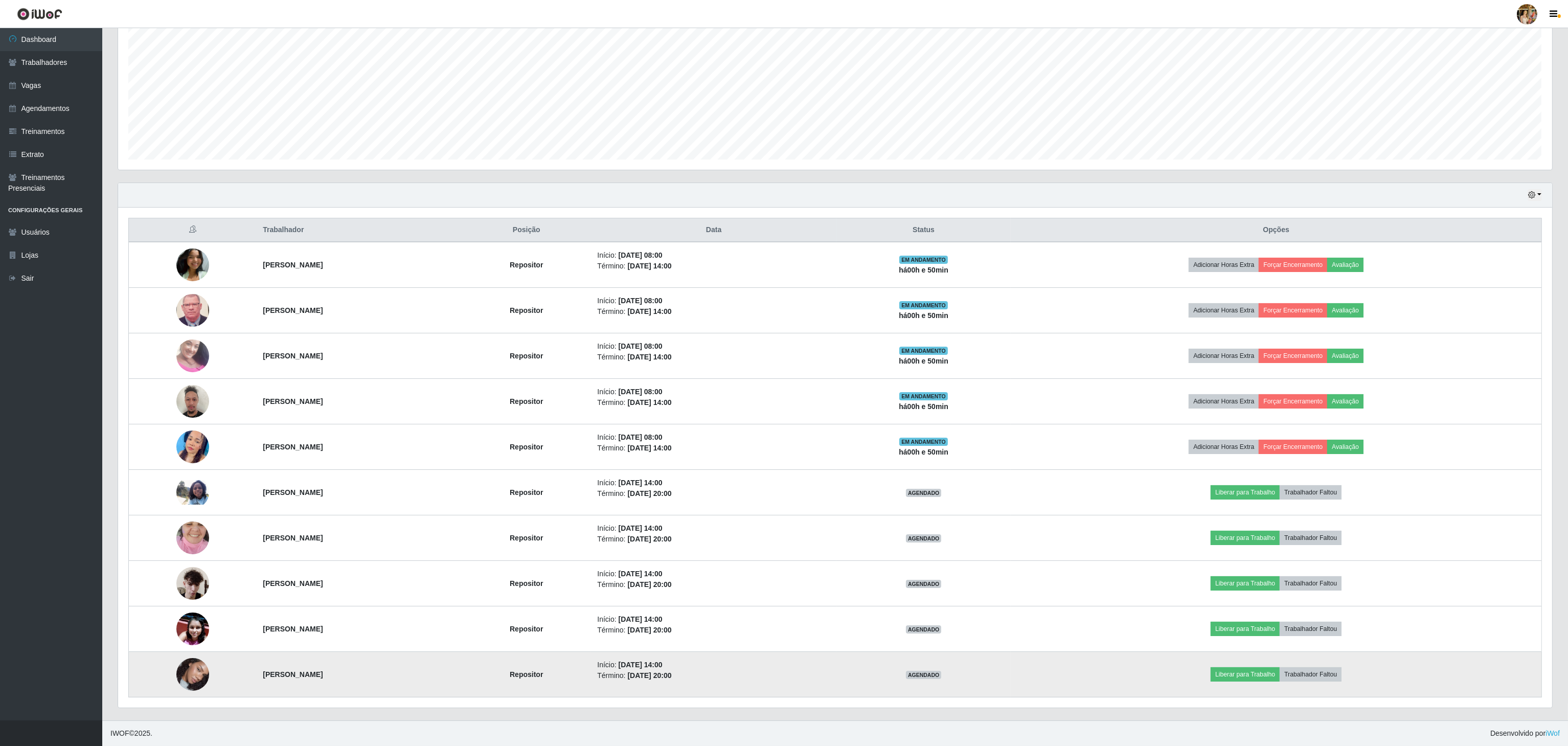
drag, startPoint x: 237, startPoint y: 680, endPoint x: 357, endPoint y: 684, distance: 120.1
click at [357, 684] on tr "[PERSON_NAME] Repositor Início: [DATE] 14:00 Término: [DATE] 20:00 AGENDADO Lib…" at bounding box center [835, 674] width 1413 height 45
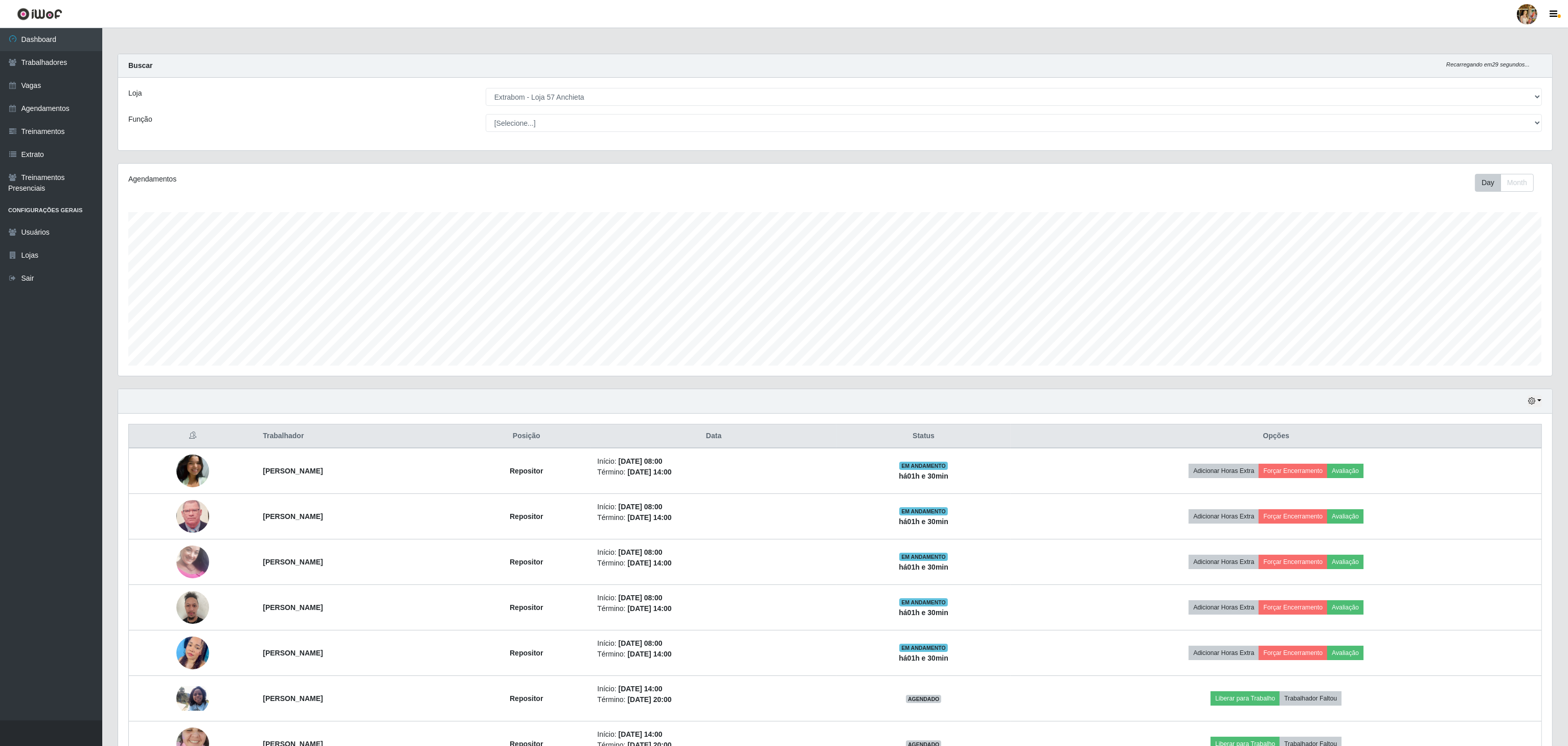
scroll to position [102, 0]
